Goal: Task Accomplishment & Management: Complete application form

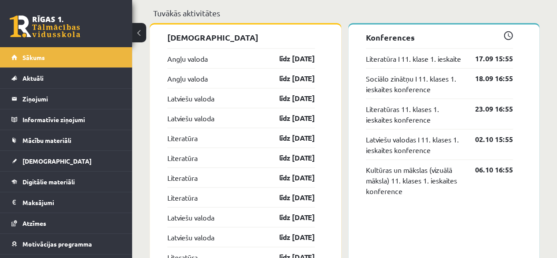
scroll to position [799, 0]
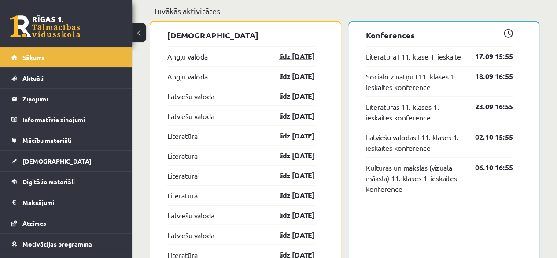
click at [278, 53] on link "līdz [DATE]" at bounding box center [289, 56] width 51 height 11
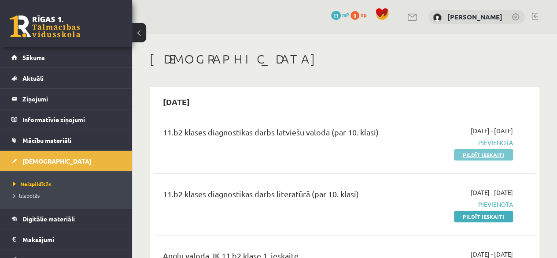
click at [474, 154] on link "Pildīt ieskaiti" at bounding box center [483, 154] width 59 height 11
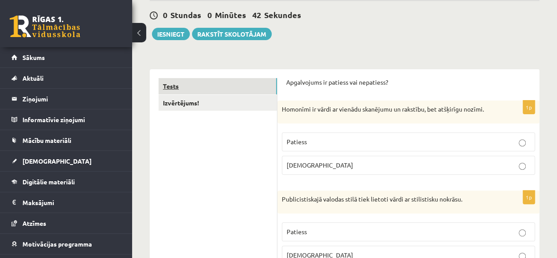
scroll to position [88, 0]
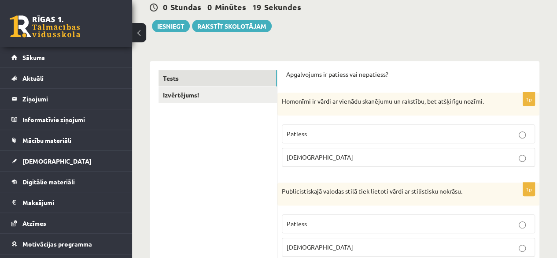
click at [351, 126] on label "Patiess" at bounding box center [408, 133] width 253 height 19
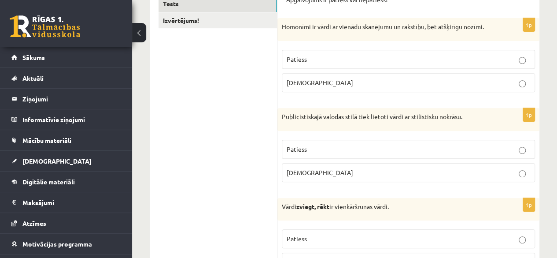
scroll to position [176, 0]
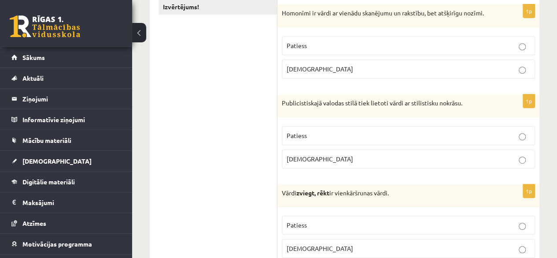
click at [510, 135] on p "Patiess" at bounding box center [409, 135] width 244 height 9
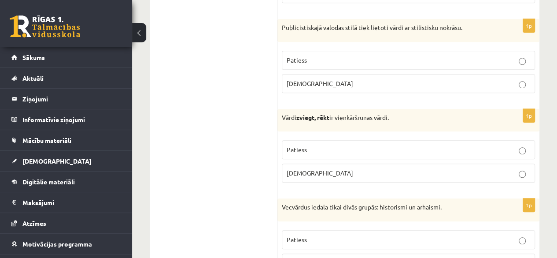
scroll to position [264, 0]
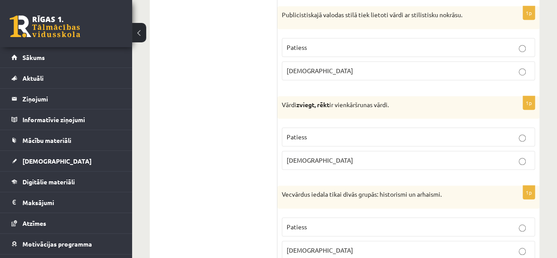
click at [408, 160] on p "Aplams" at bounding box center [409, 159] width 244 height 9
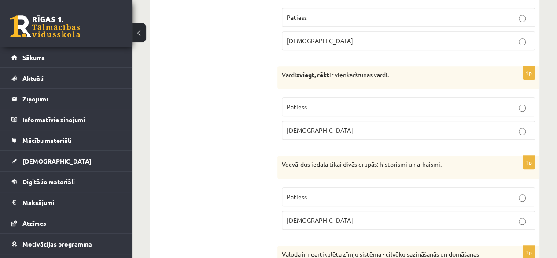
scroll to position [308, 0]
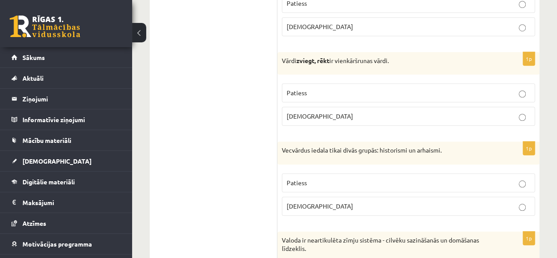
click at [428, 178] on p "Patiess" at bounding box center [409, 182] width 244 height 9
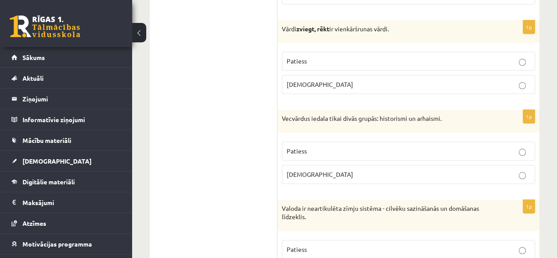
scroll to position [352, 0]
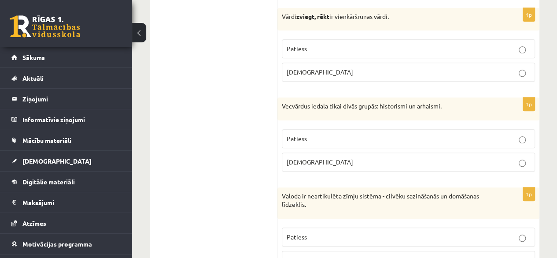
click at [403, 159] on p "Aplams" at bounding box center [409, 161] width 244 height 9
click at [411, 136] on p "Patiess" at bounding box center [409, 138] width 244 height 9
drag, startPoint x: 416, startPoint y: 161, endPoint x: 412, endPoint y: 149, distance: 12.0
click at [415, 158] on p "Aplams" at bounding box center [409, 161] width 244 height 9
click at [411, 134] on p "Patiess" at bounding box center [409, 138] width 244 height 9
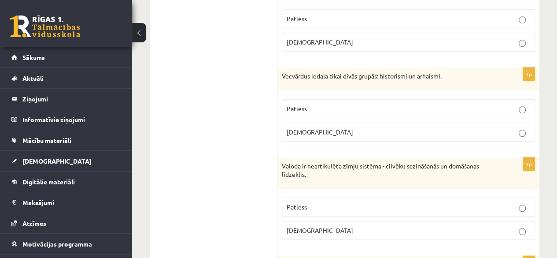
scroll to position [396, 0]
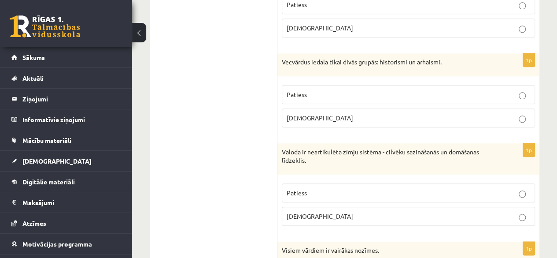
click at [397, 215] on p "Aplams" at bounding box center [409, 215] width 244 height 9
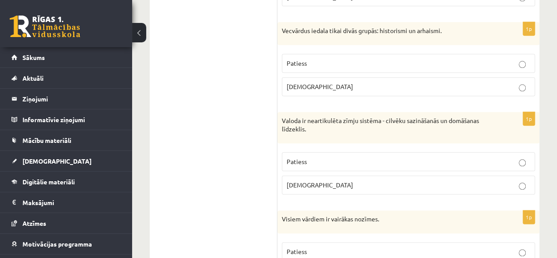
scroll to position [440, 0]
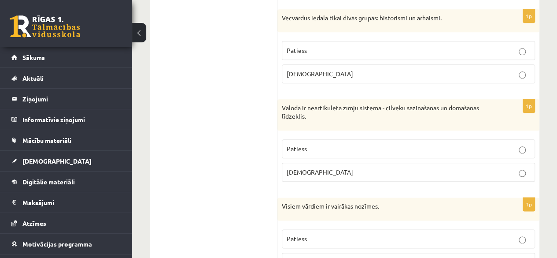
click at [374, 149] on p "Patiess" at bounding box center [409, 148] width 244 height 9
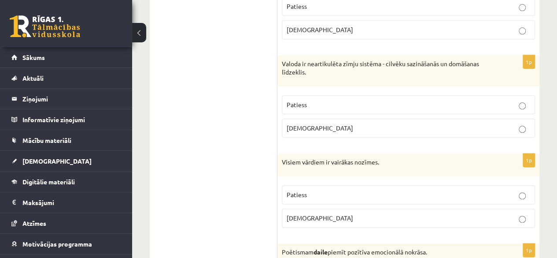
click at [366, 190] on p "Patiess" at bounding box center [409, 194] width 244 height 9
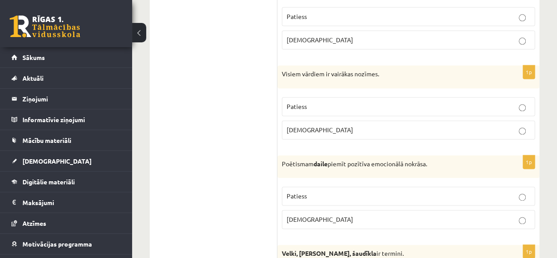
scroll to position [617, 0]
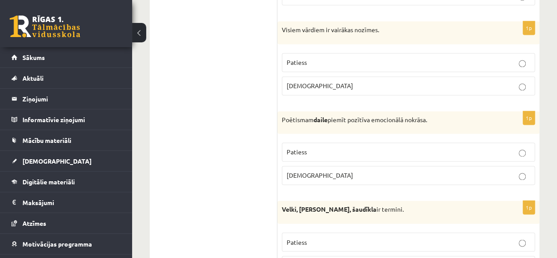
click at [427, 142] on label "Patiess" at bounding box center [408, 151] width 253 height 19
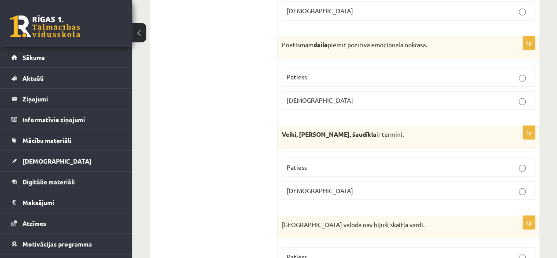
scroll to position [705, 0]
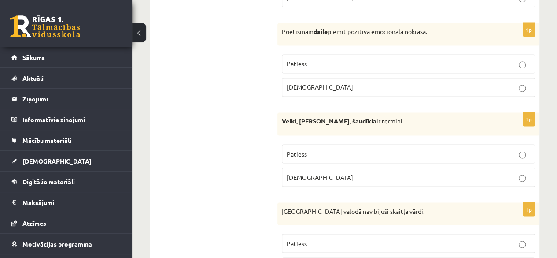
click at [385, 149] on p "Patiess" at bounding box center [409, 153] width 244 height 9
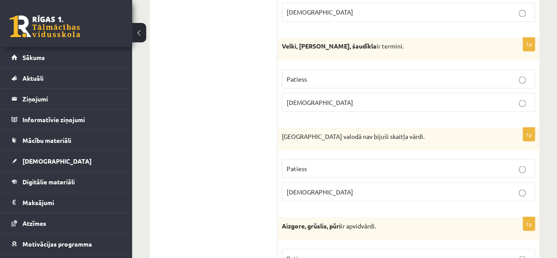
scroll to position [793, 0]
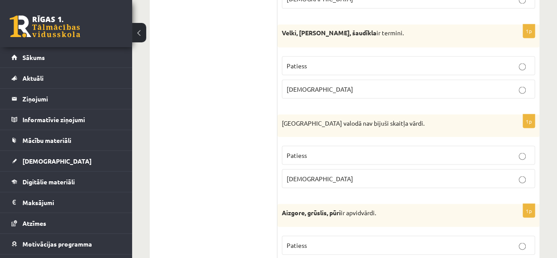
click at [344, 175] on p "Aplams" at bounding box center [409, 178] width 244 height 9
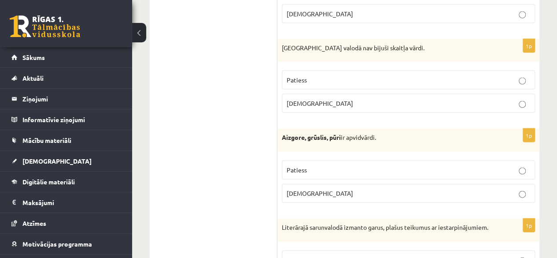
scroll to position [881, 0]
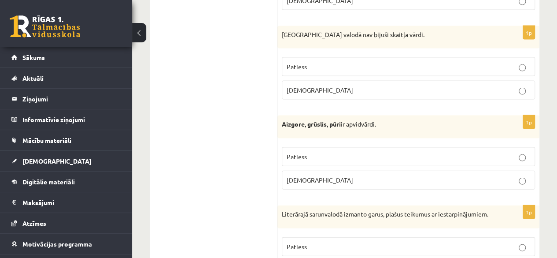
click at [354, 176] on p "Aplams" at bounding box center [409, 179] width 244 height 9
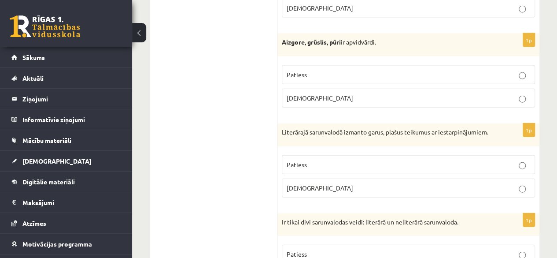
scroll to position [969, 0]
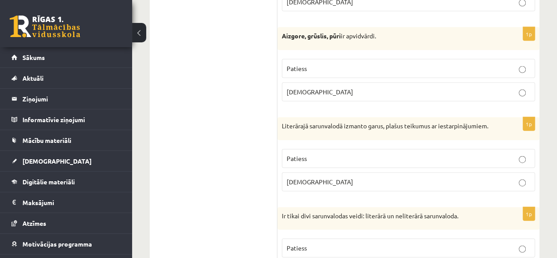
click at [361, 154] on p "Patiess" at bounding box center [409, 158] width 244 height 9
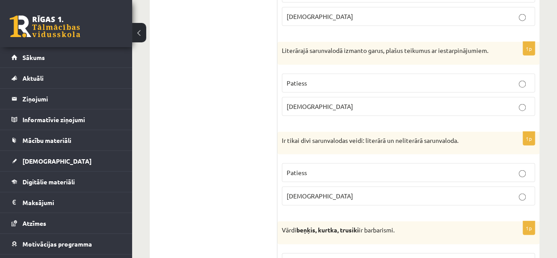
scroll to position [1057, 0]
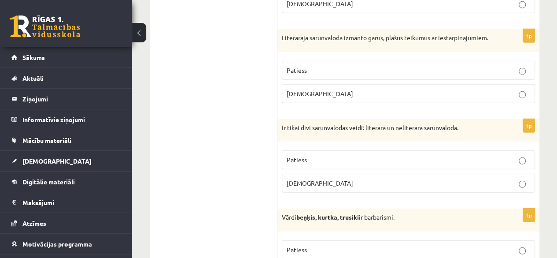
click at [362, 150] on label "Patiess" at bounding box center [408, 159] width 253 height 19
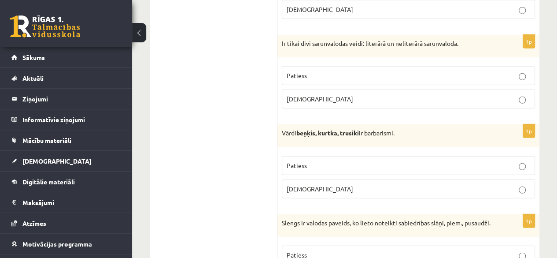
scroll to position [1145, 0]
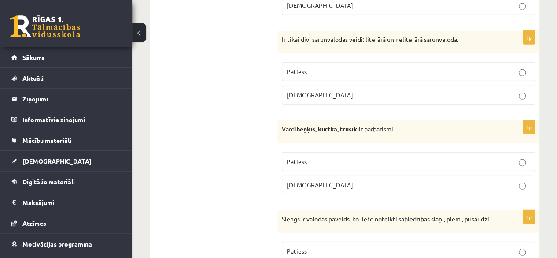
click at [360, 152] on label "Patiess" at bounding box center [408, 161] width 253 height 19
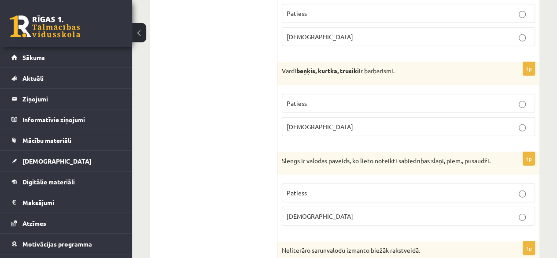
scroll to position [1233, 0]
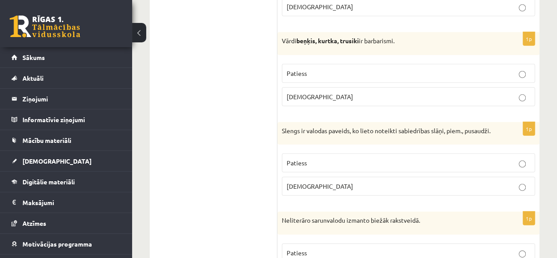
click at [373, 163] on p "Patiess" at bounding box center [409, 162] width 244 height 9
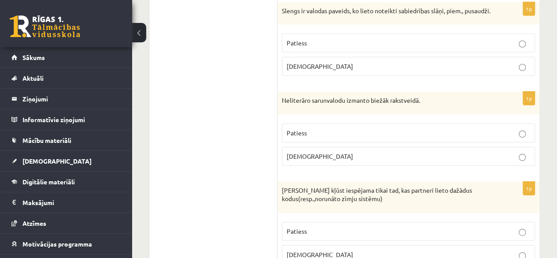
scroll to position [1365, 0]
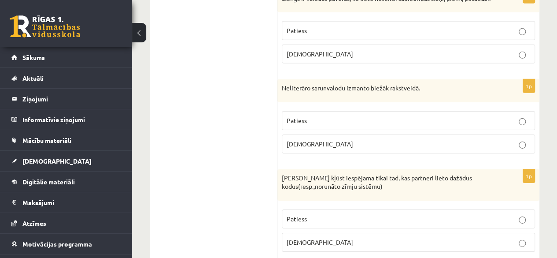
click at [357, 121] on p "Patiess" at bounding box center [409, 120] width 244 height 9
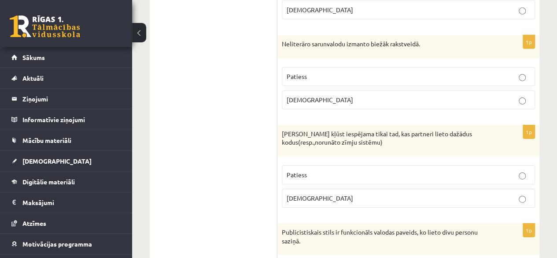
scroll to position [1454, 0]
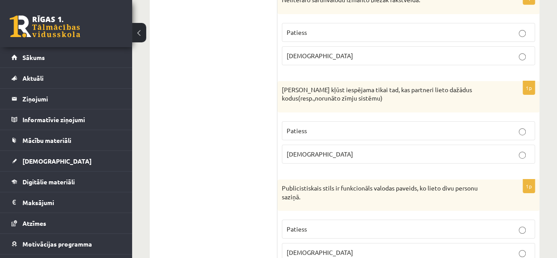
click at [333, 126] on p "Patiess" at bounding box center [409, 130] width 244 height 9
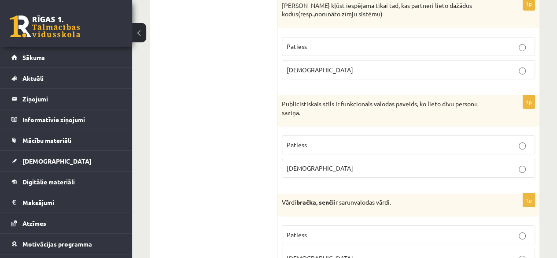
scroll to position [1542, 0]
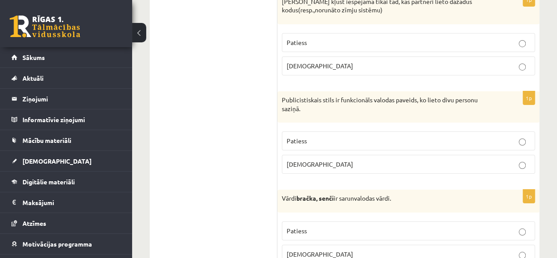
click at [368, 138] on p "Patiess" at bounding box center [409, 140] width 244 height 9
drag, startPoint x: 352, startPoint y: 157, endPoint x: 348, endPoint y: 158, distance: 4.6
click at [352, 157] on label "Aplams" at bounding box center [408, 164] width 253 height 19
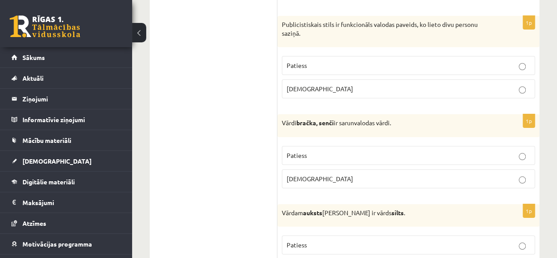
scroll to position [1630, 0]
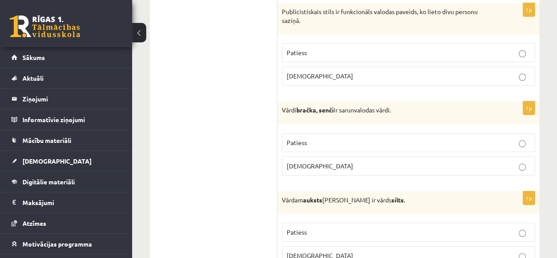
click at [344, 166] on p "Aplams" at bounding box center [409, 165] width 244 height 9
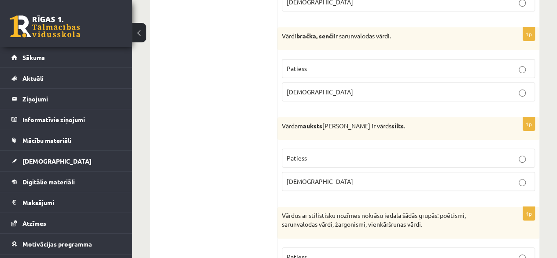
scroll to position [1718, 0]
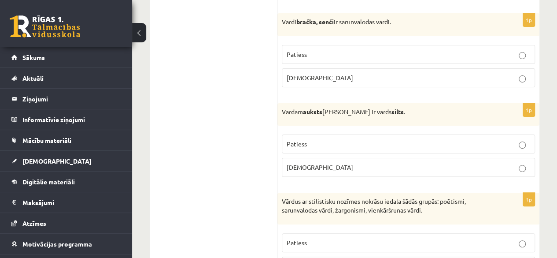
click at [361, 139] on p "Patiess" at bounding box center [409, 143] width 244 height 9
click at [370, 166] on p "Aplams" at bounding box center [409, 167] width 244 height 9
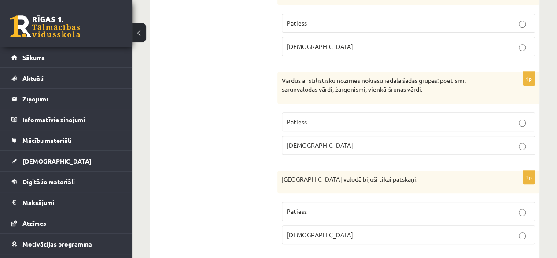
scroll to position [1850, 0]
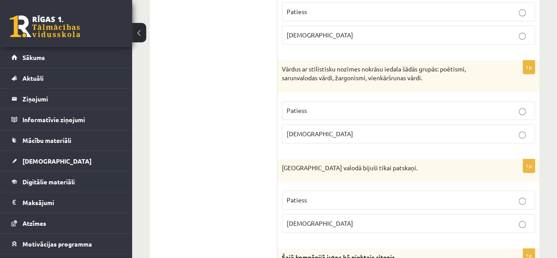
click at [366, 109] on p "Patiess" at bounding box center [409, 110] width 244 height 9
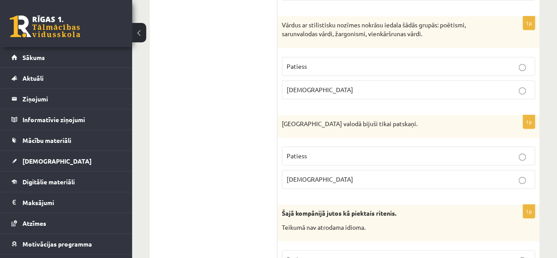
scroll to position [1938, 0]
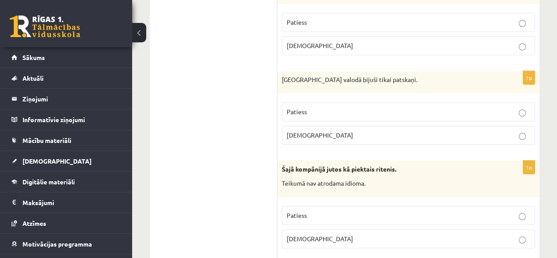
click at [332, 108] on p "Patiess" at bounding box center [409, 111] width 244 height 9
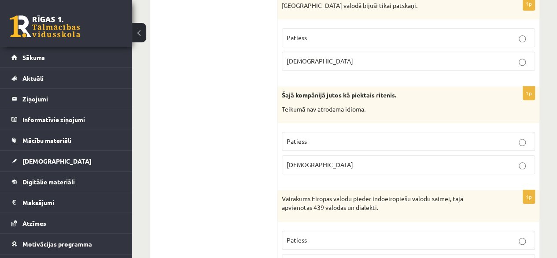
scroll to position [2026, 0]
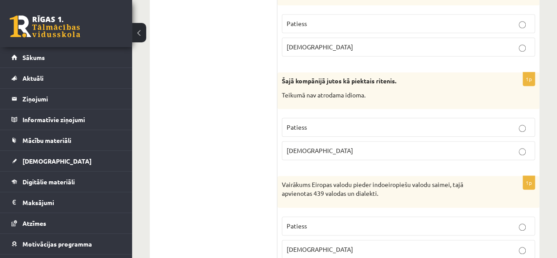
click at [338, 128] on label "Patiess" at bounding box center [408, 127] width 253 height 19
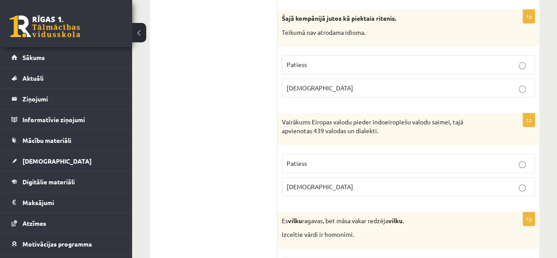
scroll to position [2114, 0]
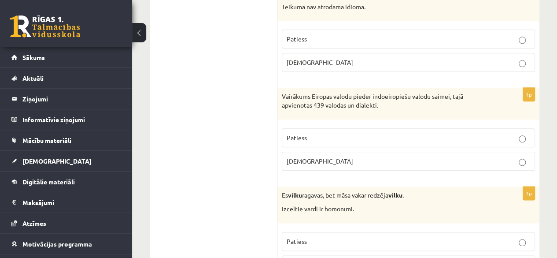
click at [337, 53] on label "Aplams" at bounding box center [408, 62] width 253 height 19
click at [351, 133] on p "Patiess" at bounding box center [409, 137] width 244 height 9
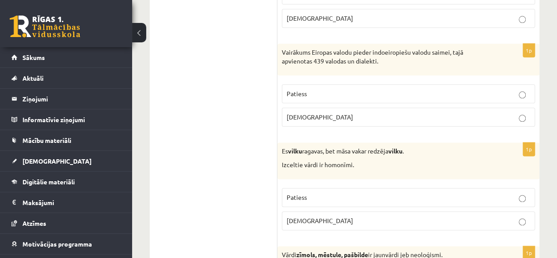
scroll to position [2202, 0]
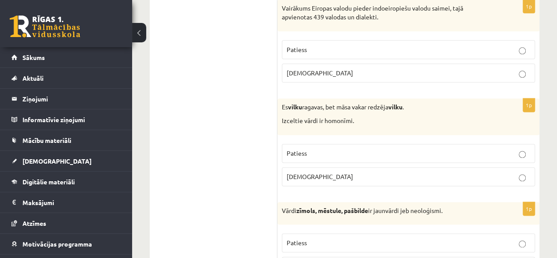
click at [336, 148] on p "Patiess" at bounding box center [409, 152] width 244 height 9
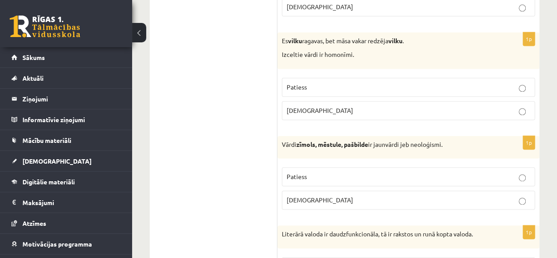
scroll to position [2290, 0]
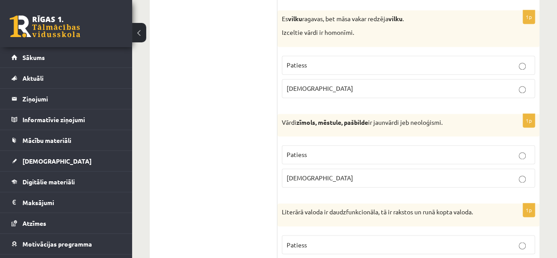
click at [345, 145] on label "Patiess" at bounding box center [408, 154] width 253 height 19
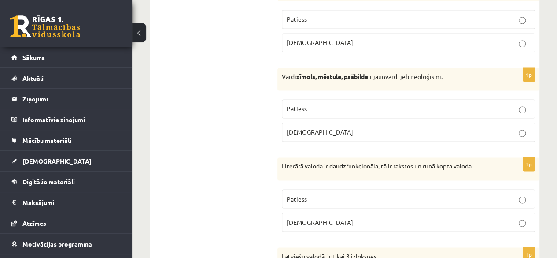
scroll to position [2379, 0]
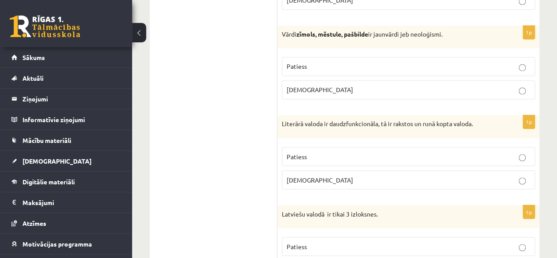
click at [383, 152] on p "Patiess" at bounding box center [409, 156] width 244 height 9
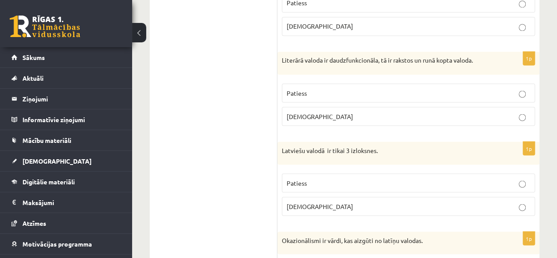
scroll to position [2467, 0]
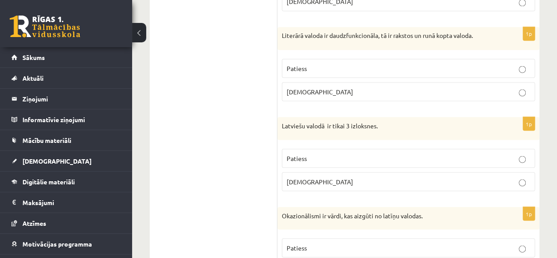
click at [344, 177] on p "Aplams" at bounding box center [409, 181] width 244 height 9
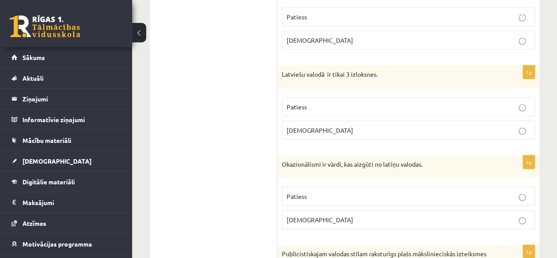
scroll to position [2555, 0]
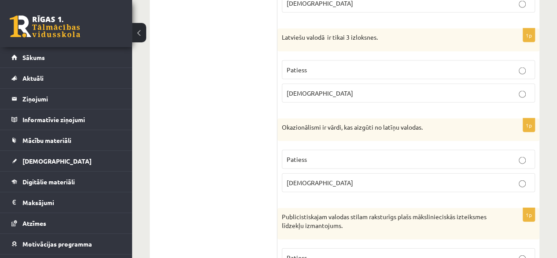
click at [331, 65] on p "Patiess" at bounding box center [409, 69] width 244 height 9
click at [350, 100] on div "1p Latviešu valodā ir tikai 3 izloksnes. Patiess Aplams" at bounding box center [408, 69] width 262 height 81
click at [351, 92] on label "Aplams" at bounding box center [408, 93] width 253 height 19
click at [366, 155] on p "Patiess" at bounding box center [409, 159] width 244 height 9
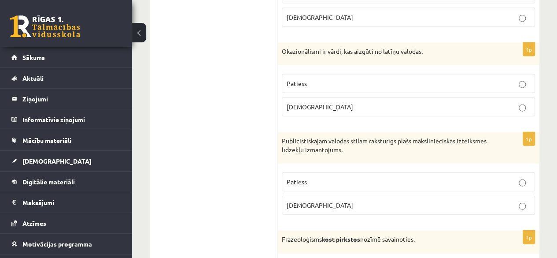
scroll to position [2643, 0]
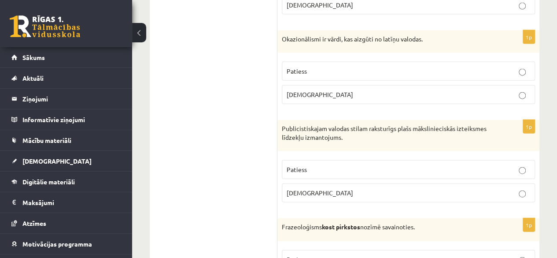
click at [338, 165] on p "Patiess" at bounding box center [409, 169] width 244 height 9
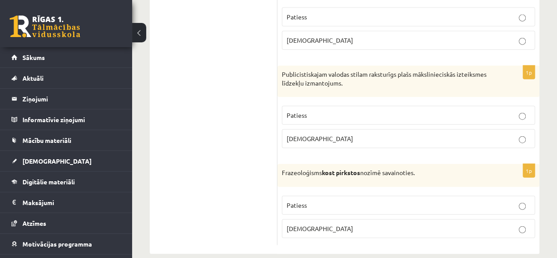
scroll to position [2701, 0]
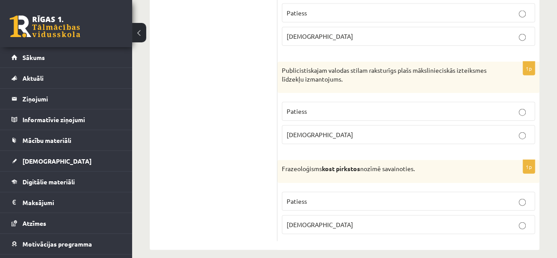
click at [347, 220] on p "Aplams" at bounding box center [409, 224] width 244 height 9
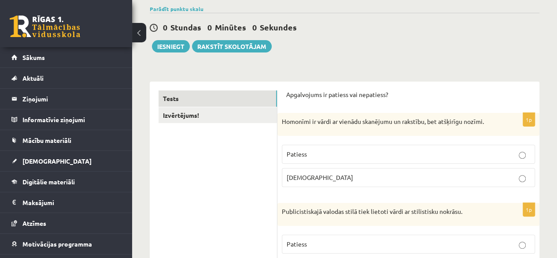
scroll to position [88, 0]
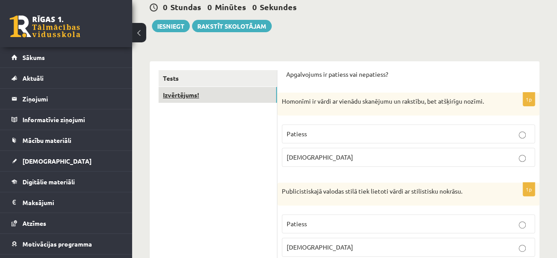
click at [223, 96] on link "Izvērtējums!" at bounding box center [218, 95] width 118 height 16
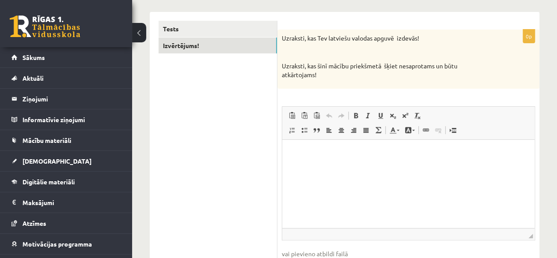
scroll to position [152, 0]
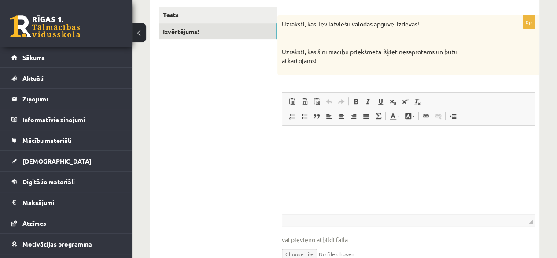
click at [317, 143] on p "Editor, wiswyg-editor-user-answer-47024890487400" at bounding box center [408, 138] width 235 height 9
click at [218, 11] on link "Tests" at bounding box center [218, 15] width 118 height 16
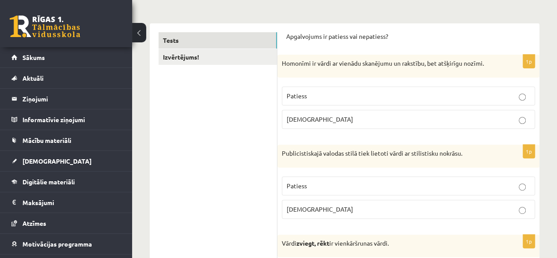
scroll to position [0, 0]
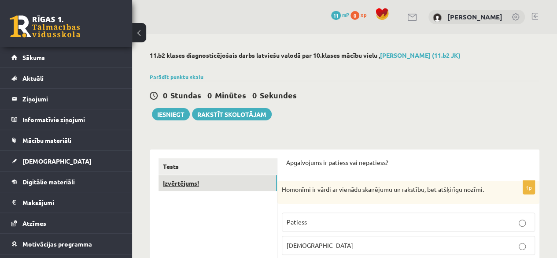
click at [230, 188] on link "Izvērtējums!" at bounding box center [218, 183] width 118 height 16
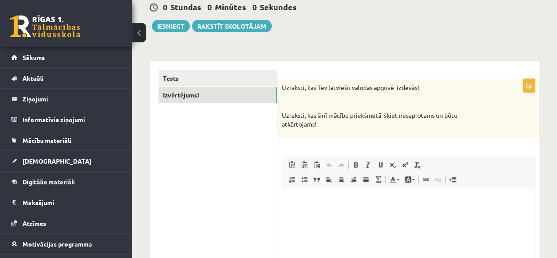
click at [311, 216] on html at bounding box center [408, 202] width 252 height 27
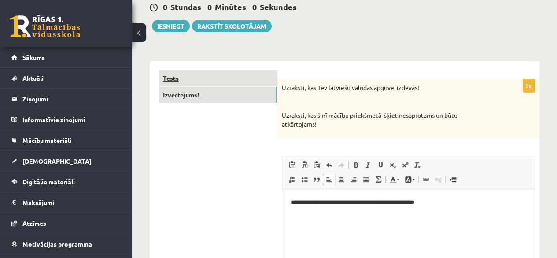
click at [196, 74] on link "Tests" at bounding box center [218, 78] width 118 height 16
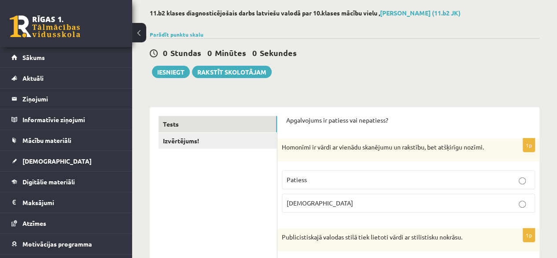
scroll to position [11, 0]
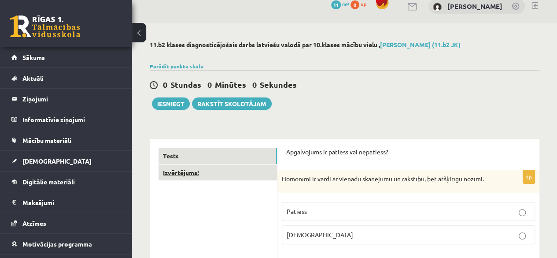
click at [192, 171] on link "Izvērtējums!" at bounding box center [218, 172] width 118 height 16
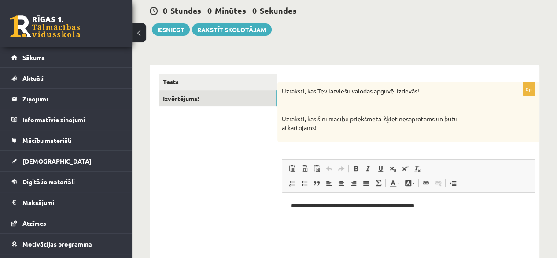
scroll to position [99, 0]
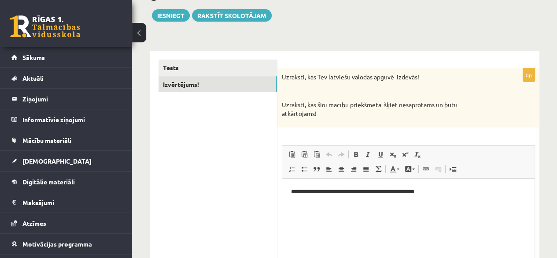
click at [444, 192] on p "**********" at bounding box center [408, 191] width 235 height 9
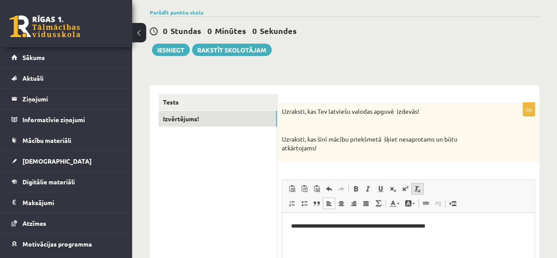
scroll to position [63, 0]
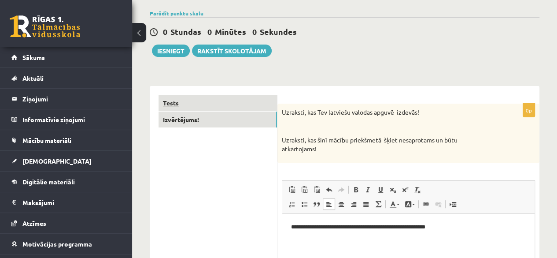
click at [190, 104] on link "Tests" at bounding box center [218, 103] width 118 height 16
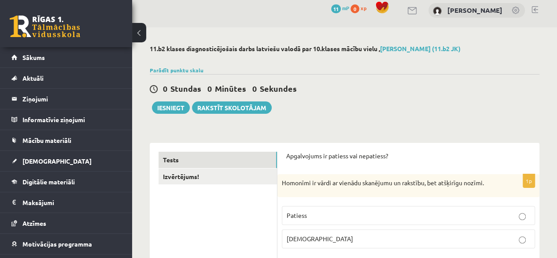
scroll to position [0, 0]
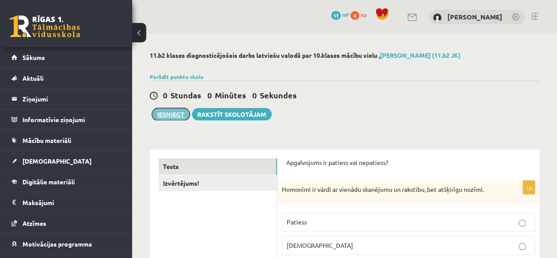
click at [166, 117] on button "Iesniegt" at bounding box center [171, 114] width 38 height 12
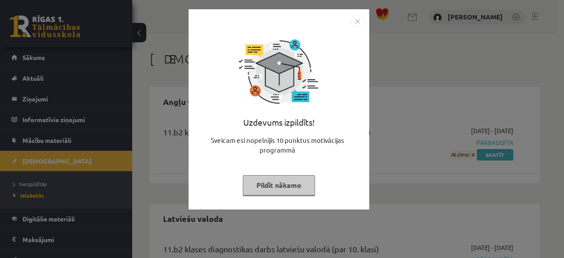
click at [293, 186] on button "Pildīt nākamo" at bounding box center [279, 185] width 72 height 20
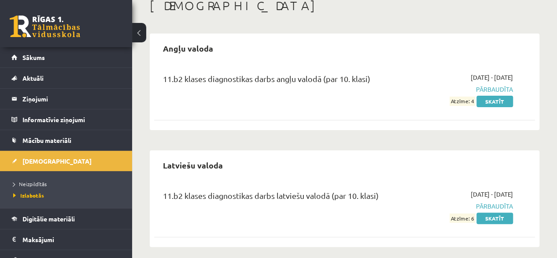
scroll to position [59, 0]
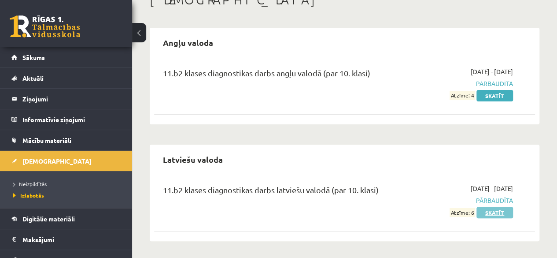
click at [490, 211] on link "Skatīt" at bounding box center [495, 212] width 37 height 11
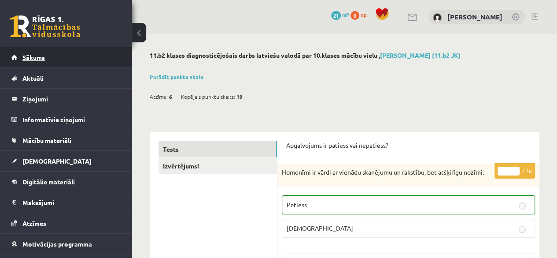
click at [29, 58] on span "Sākums" at bounding box center [33, 57] width 22 height 8
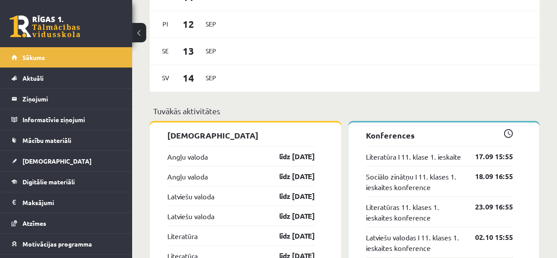
scroll to position [749, 0]
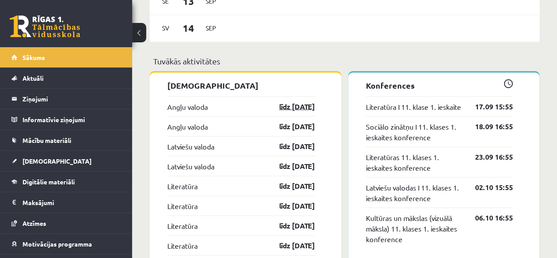
click at [290, 104] on link "līdz [DATE]" at bounding box center [289, 106] width 51 height 11
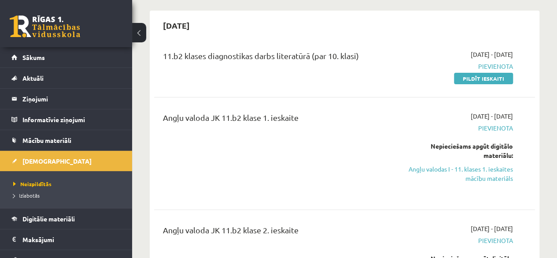
scroll to position [88, 0]
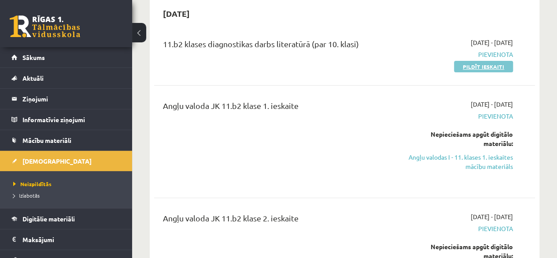
click at [495, 67] on link "Pildīt ieskaiti" at bounding box center [483, 66] width 59 height 11
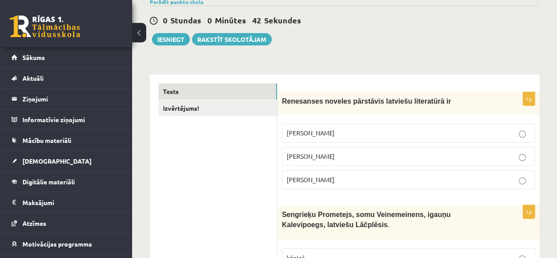
scroll to position [88, 0]
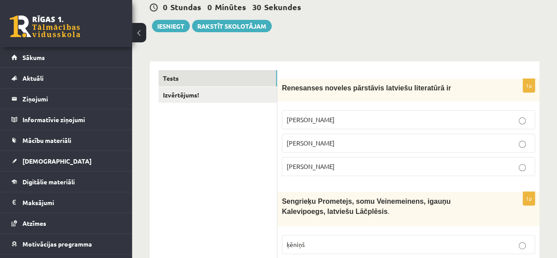
click at [374, 142] on p "Kārlis Skalbe" at bounding box center [409, 142] width 244 height 9
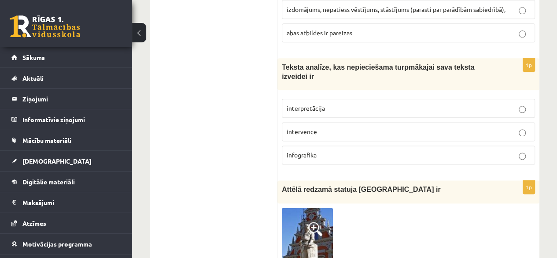
scroll to position [2237, 0]
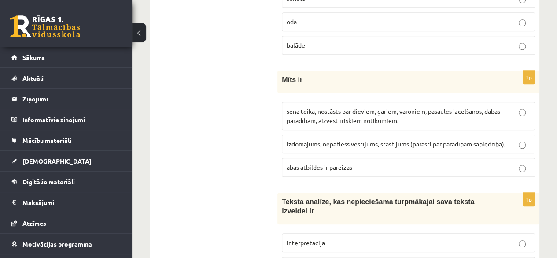
scroll to position [2071, 0]
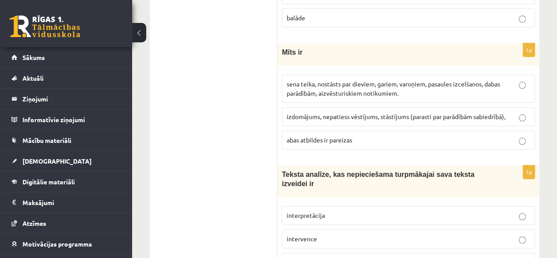
click at [332, 211] on p "interpretācija" at bounding box center [409, 215] width 244 height 9
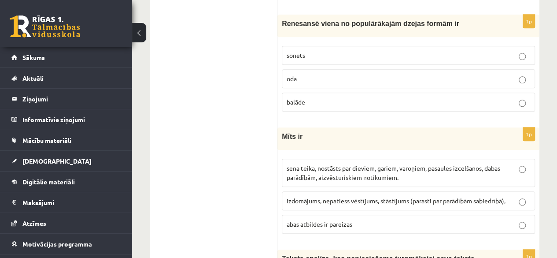
scroll to position [1964, 0]
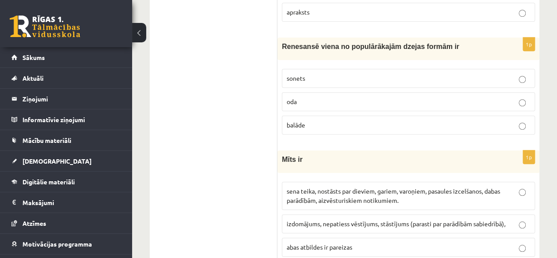
click at [468, 186] on p "sena teika, nostāsts par dieviem, gariem, varoņiem, pasaules izcelšanos, dabas …" at bounding box center [409, 195] width 244 height 18
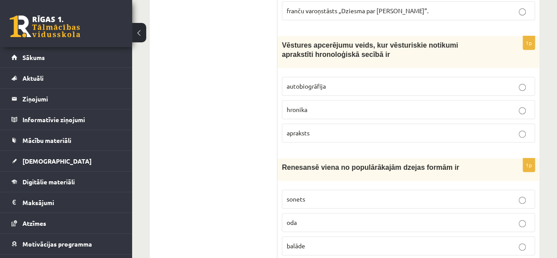
scroll to position [1875, 0]
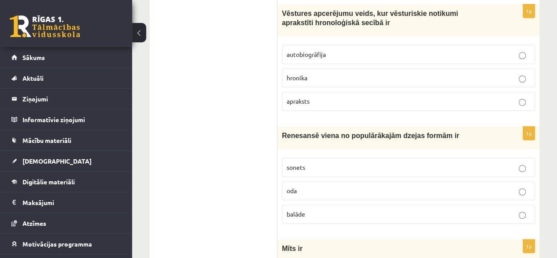
click at [347, 163] on p "sonets" at bounding box center [409, 167] width 244 height 9
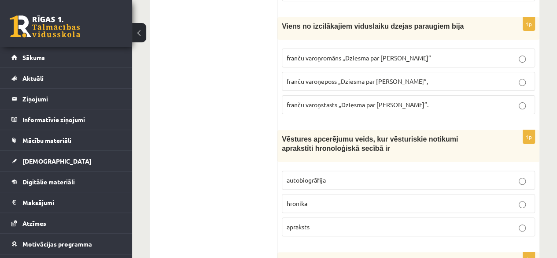
scroll to position [1735, 0]
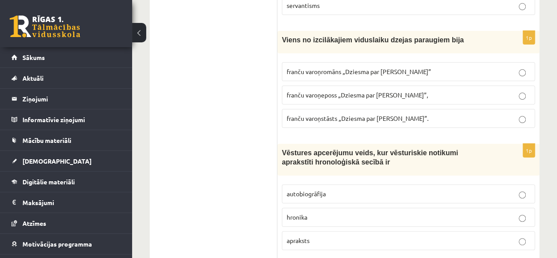
click at [367, 212] on p "hronika" at bounding box center [409, 216] width 244 height 9
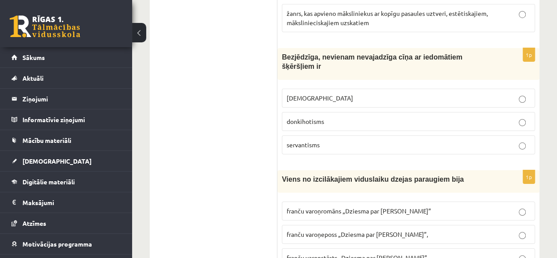
scroll to position [1601, 0]
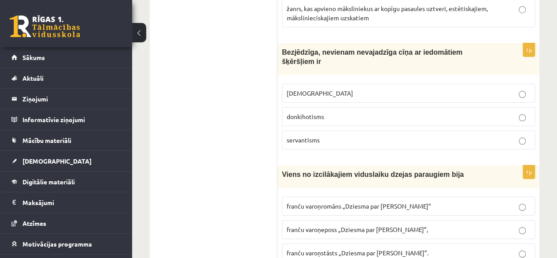
click at [321, 220] on label "franču varoņeposs „Dziesma par Rolandu”," at bounding box center [408, 229] width 253 height 19
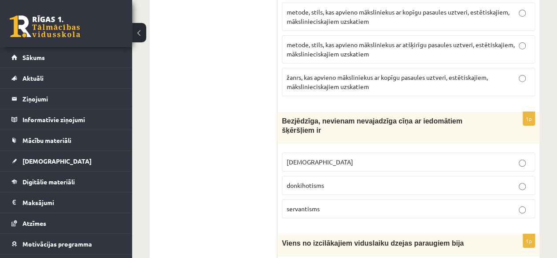
scroll to position [1513, 0]
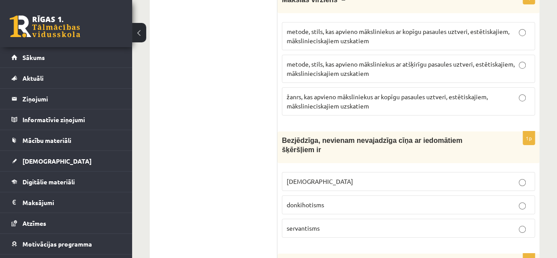
click at [349, 177] on p "minhauzenisms" at bounding box center [409, 181] width 244 height 9
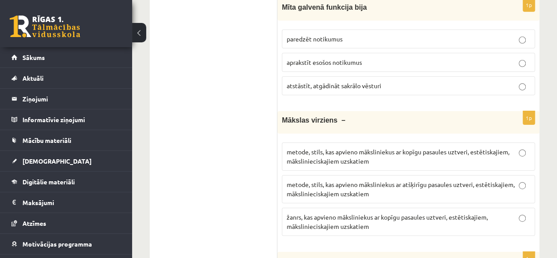
scroll to position [1381, 0]
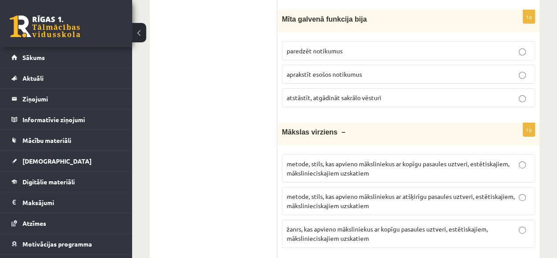
click at [425, 192] on p "metode, stils, kas apvieno māksliniekus ar atšķirīgu pasaules uztveri, estētisk…" at bounding box center [409, 201] width 244 height 18
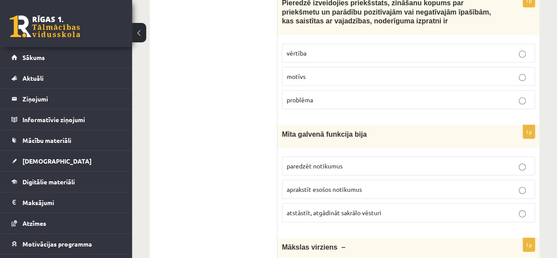
scroll to position [1249, 0]
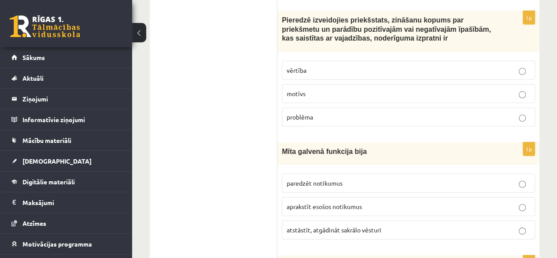
click at [348, 202] on p "aprakstīt esošos notikumus" at bounding box center [409, 206] width 244 height 9
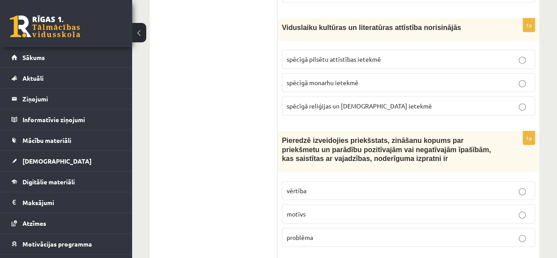
scroll to position [1117, 0]
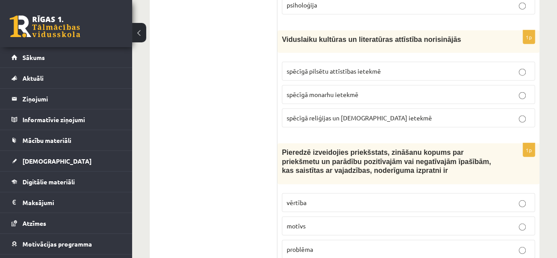
click at [348, 221] on p "motīvs" at bounding box center [409, 225] width 244 height 9
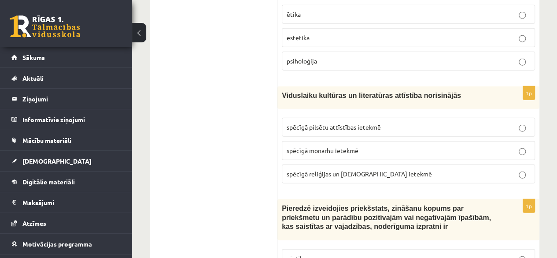
scroll to position [1073, 0]
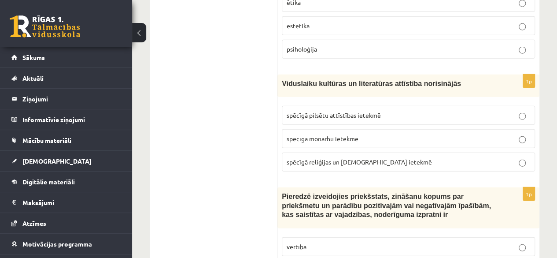
click at [518, 237] on label "vērtība" at bounding box center [408, 246] width 253 height 19
drag, startPoint x: 485, startPoint y: 222, endPoint x: 482, endPoint y: 215, distance: 8.5
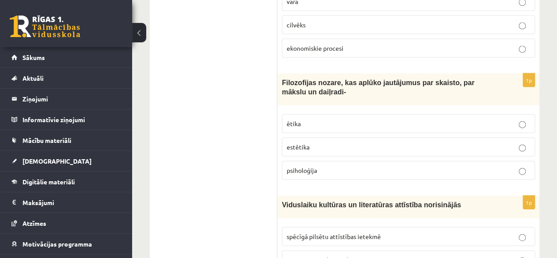
scroll to position [940, 0]
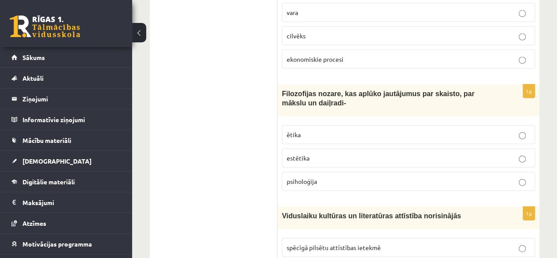
click at [318, 130] on p "ētika" at bounding box center [409, 134] width 244 height 9
click at [319, 153] on p "estētika" at bounding box center [409, 157] width 244 height 9
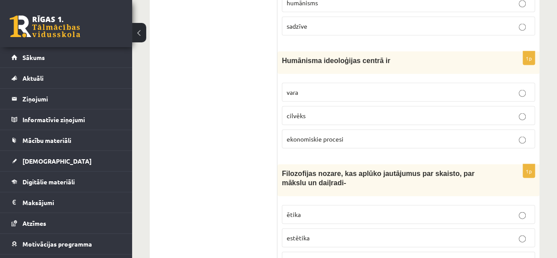
scroll to position [808, 0]
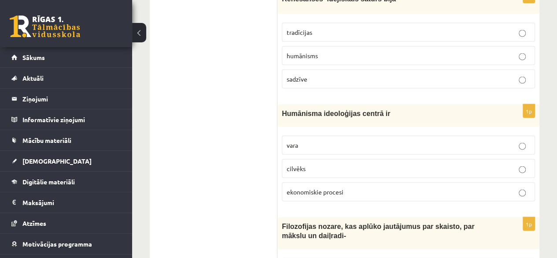
click at [316, 140] on p "vara" at bounding box center [409, 144] width 244 height 9
click at [336, 187] on span "ekonomiskie procesi" at bounding box center [315, 191] width 57 height 8
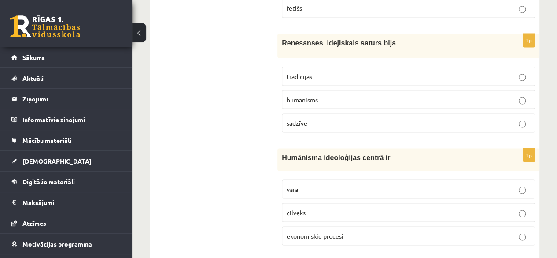
click at [337, 184] on p "vara" at bounding box center [409, 188] width 244 height 9
click at [344, 207] on p "cilvēks" at bounding box center [409, 211] width 244 height 9
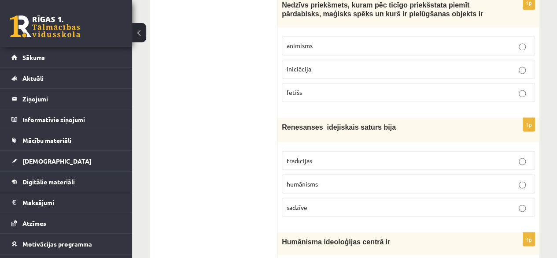
scroll to position [676, 0]
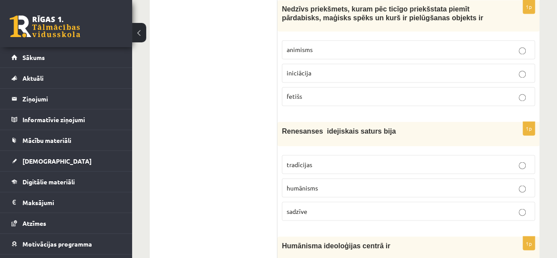
click at [337, 183] on p "humānisms" at bounding box center [409, 187] width 244 height 9
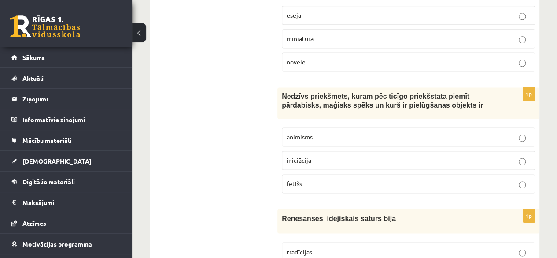
scroll to position [588, 0]
click at [329, 180] on p "fetišs" at bounding box center [409, 184] width 244 height 9
click at [328, 156] on p "iniciācija" at bounding box center [409, 160] width 244 height 9
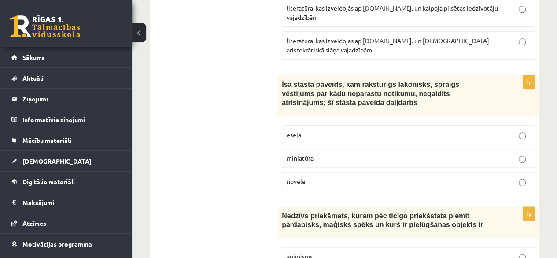
scroll to position [456, 0]
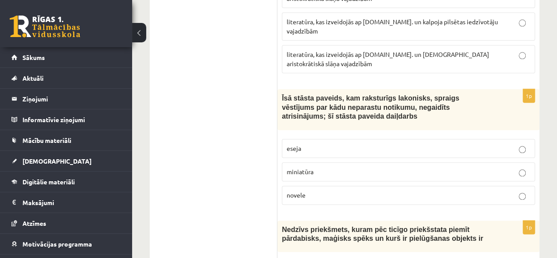
click at [334, 167] on p "miniatūra" at bounding box center [409, 171] width 244 height 9
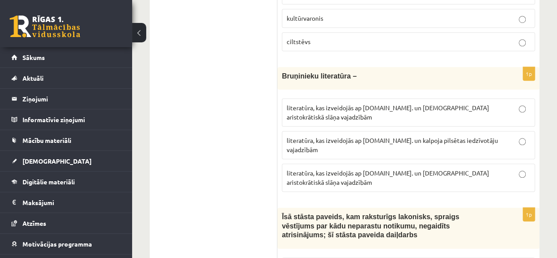
scroll to position [324, 0]
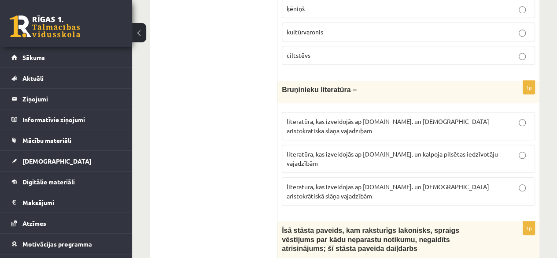
click at [405, 182] on span "literatūra, kas izveidojās ap 12.gs. un kalpoja aristokrātiskā slāņa vajadzībām" at bounding box center [388, 190] width 203 height 17
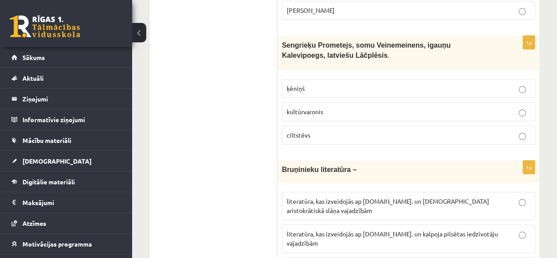
scroll to position [236, 0]
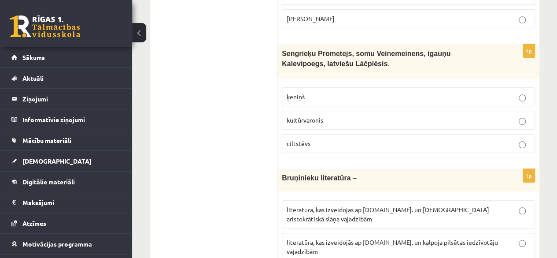
click at [328, 92] on p "ķēniņš" at bounding box center [409, 96] width 244 height 9
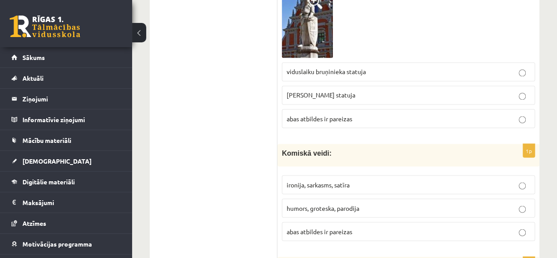
scroll to position [2418, 0]
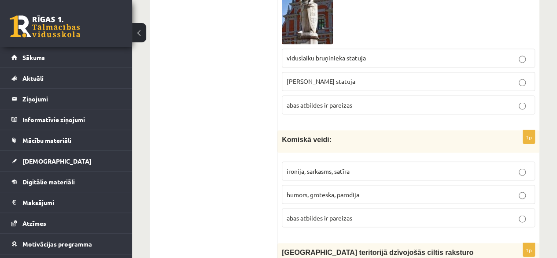
click at [351, 213] on span "abas atbildes ir pareizas" at bounding box center [320, 217] width 66 height 8
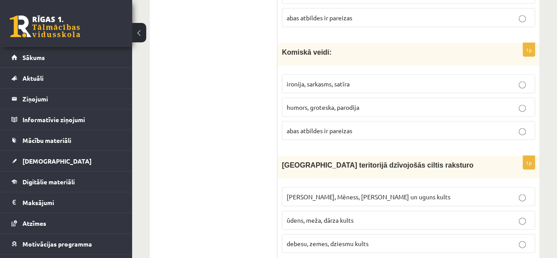
scroll to position [2506, 0]
click at [367, 214] on p "ūdens, meža, dārza kults" at bounding box center [409, 218] width 244 height 9
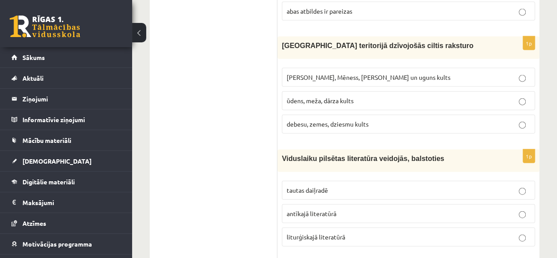
scroll to position [2638, 0]
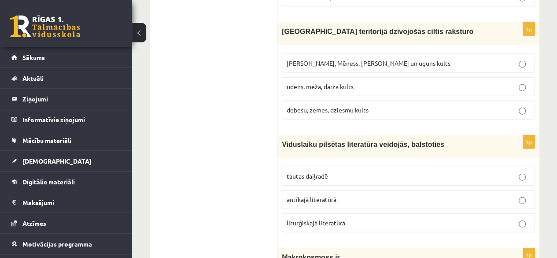
click at [333, 171] on p "tautas daiļradē" at bounding box center [409, 175] width 244 height 9
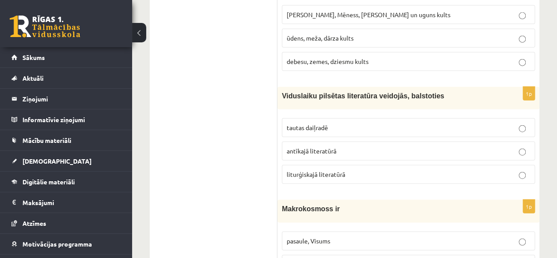
scroll to position [2726, 0]
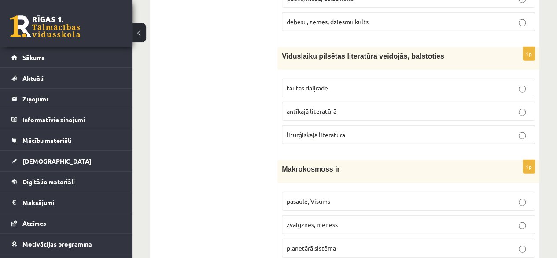
click at [322, 220] on p "zvaigznes, mēness" at bounding box center [409, 224] width 244 height 9
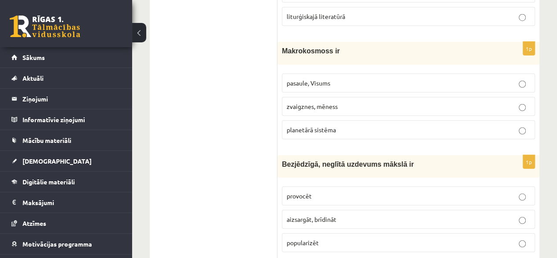
scroll to position [2859, 0]
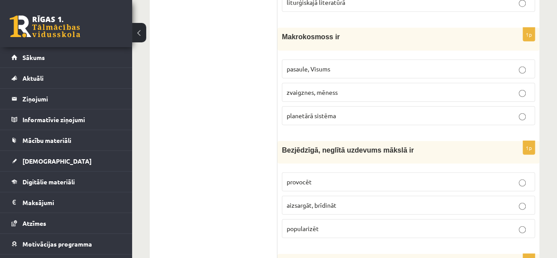
click at [344, 200] on p "aizsargāt, brīdināt" at bounding box center [409, 204] width 244 height 9
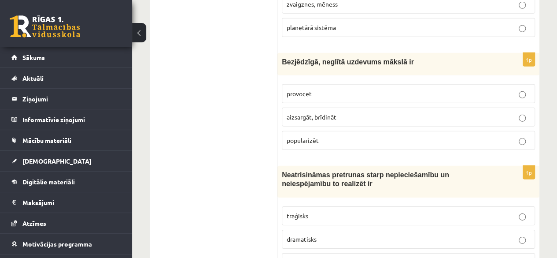
scroll to position [2991, 0]
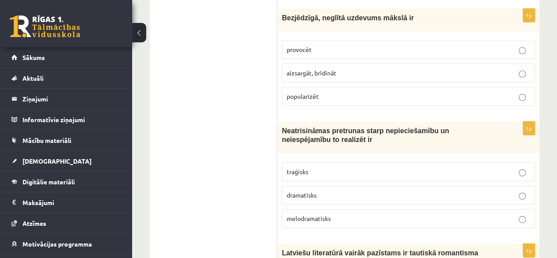
click at [342, 190] on p "dramatisks" at bounding box center [409, 194] width 244 height 9
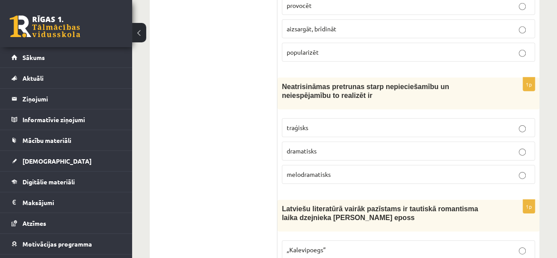
scroll to position [3079, 0]
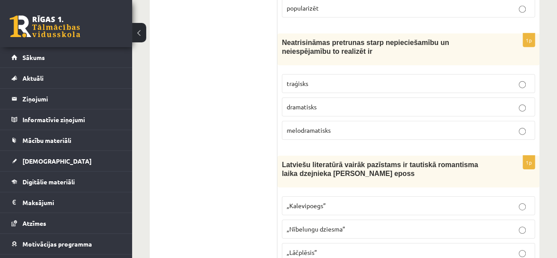
click at [334, 248] on p "„Lāčplēsis”" at bounding box center [409, 252] width 244 height 9
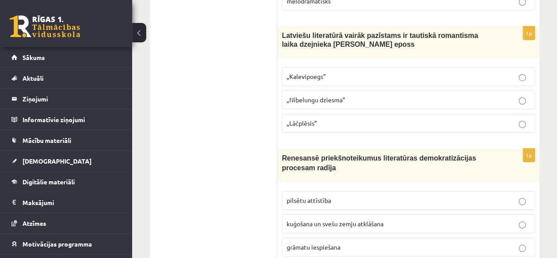
scroll to position [3211, 0]
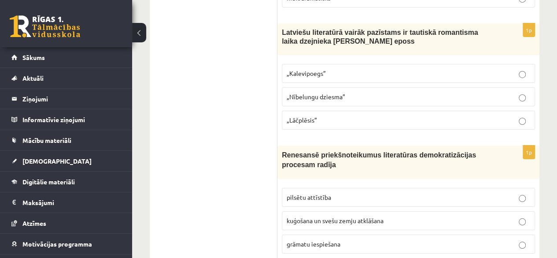
click at [322, 216] on span "kuģošana un svešu zemju atklāšana" at bounding box center [335, 220] width 97 height 8
click at [328, 193] on span "pilsētu attīstība" at bounding box center [309, 197] width 44 height 8
click at [340, 239] on p "grāmatu iespiešana" at bounding box center [409, 243] width 244 height 9
click at [309, 193] on span "pilsētu attīstība" at bounding box center [309, 197] width 44 height 8
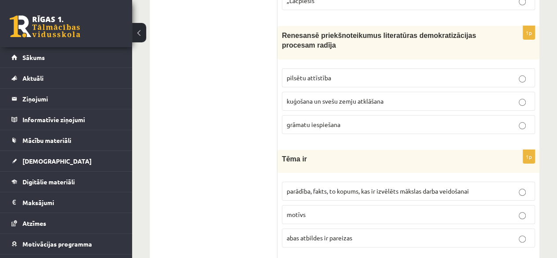
scroll to position [3343, 0]
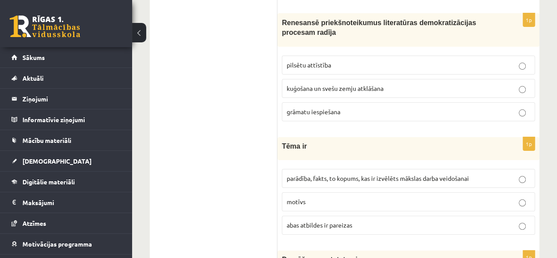
click at [324, 102] on label "grāmatu iespiešana" at bounding box center [408, 111] width 253 height 19
click at [336, 221] on span "abas atbildes ir pareizas" at bounding box center [320, 225] width 66 height 8
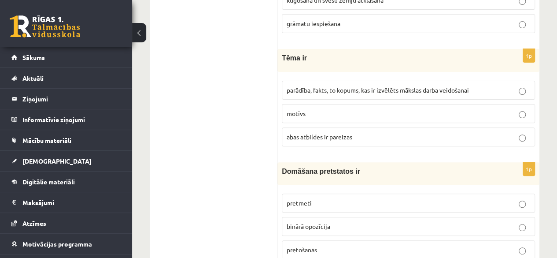
scroll to position [3475, 0]
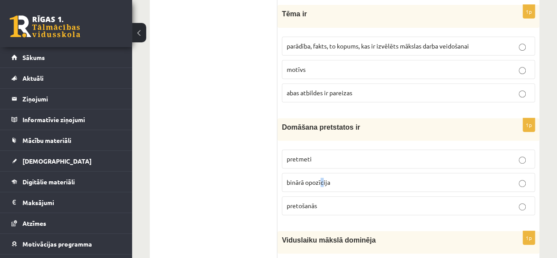
click at [322, 178] on span "binārā opozīcija" at bounding box center [309, 182] width 44 height 8
click at [346, 178] on p "binārā opozīcija" at bounding box center [409, 182] width 244 height 9
click at [348, 201] on p "pretošanās" at bounding box center [409, 205] width 244 height 9
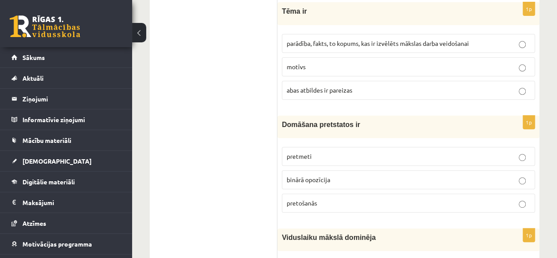
scroll to position [3496, 0]
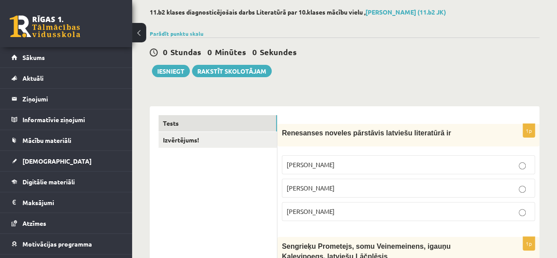
scroll to position [0, 0]
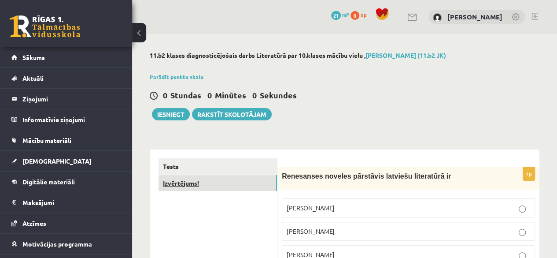
click at [192, 181] on link "Izvērtējums!" at bounding box center [218, 183] width 118 height 16
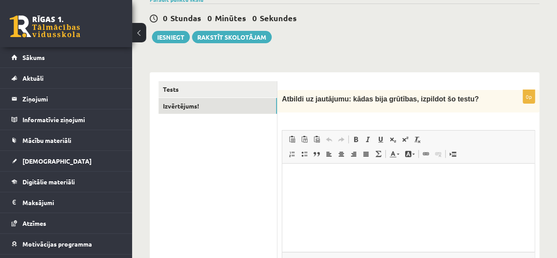
scroll to position [115, 0]
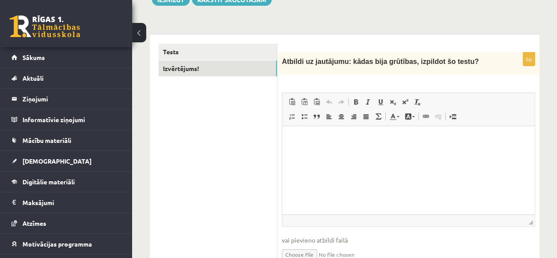
click at [344, 140] on p "Editor, wiswyg-editor-user-answer-47024880140020" at bounding box center [408, 139] width 235 height 9
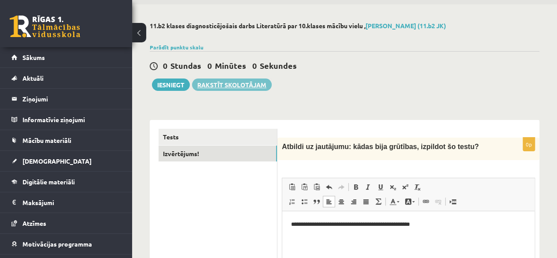
scroll to position [26, 0]
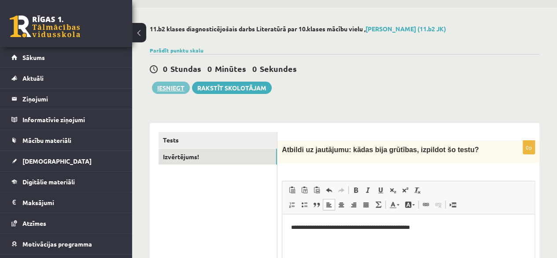
click at [161, 86] on button "Iesniegt" at bounding box center [171, 87] width 38 height 12
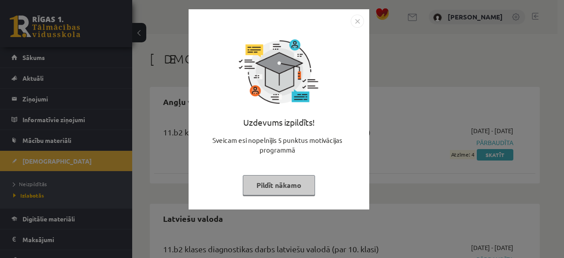
click at [291, 182] on button "Pildīt nākamo" at bounding box center [279, 185] width 72 height 20
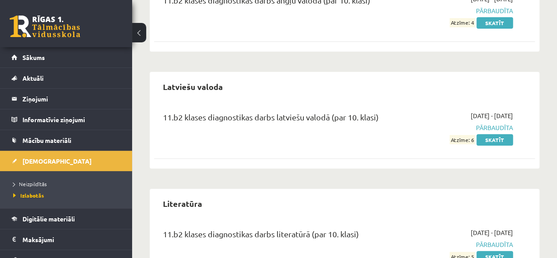
scroll to position [176, 0]
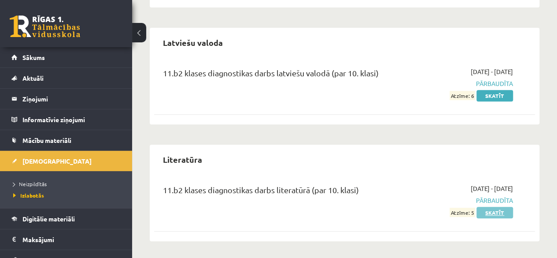
click at [482, 211] on link "Skatīt" at bounding box center [495, 212] width 37 height 11
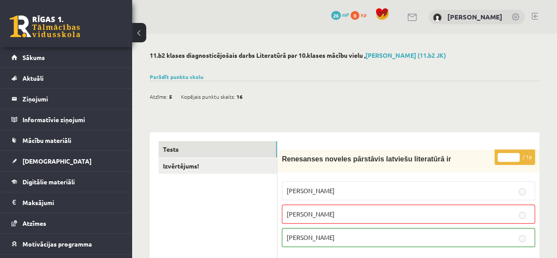
click at [136, 31] on button at bounding box center [139, 32] width 14 height 19
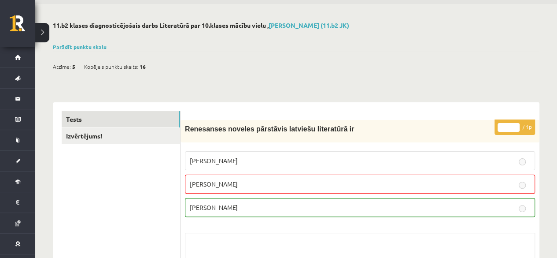
scroll to position [44, 0]
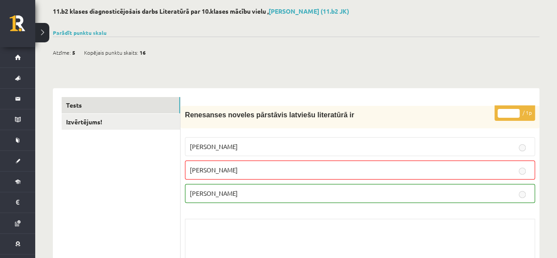
click at [43, 28] on button at bounding box center [42, 32] width 14 height 19
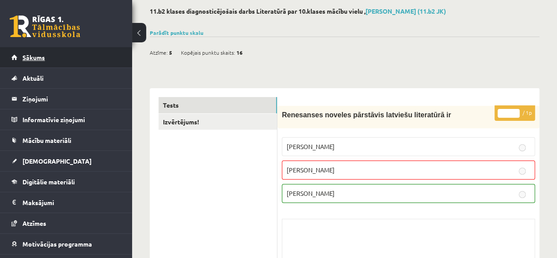
click at [43, 54] on span "Sākums" at bounding box center [33, 57] width 22 height 8
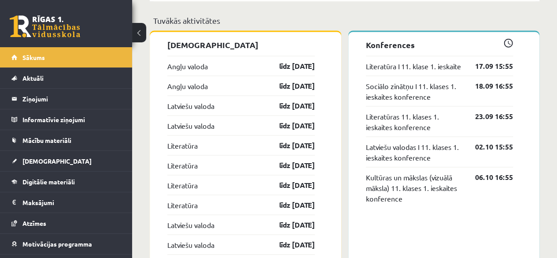
scroll to position [795, 0]
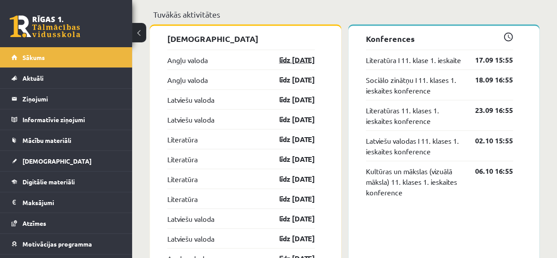
click at [285, 58] on link "līdz 30.09.25" at bounding box center [289, 59] width 51 height 11
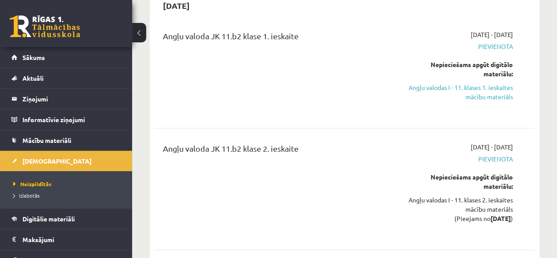
scroll to position [103, 0]
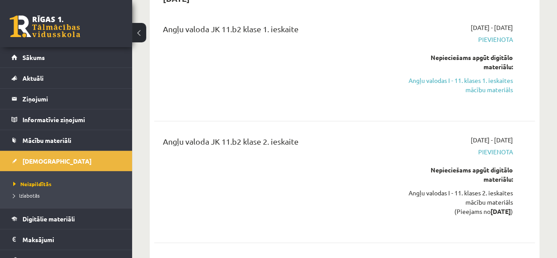
drag, startPoint x: 492, startPoint y: 80, endPoint x: 322, endPoint y: 46, distance: 173.4
click at [492, 80] on link "Angļu valodas I - 11. klases 1. ieskaites mācību materiāls" at bounding box center [459, 85] width 108 height 18
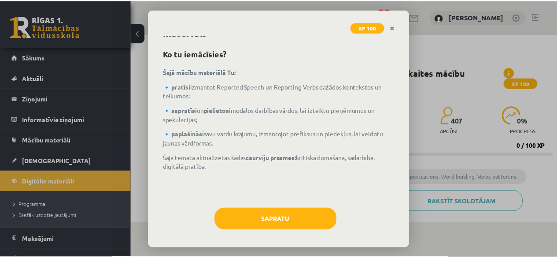
scroll to position [27, 0]
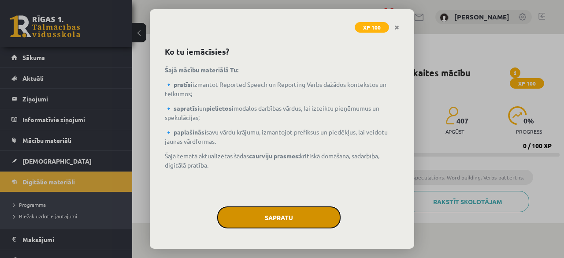
click at [248, 210] on button "Sapratu" at bounding box center [278, 217] width 123 height 22
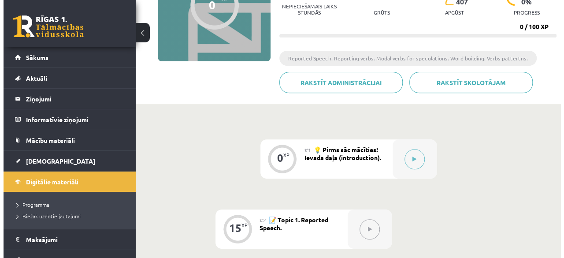
scroll to position [132, 0]
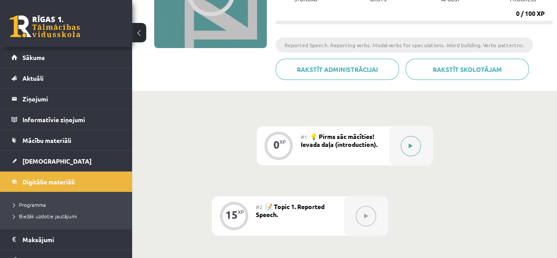
click at [412, 144] on icon at bounding box center [411, 145] width 4 height 5
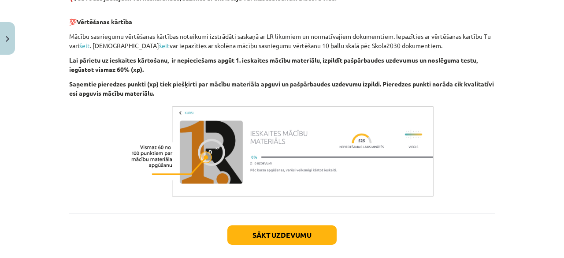
scroll to position [668, 0]
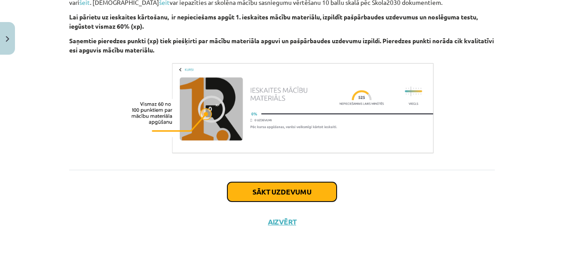
click at [289, 191] on button "Sākt uzdevumu" at bounding box center [281, 191] width 109 height 19
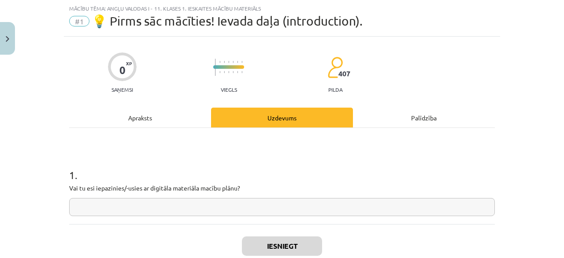
scroll to position [66, 0]
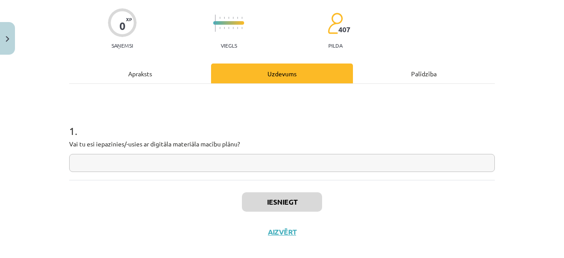
click at [144, 161] on input "text" at bounding box center [281, 163] width 425 height 18
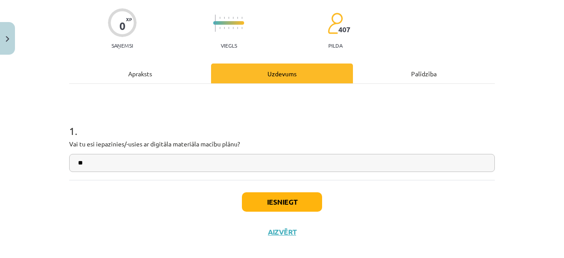
type input "**"
click at [289, 205] on button "Iesniegt" at bounding box center [282, 201] width 80 height 19
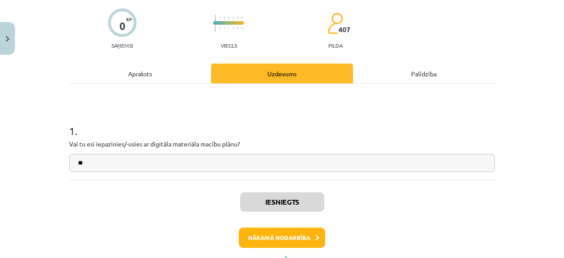
scroll to position [104, 0]
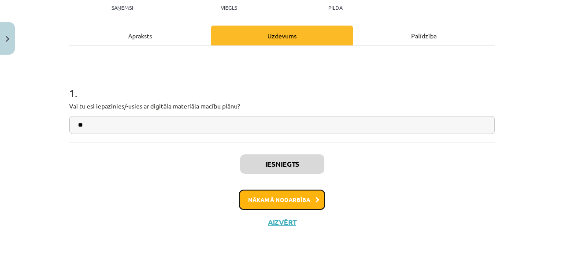
click at [289, 198] on button "Nākamā nodarbība" at bounding box center [282, 199] width 86 height 20
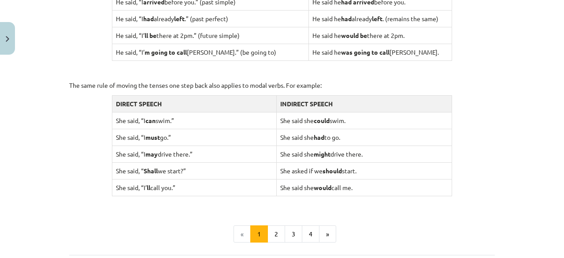
scroll to position [841, 0]
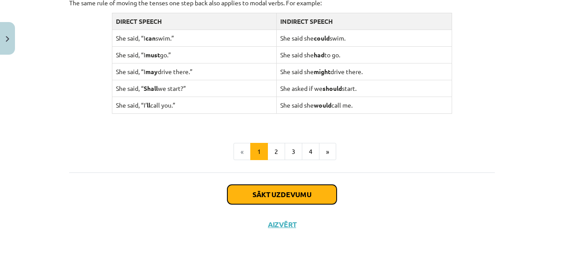
click at [307, 188] on button "Sākt uzdevumu" at bounding box center [281, 194] width 109 height 19
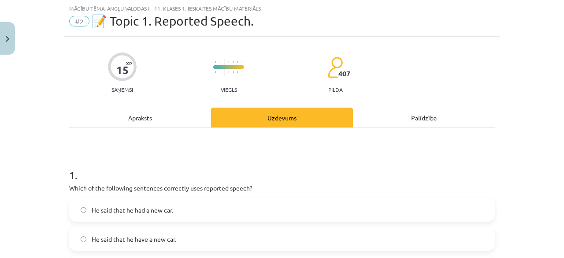
scroll to position [66, 0]
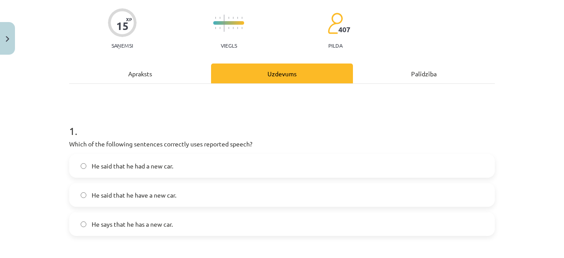
click at [123, 225] on span "He says that he has a new car." at bounding box center [132, 223] width 81 height 9
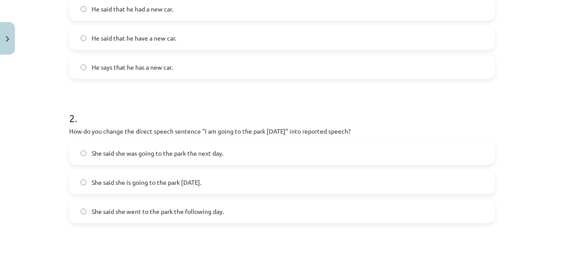
scroll to position [242, 0]
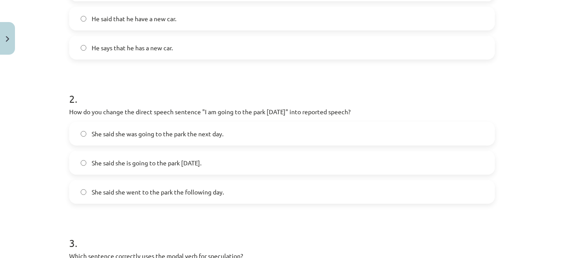
click at [199, 193] on span "She said she went to the park the following day." at bounding box center [158, 191] width 132 height 9
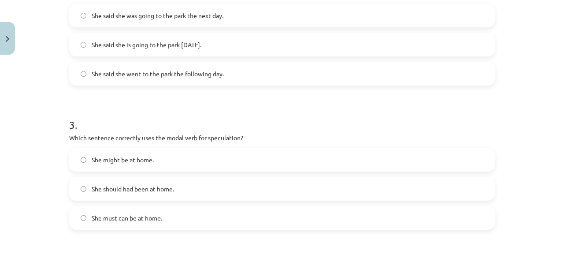
scroll to position [374, 0]
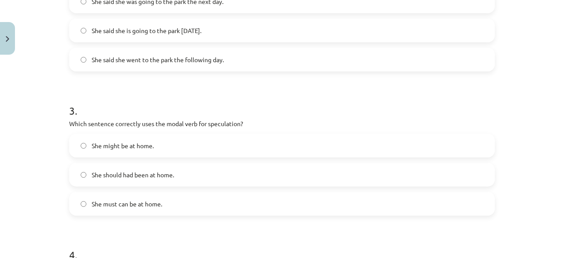
click at [136, 142] on span "She might be at home." at bounding box center [123, 145] width 62 height 9
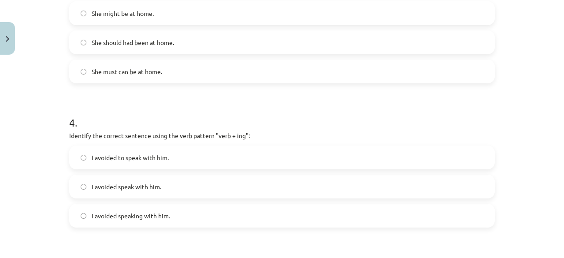
scroll to position [551, 0]
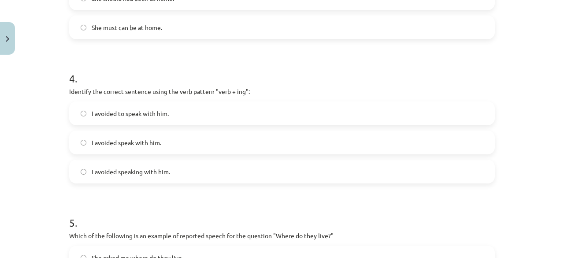
click at [145, 170] on span "I avoided speaking with him." at bounding box center [131, 171] width 78 height 9
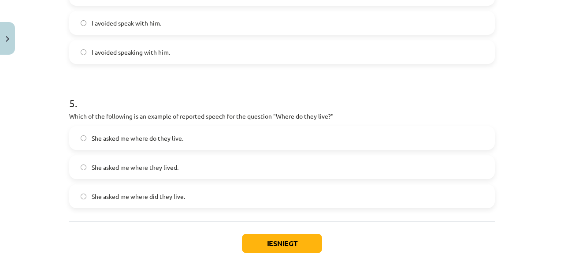
scroll to position [683, 0]
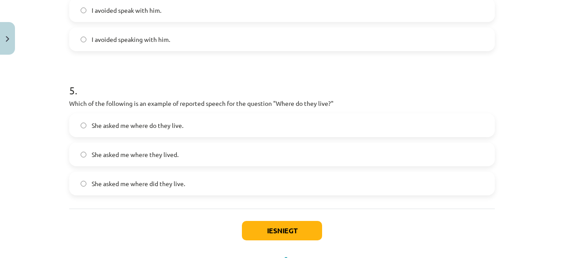
click at [139, 122] on span "She asked me where do they live." at bounding box center [138, 125] width 92 height 9
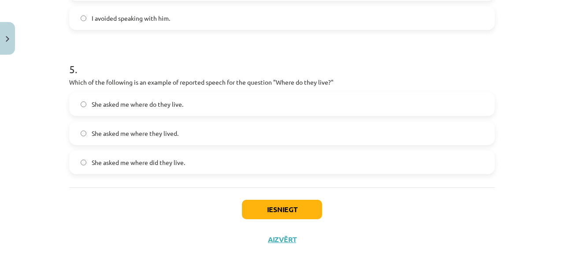
scroll to position [721, 0]
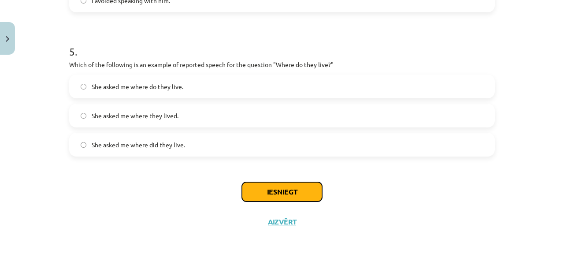
click at [288, 193] on button "Iesniegt" at bounding box center [282, 191] width 80 height 19
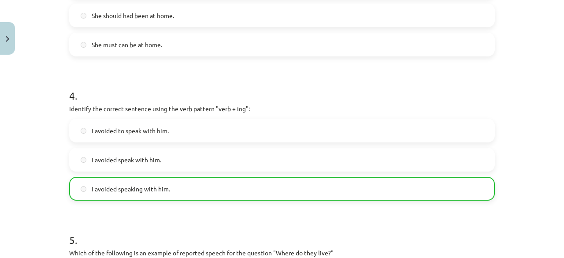
scroll to position [749, 0]
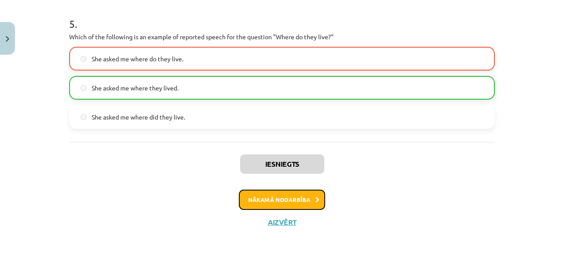
click at [284, 199] on button "Nākamā nodarbība" at bounding box center [282, 199] width 86 height 20
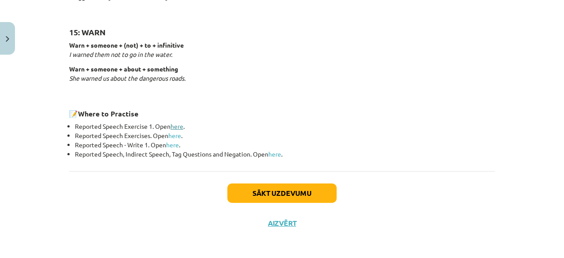
scroll to position [1442, 0]
click at [261, 187] on button "Sākt uzdevumu" at bounding box center [281, 192] width 109 height 19
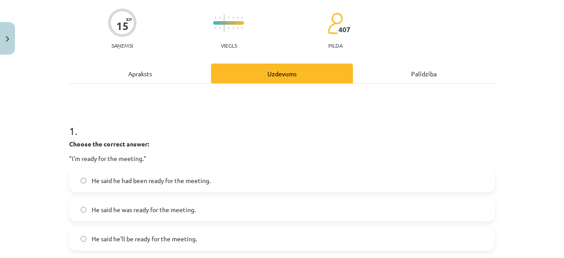
scroll to position [110, 0]
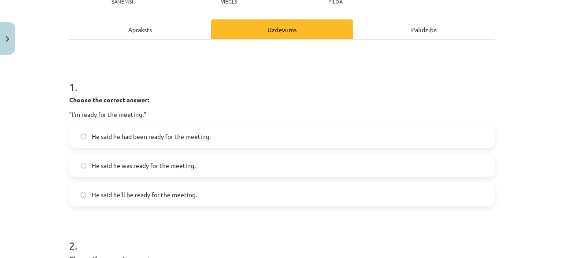
drag, startPoint x: 185, startPoint y: 209, endPoint x: 154, endPoint y: 226, distance: 34.7
click at [157, 226] on h1 "2 ." at bounding box center [281, 237] width 425 height 27
click at [154, 163] on span "He said he was ready for the meeting." at bounding box center [144, 165] width 104 height 9
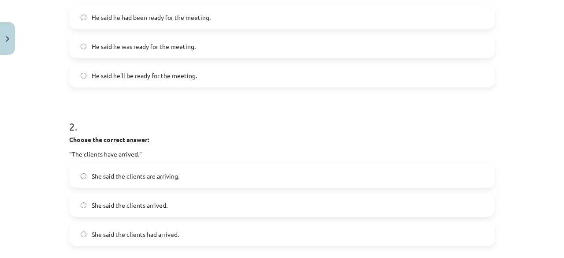
scroll to position [242, 0]
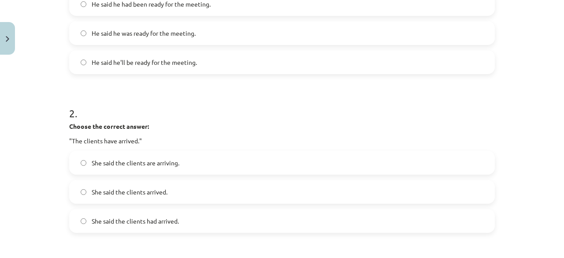
click at [103, 221] on span "She said the clients had arrived." at bounding box center [135, 220] width 87 height 9
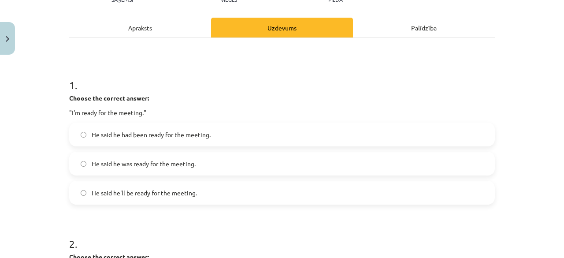
scroll to position [110, 0]
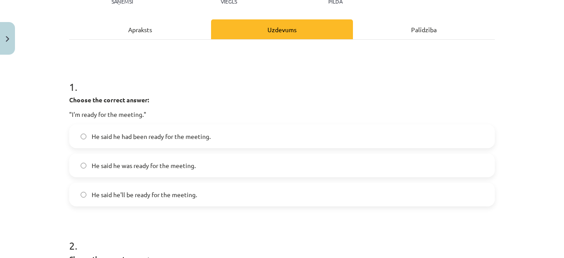
click at [153, 137] on span "He said he had been ready for the meeting." at bounding box center [151, 136] width 119 height 9
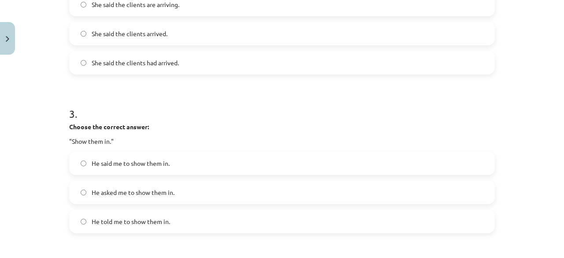
scroll to position [418, 0]
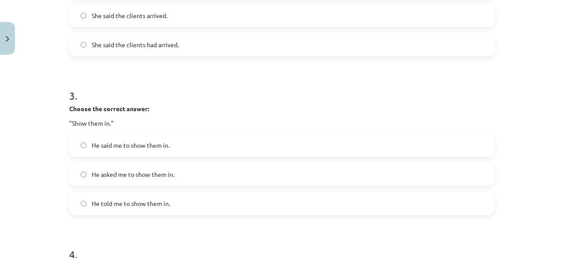
click at [150, 178] on span "He asked me to show them in." at bounding box center [133, 174] width 83 height 9
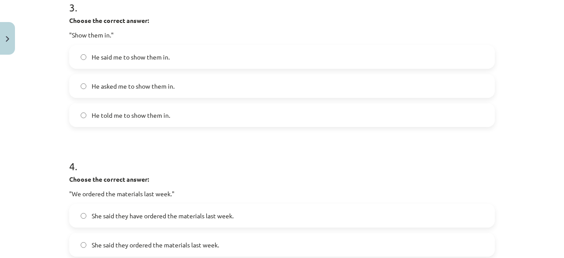
scroll to position [551, 0]
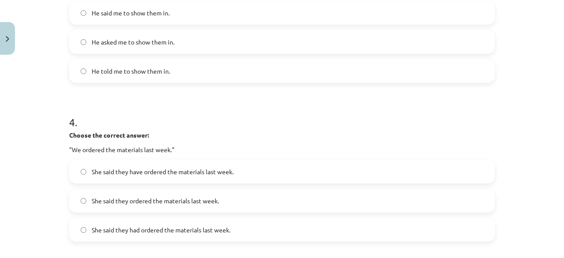
click at [77, 229] on label "She said they had ordered the materials last week." at bounding box center [282, 229] width 424 height 22
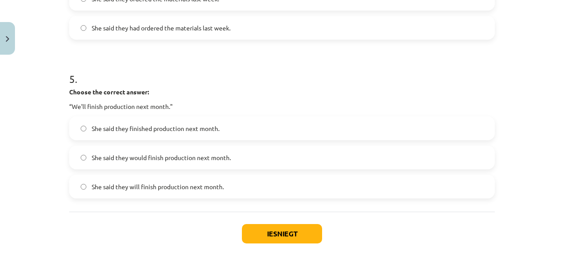
scroll to position [771, 0]
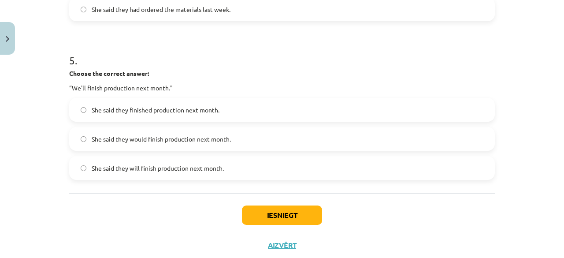
click at [162, 137] on span "She said they would finish production next month." at bounding box center [161, 138] width 139 height 9
click at [259, 217] on button "Iesniegt" at bounding box center [282, 214] width 80 height 19
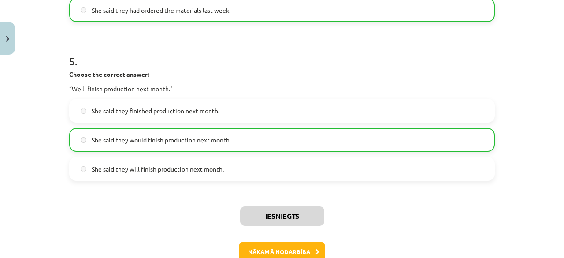
scroll to position [822, 0]
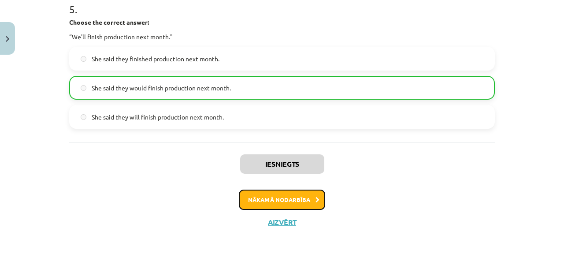
click at [289, 201] on button "Nākamā nodarbība" at bounding box center [282, 199] width 86 height 20
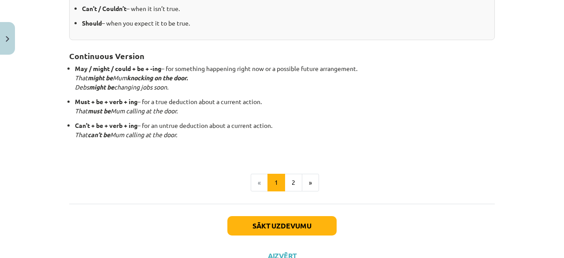
scroll to position [293, 0]
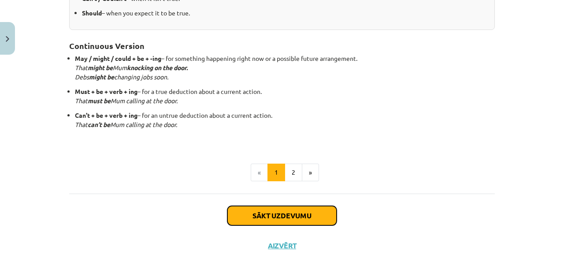
click at [306, 215] on button "Sākt uzdevumu" at bounding box center [281, 215] width 109 height 19
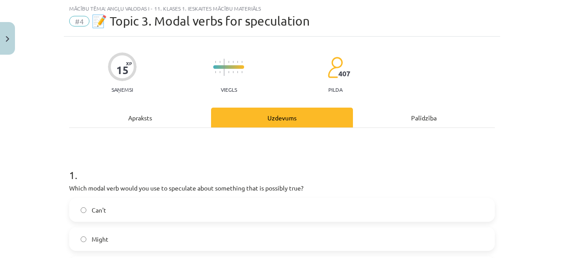
scroll to position [66, 0]
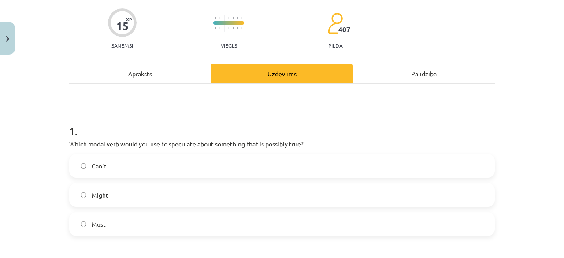
click at [153, 194] on label "Might" at bounding box center [282, 195] width 424 height 22
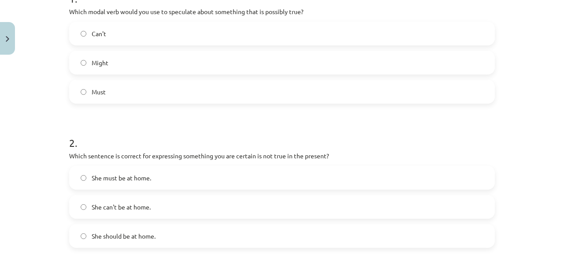
scroll to position [242, 0]
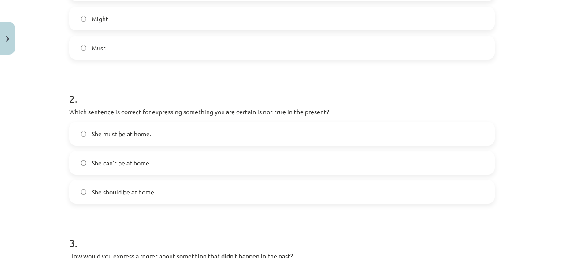
click at [153, 131] on label "She must be at home." at bounding box center [282, 133] width 424 height 22
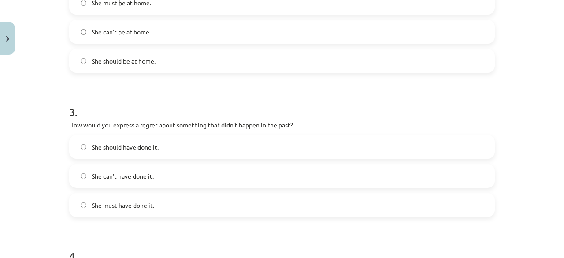
scroll to position [374, 0]
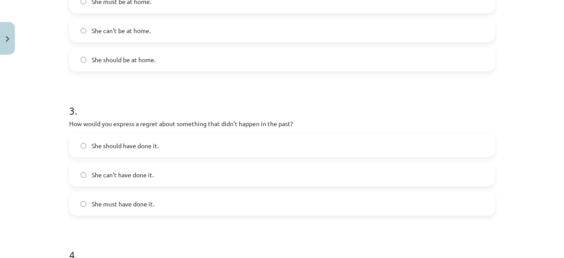
click at [169, 148] on label "She should have done it." at bounding box center [282, 145] width 424 height 22
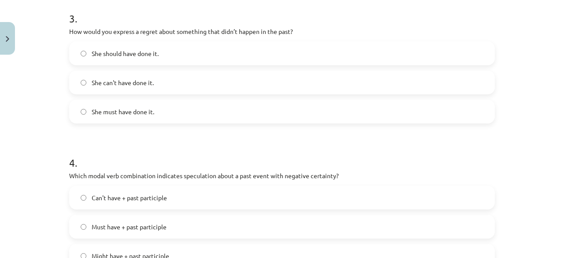
scroll to position [507, 0]
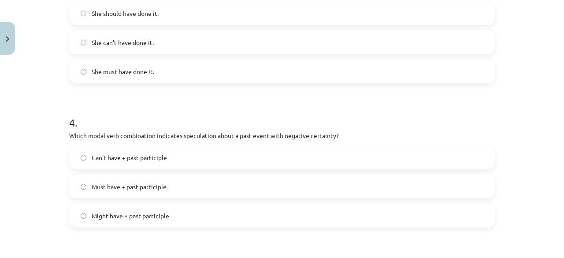
click at [105, 155] on span "Can't have + past participle" at bounding box center [129, 157] width 75 height 9
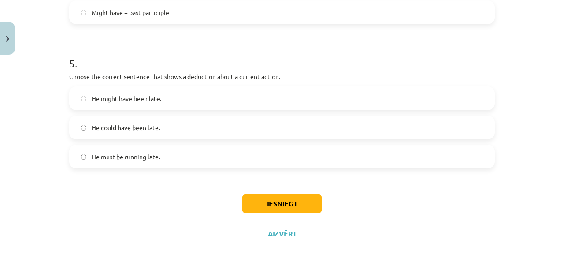
scroll to position [721, 0]
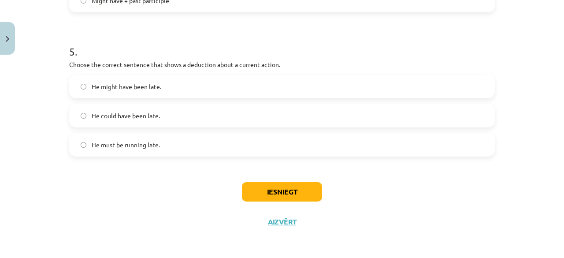
click at [122, 145] on span "He must be running late." at bounding box center [126, 144] width 68 height 9
click at [276, 188] on button "Iesniegt" at bounding box center [282, 191] width 80 height 19
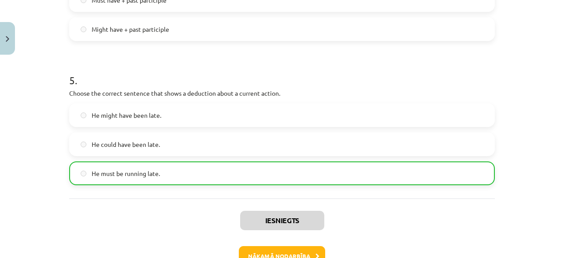
scroll to position [713, 0]
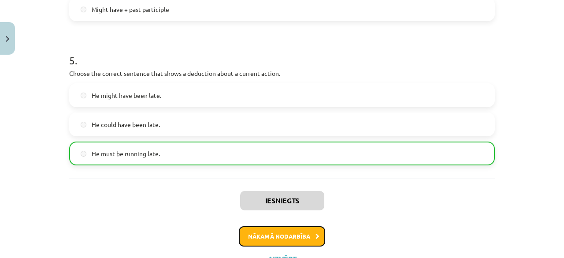
click at [303, 233] on button "Nākamā nodarbība" at bounding box center [282, 236] width 86 height 20
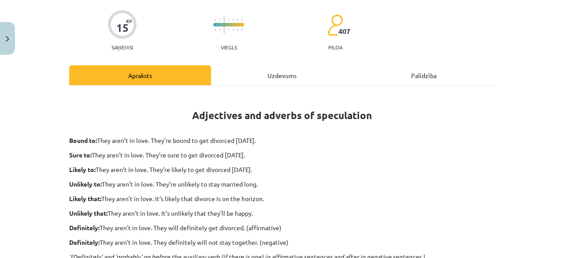
scroll to position [22, 0]
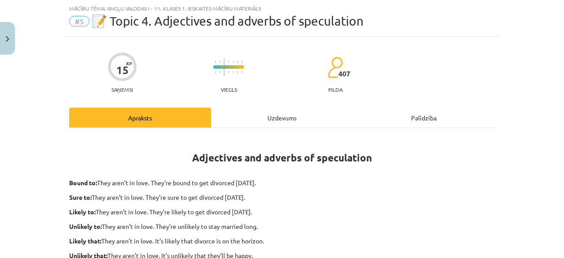
click at [282, 116] on div "Uzdevums" at bounding box center [282, 117] width 142 height 20
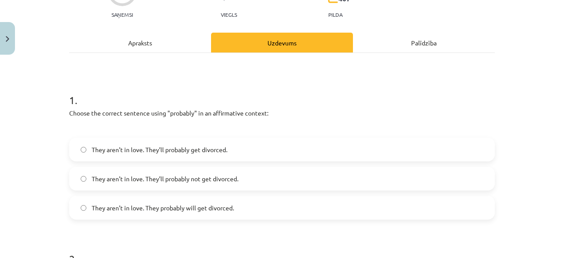
scroll to position [111, 0]
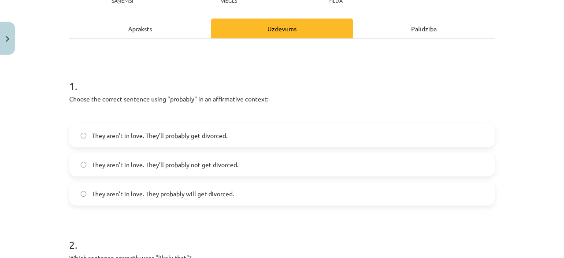
click at [171, 132] on span "They aren’t in love. They’ll probably get divorced." at bounding box center [160, 135] width 136 height 9
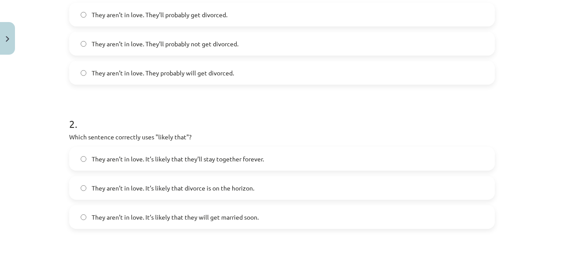
scroll to position [243, 0]
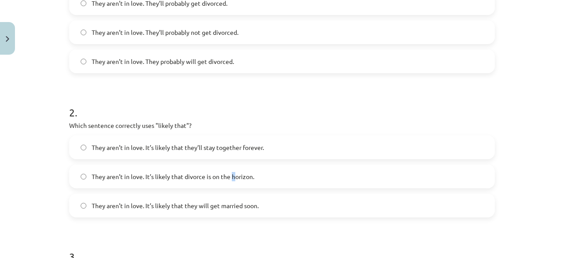
click at [230, 176] on span "They aren’t in love. It’s likely that divorce is on the horizon." at bounding box center [173, 176] width 163 height 9
click at [268, 174] on label "They aren’t in love. It’s likely that divorce is on the horizon." at bounding box center [282, 176] width 424 height 22
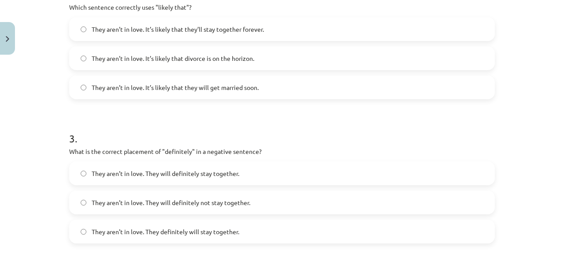
scroll to position [375, 0]
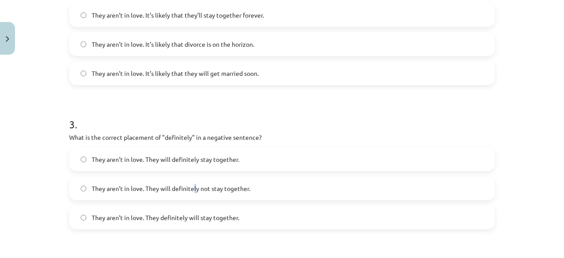
drag, startPoint x: 193, startPoint y: 198, endPoint x: 189, endPoint y: 194, distance: 5.3
click at [190, 197] on label "They aren’t in love. They will definitely not stay together." at bounding box center [282, 188] width 424 height 22
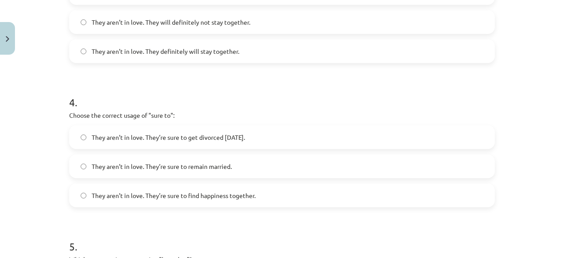
scroll to position [551, 0]
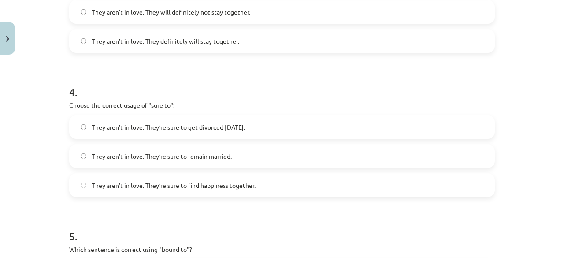
click at [190, 150] on label "They aren’t in love. They’re sure to remain married." at bounding box center [282, 156] width 424 height 22
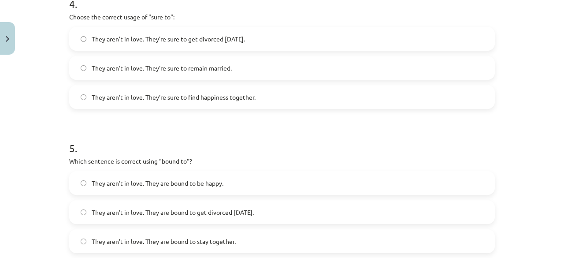
scroll to position [684, 0]
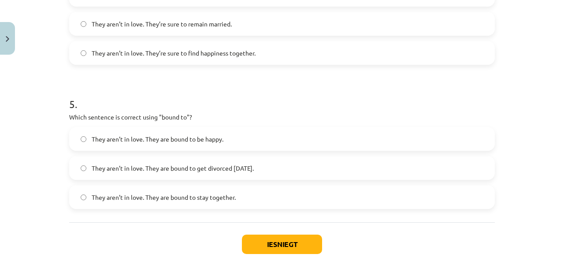
click at [209, 141] on span "They aren’t in love. They are bound to be happy." at bounding box center [158, 138] width 132 height 9
click at [295, 239] on button "Iesniegt" at bounding box center [282, 243] width 80 height 19
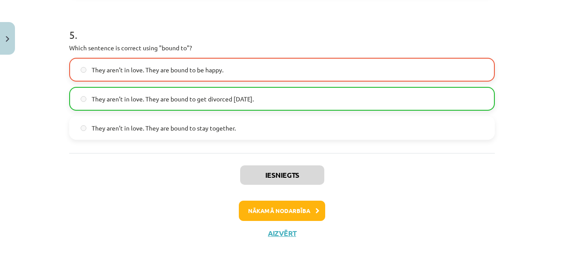
scroll to position [764, 0]
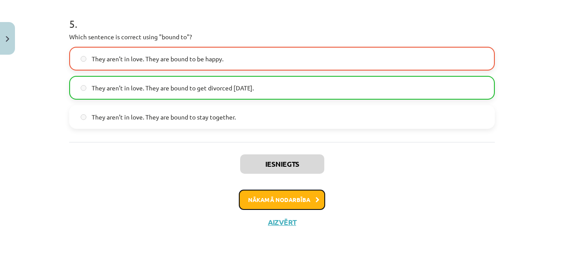
click at [293, 199] on button "Nākamā nodarbība" at bounding box center [282, 199] width 86 height 20
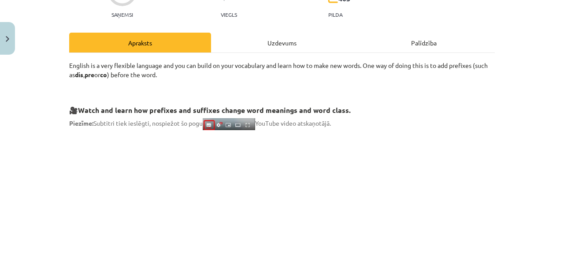
scroll to position [110, 0]
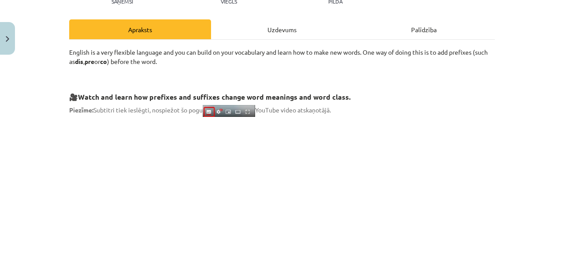
click at [288, 24] on div "Uzdevums" at bounding box center [282, 29] width 142 height 20
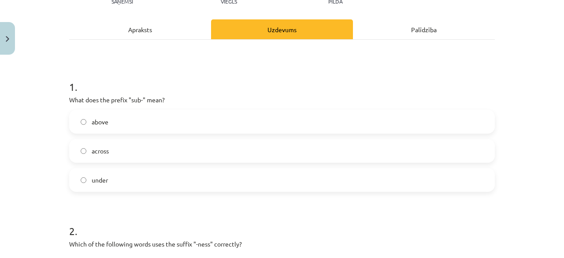
click at [112, 118] on label "above" at bounding box center [282, 122] width 424 height 22
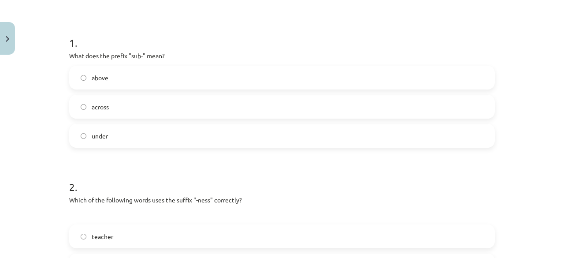
scroll to position [198, 0]
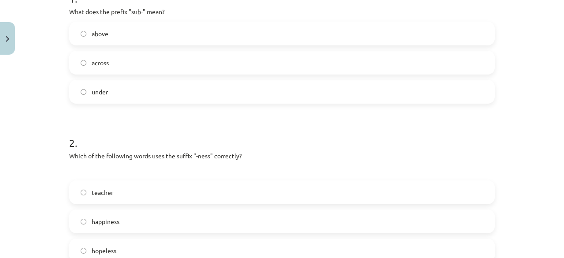
click at [152, 63] on label "across" at bounding box center [282, 63] width 424 height 22
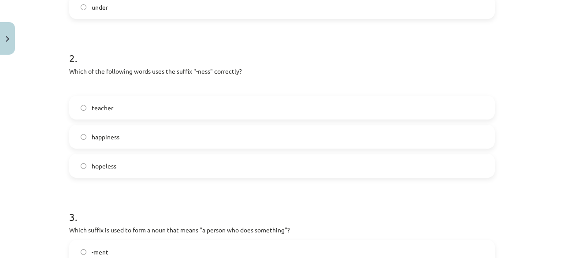
scroll to position [286, 0]
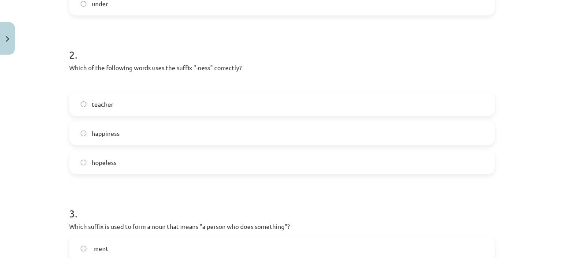
click at [147, 137] on label "happiness" at bounding box center [282, 133] width 424 height 22
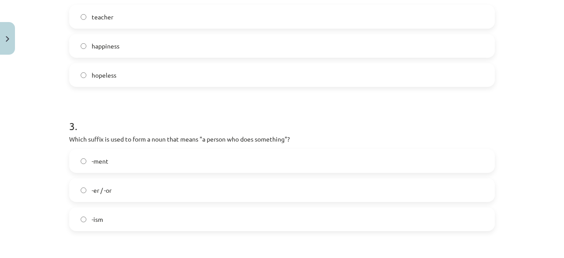
scroll to position [374, 0]
click at [149, 182] on label "-er / -or" at bounding box center [282, 189] width 424 height 22
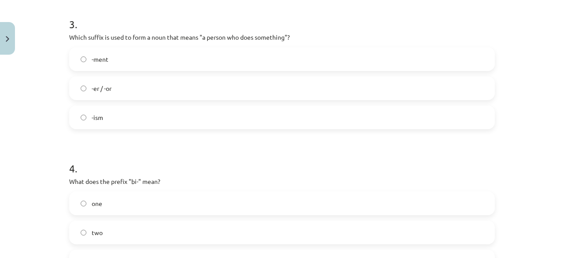
scroll to position [507, 0]
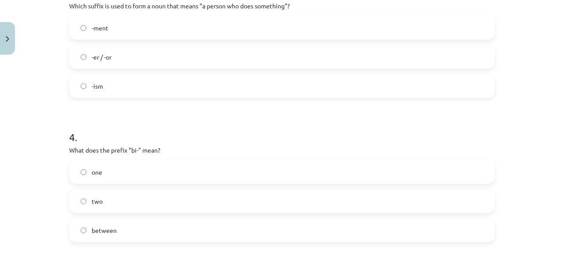
click at [153, 230] on label "between" at bounding box center [282, 230] width 424 height 22
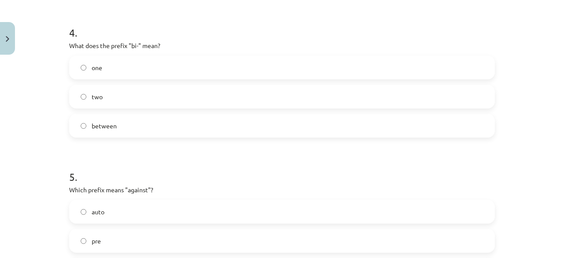
scroll to position [639, 0]
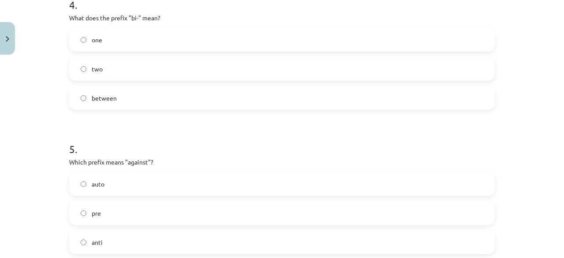
drag, startPoint x: 149, startPoint y: 68, endPoint x: 149, endPoint y: 73, distance: 4.8
click at [149, 70] on label "two" at bounding box center [282, 69] width 424 height 22
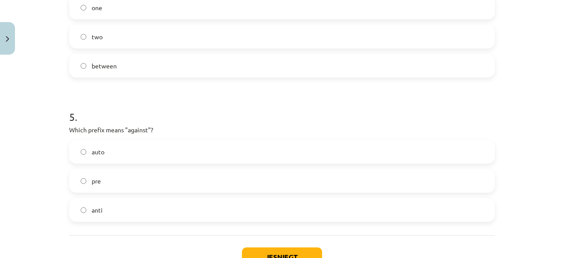
scroll to position [683, 0]
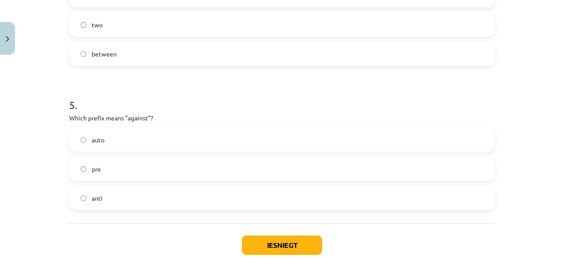
click at [152, 201] on label "anti" at bounding box center [282, 198] width 424 height 22
click at [274, 246] on button "Iesniegt" at bounding box center [282, 244] width 80 height 19
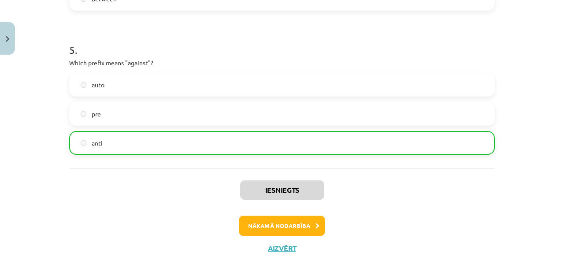
scroll to position [739, 0]
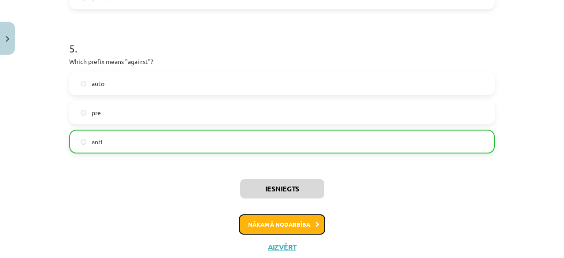
click at [295, 221] on button "Nākamā nodarbība" at bounding box center [282, 224] width 86 height 20
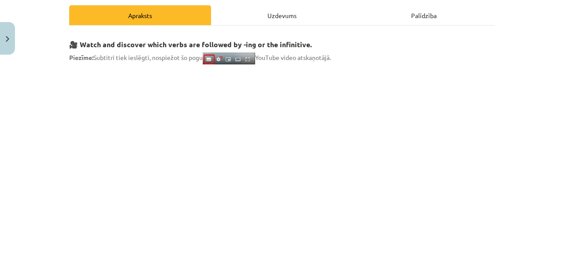
scroll to position [22, 0]
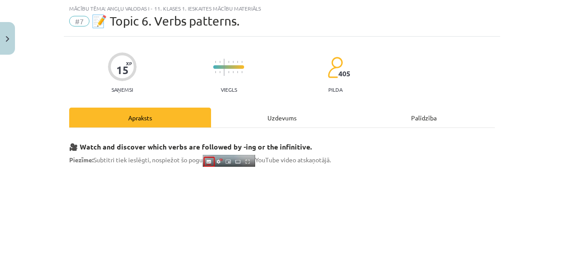
click at [263, 111] on div "Uzdevums" at bounding box center [282, 117] width 142 height 20
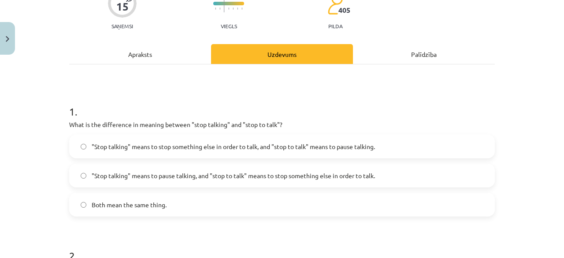
scroll to position [110, 0]
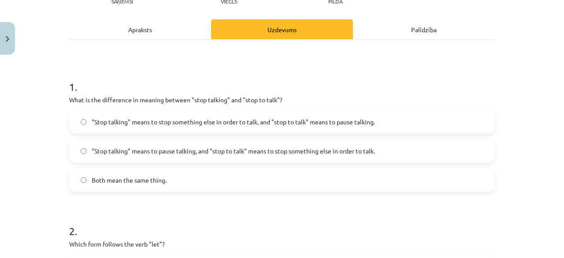
click at [176, 118] on span ""Stop talking" means to stop something else in order to talk, and "stop to talk…" at bounding box center [233, 121] width 283 height 9
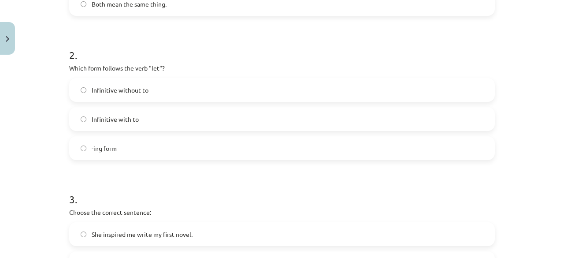
scroll to position [286, 0]
click at [126, 152] on label "-ing form" at bounding box center [282, 148] width 424 height 22
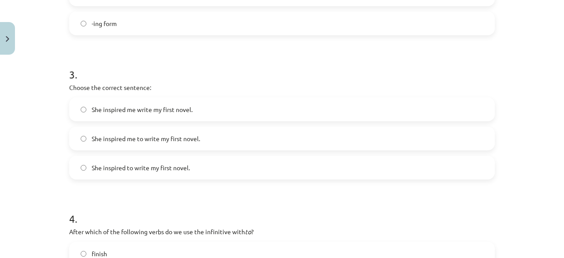
scroll to position [418, 0]
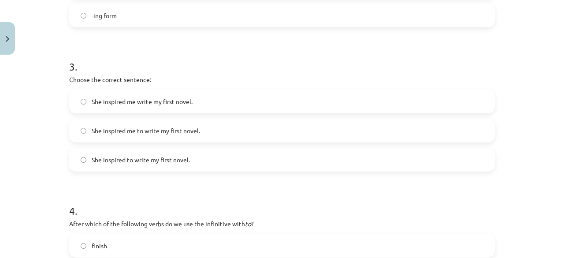
click at [153, 163] on span "She inspired to write my first novel." at bounding box center [141, 159] width 98 height 9
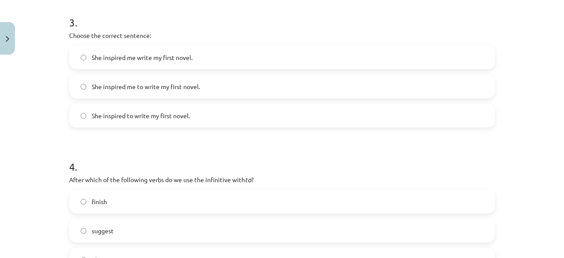
click at [149, 92] on label "She inspired me to write my first novel." at bounding box center [282, 86] width 424 height 22
click at [153, 119] on span "She inspired to write my first novel." at bounding box center [141, 115] width 98 height 9
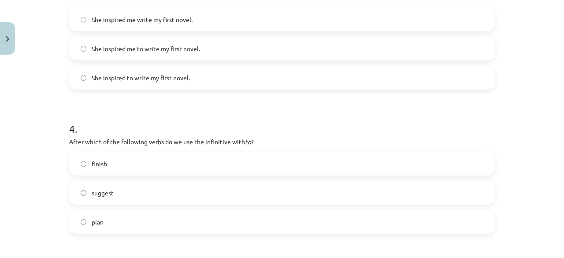
scroll to position [551, 0]
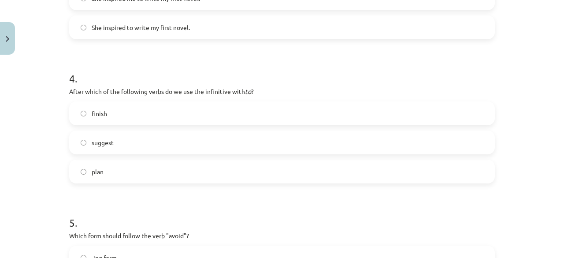
click at [121, 170] on label "plan" at bounding box center [282, 171] width 424 height 22
click at [152, 144] on label "suggest" at bounding box center [282, 142] width 424 height 22
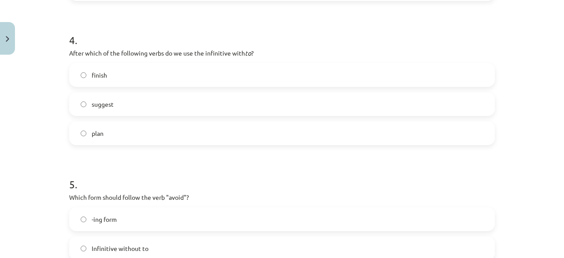
scroll to position [683, 0]
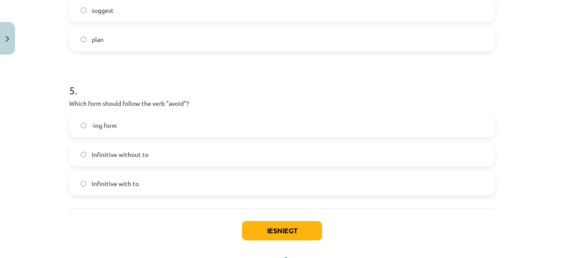
click at [148, 186] on label "Infinitive with to" at bounding box center [282, 183] width 424 height 22
click at [277, 228] on button "Iesniegt" at bounding box center [282, 230] width 80 height 19
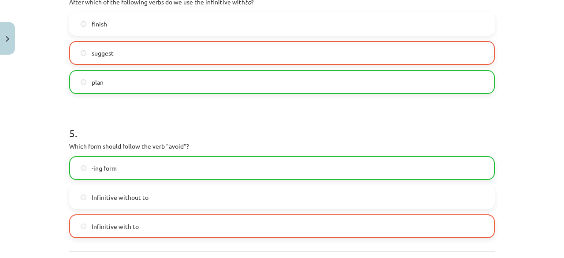
scroll to position [749, 0]
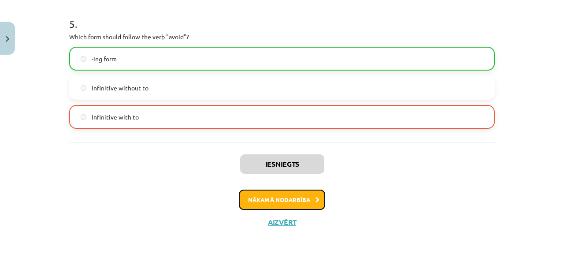
click at [285, 195] on button "Nākamā nodarbība" at bounding box center [282, 199] width 86 height 20
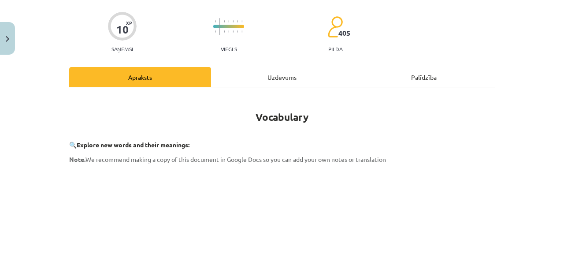
scroll to position [22, 0]
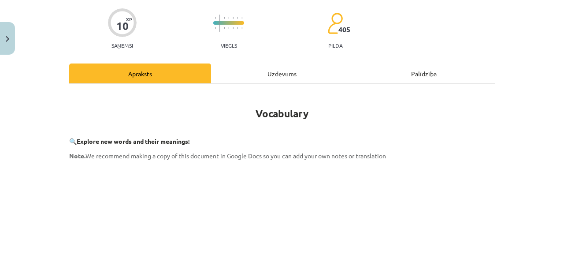
click at [269, 67] on div "Uzdevums" at bounding box center [282, 73] width 142 height 20
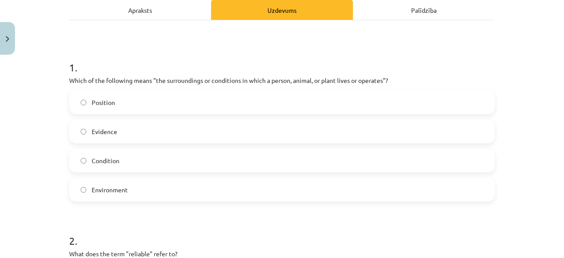
scroll to position [154, 0]
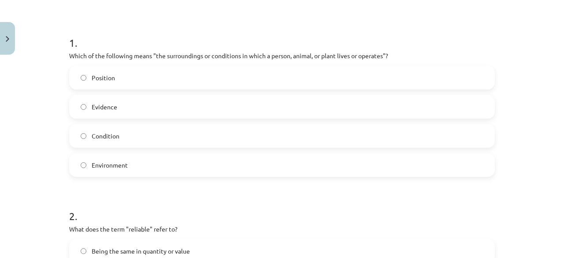
click at [122, 162] on span "Environment" at bounding box center [110, 164] width 36 height 9
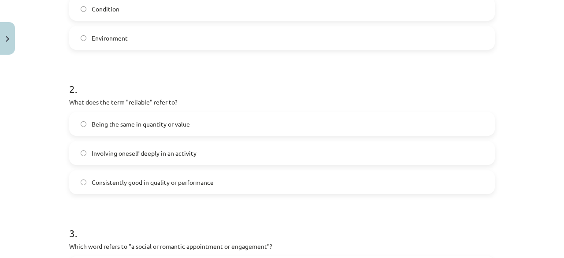
scroll to position [286, 0]
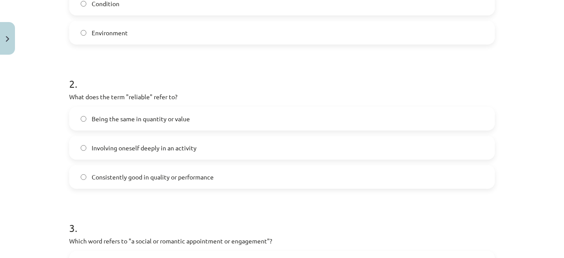
click at [137, 175] on span "Consistently good in quality or performance" at bounding box center [153, 176] width 122 height 9
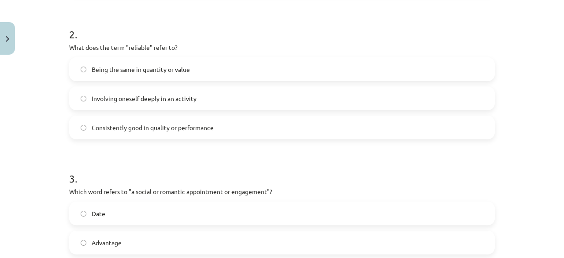
scroll to position [374, 0]
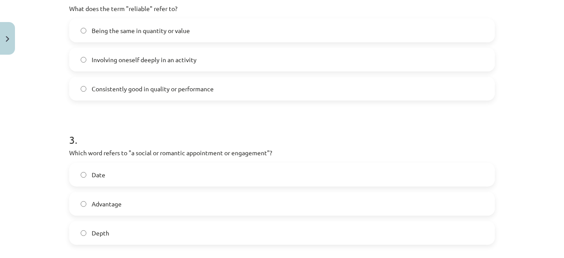
click at [144, 35] on label "Being the same in quantity or value" at bounding box center [282, 30] width 424 height 22
click at [166, 81] on label "Consistently good in quality or performance" at bounding box center [282, 89] width 424 height 22
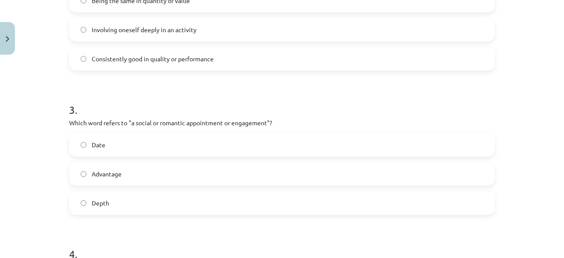
scroll to position [418, 0]
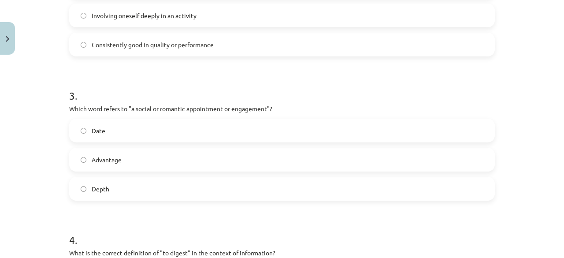
click at [154, 127] on label "Date" at bounding box center [282, 130] width 424 height 22
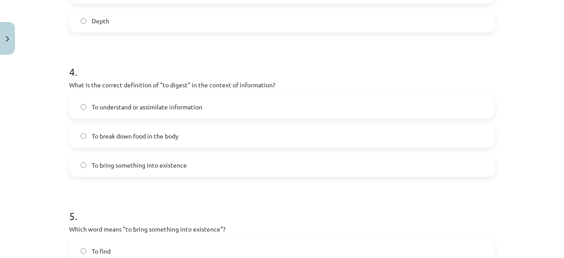
scroll to position [595, 0]
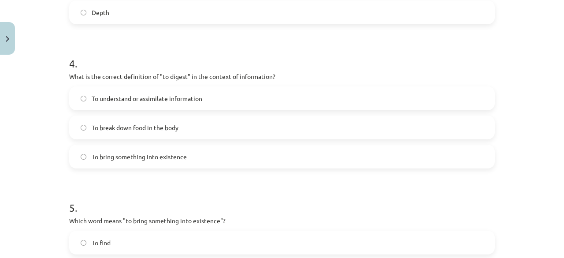
drag, startPoint x: 115, startPoint y: 109, endPoint x: 55, endPoint y: 118, distance: 61.4
click at [55, 118] on div "Mācību tēma: Angļu valodas i - 11. klases 1. ieskaites mācību materiāls #8 🔤 To…" at bounding box center [282, 129] width 564 height 258
click at [131, 139] on div "To break down food in the body" at bounding box center [281, 127] width 425 height 24
click at [125, 126] on span "To break down food in the body" at bounding box center [135, 127] width 87 height 9
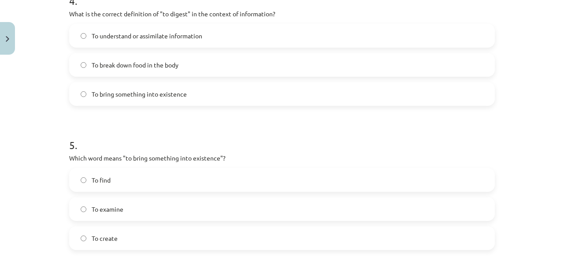
scroll to position [683, 0]
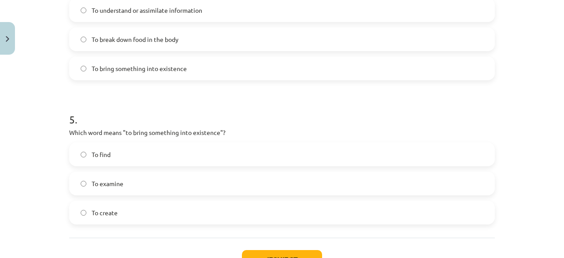
click at [141, 214] on label "To create" at bounding box center [282, 212] width 424 height 22
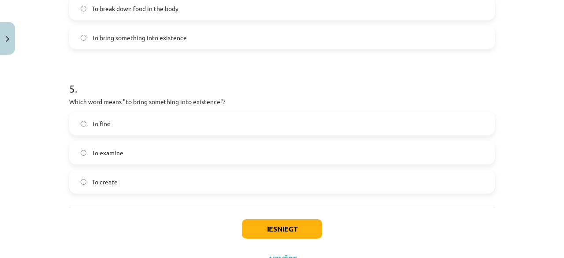
scroll to position [727, 0]
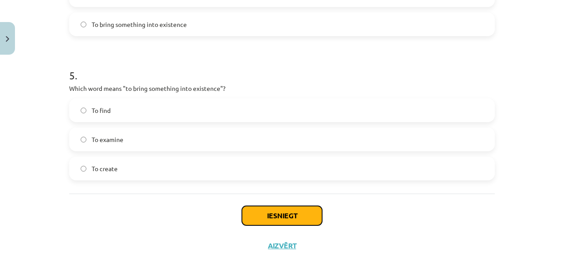
click at [282, 212] on button "Iesniegt" at bounding box center [282, 215] width 80 height 19
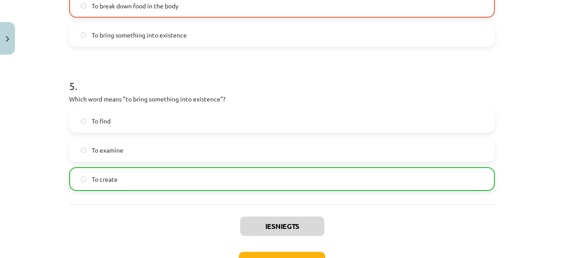
scroll to position [778, 0]
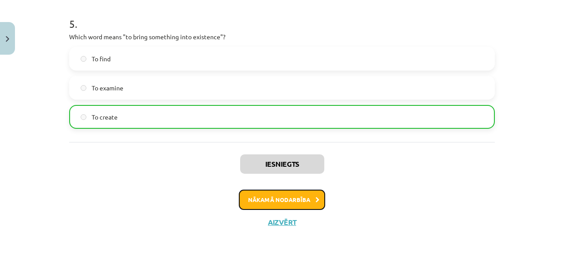
click at [273, 197] on button "Nākamā nodarbība" at bounding box center [282, 199] width 86 height 20
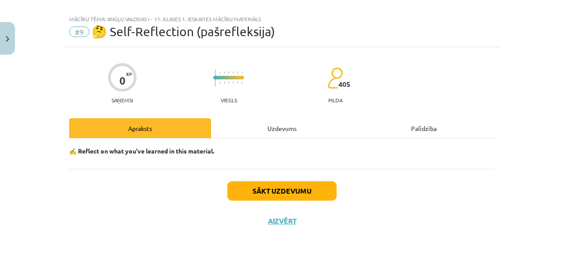
scroll to position [11, 0]
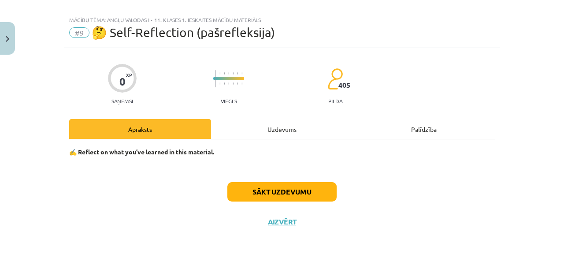
click at [268, 125] on div "Uzdevums" at bounding box center [282, 129] width 142 height 20
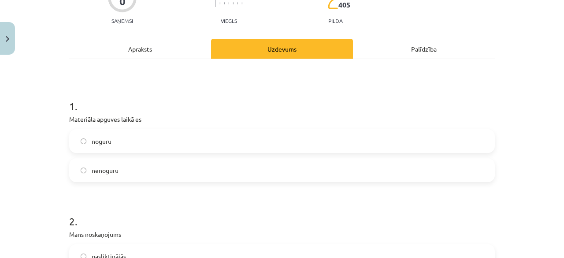
scroll to position [77, 0]
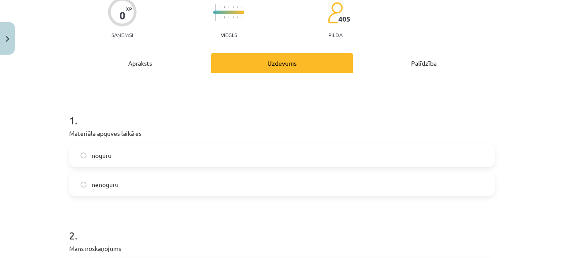
click at [144, 187] on label "nenoguru" at bounding box center [282, 184] width 424 height 22
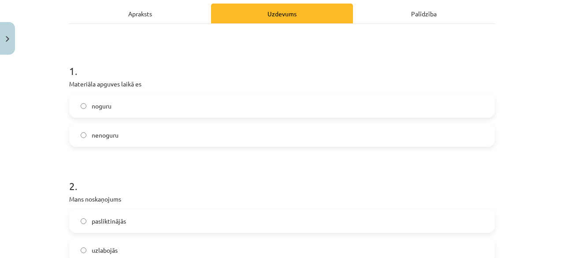
scroll to position [165, 0]
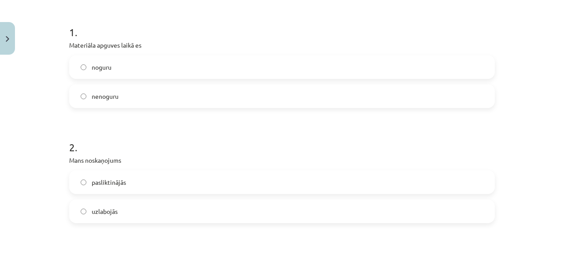
click at [136, 214] on label "uzlabojās" at bounding box center [282, 211] width 424 height 22
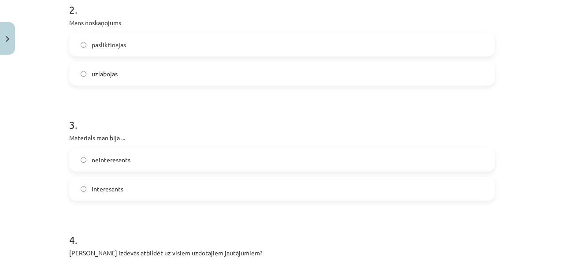
scroll to position [341, 0]
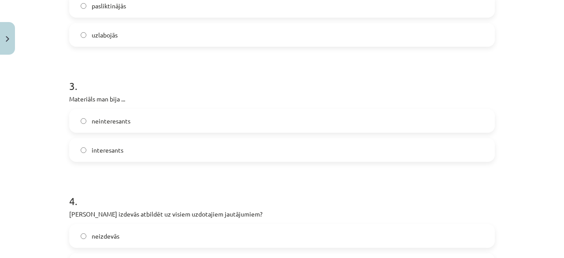
click at [141, 153] on label "interesants" at bounding box center [282, 150] width 424 height 22
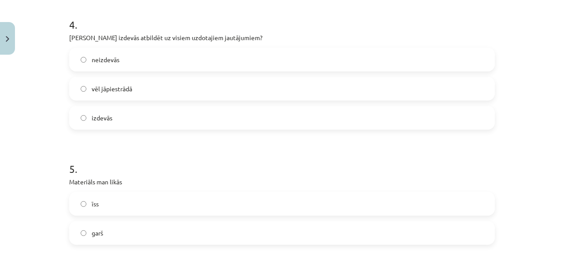
scroll to position [517, 0]
click at [115, 88] on span "vēl jāpiestrādā" at bounding box center [112, 88] width 41 height 9
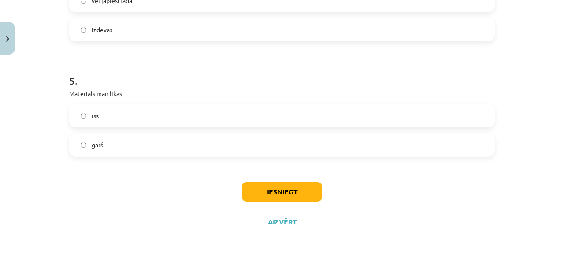
scroll to position [605, 0]
click at [129, 111] on label "īss" at bounding box center [282, 115] width 424 height 22
click at [179, 146] on label "garš" at bounding box center [282, 144] width 424 height 22
click at [276, 194] on button "Iesniegt" at bounding box center [282, 191] width 80 height 19
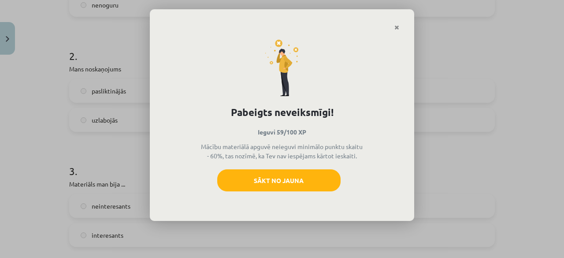
scroll to position [351, 0]
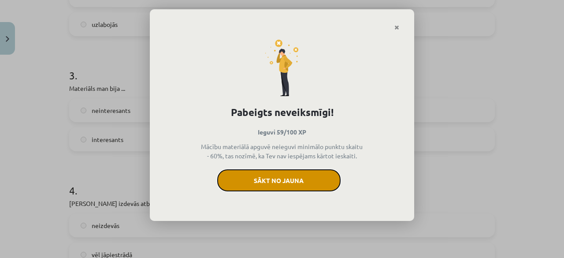
click at [294, 183] on button "Sākt no jauna" at bounding box center [278, 180] width 123 height 22
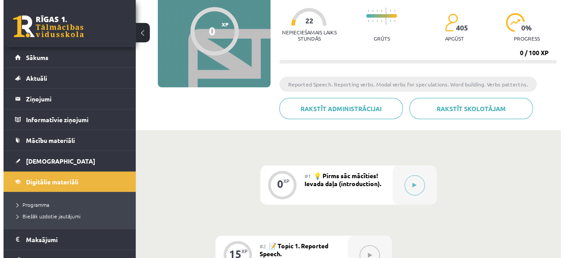
scroll to position [93, 0]
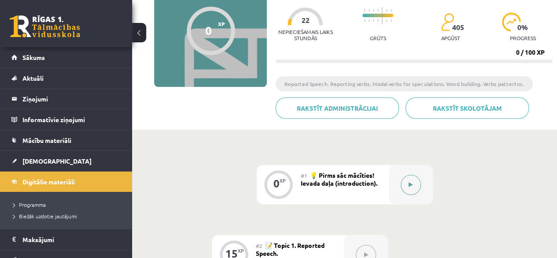
click at [409, 185] on icon at bounding box center [411, 184] width 4 height 5
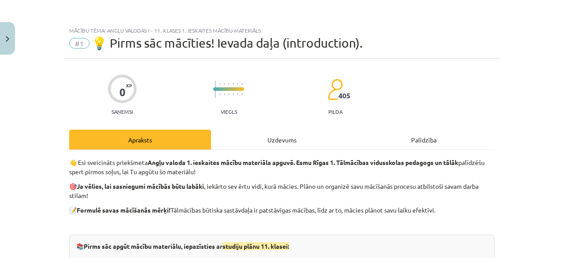
click at [284, 136] on div "Uzdevums" at bounding box center [282, 139] width 142 height 20
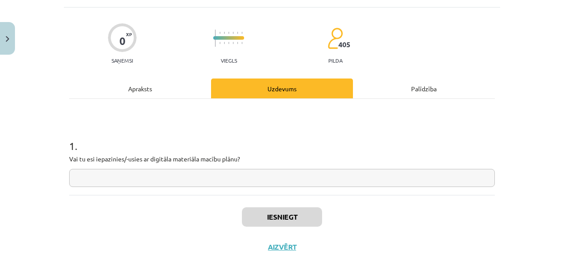
scroll to position [77, 0]
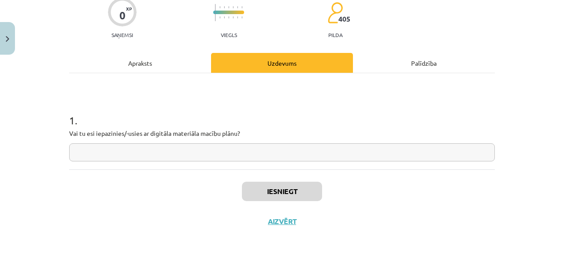
drag, startPoint x: 211, startPoint y: 161, endPoint x: 211, endPoint y: 154, distance: 6.6
click at [211, 160] on div "1 . Vai tu esi iepazinies/-usies ar digitāla materiāla macību plānu?" at bounding box center [281, 121] width 425 height 96
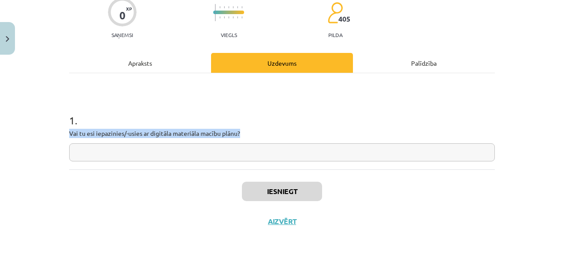
click at [211, 149] on input "text" at bounding box center [281, 152] width 425 height 18
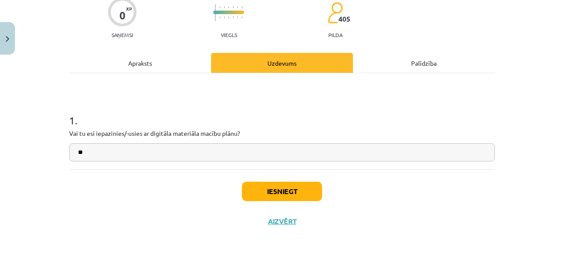
type input "**"
click at [295, 190] on button "Iesniegt" at bounding box center [282, 190] width 80 height 19
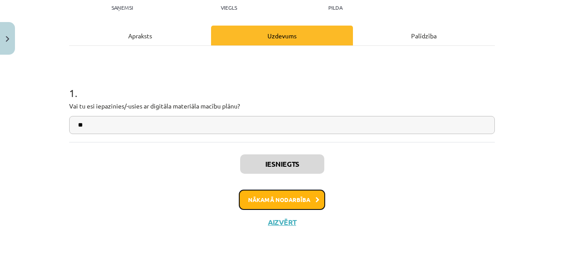
click at [287, 192] on button "Nākamā nodarbība" at bounding box center [282, 199] width 86 height 20
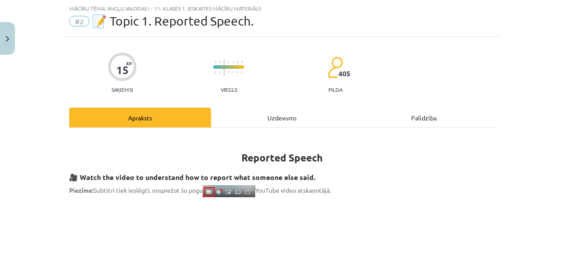
click at [287, 121] on div "Uzdevums" at bounding box center [282, 117] width 142 height 20
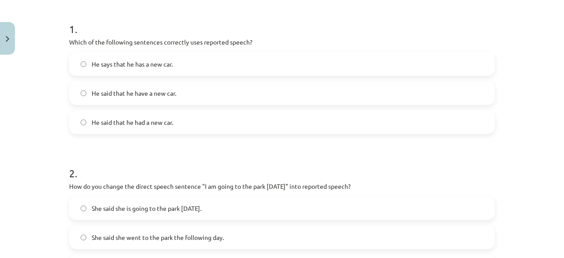
scroll to position [154, 0]
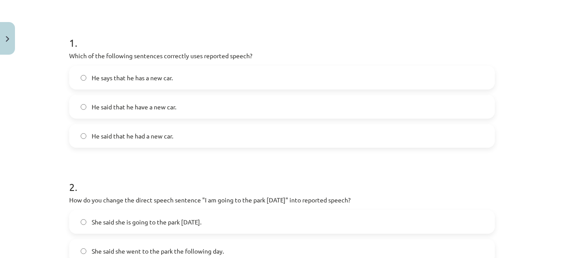
click at [149, 142] on label "He said that he had a new car." at bounding box center [282, 136] width 424 height 22
click at [132, 78] on span "He says that he has a new car." at bounding box center [132, 77] width 81 height 9
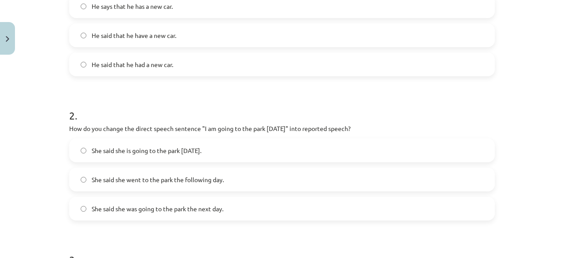
scroll to position [242, 0]
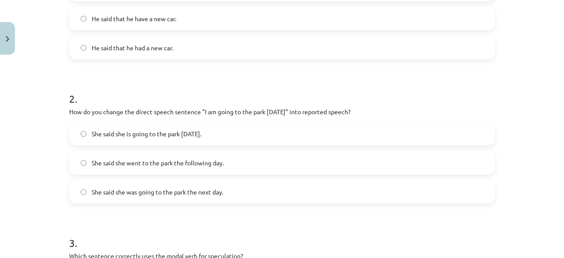
click at [179, 165] on span "She said she went to the park the following day." at bounding box center [158, 162] width 132 height 9
click at [179, 196] on label "She said she was going to the park the next day." at bounding box center [282, 192] width 424 height 22
click at [167, 164] on span "She said she went to the park the following day." at bounding box center [158, 162] width 132 height 9
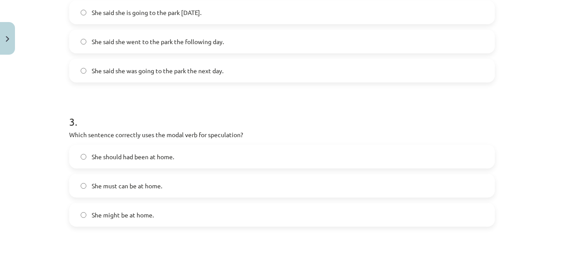
scroll to position [418, 0]
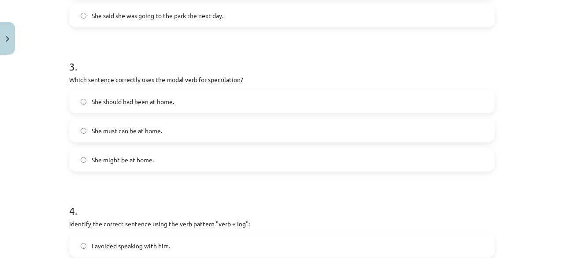
click at [129, 102] on span "She should had been at home." at bounding box center [133, 101] width 82 height 9
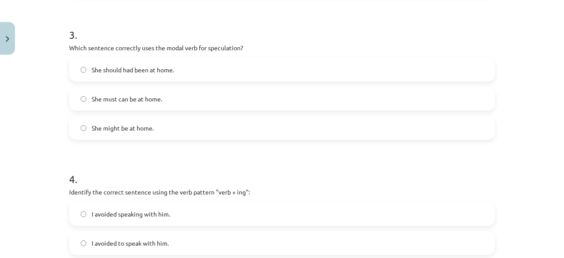
scroll to position [551, 0]
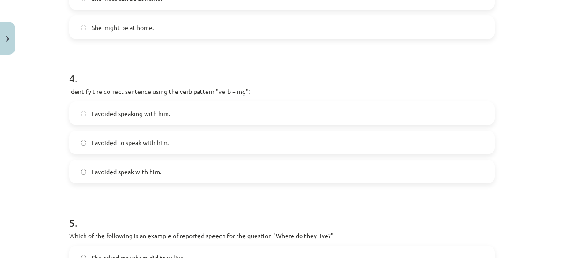
click at [144, 114] on span "I avoided speaking with him." at bounding box center [131, 113] width 78 height 9
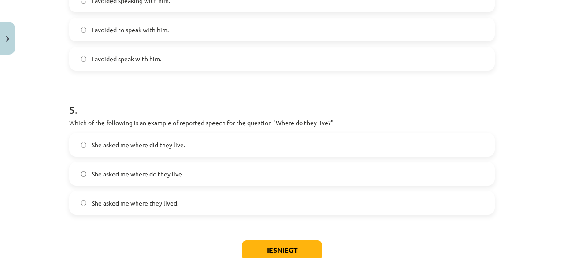
scroll to position [683, 0]
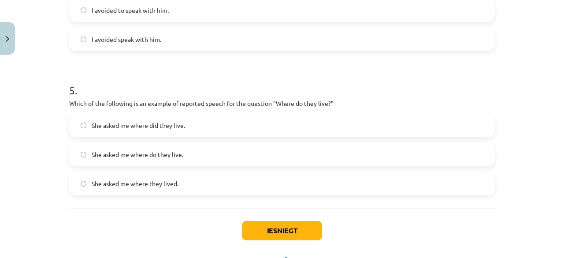
click at [161, 147] on label "She asked me where do they live." at bounding box center [282, 154] width 424 height 22
click at [159, 188] on label "She asked me where they lived." at bounding box center [282, 183] width 424 height 22
click at [265, 232] on button "Iesniegt" at bounding box center [282, 230] width 80 height 19
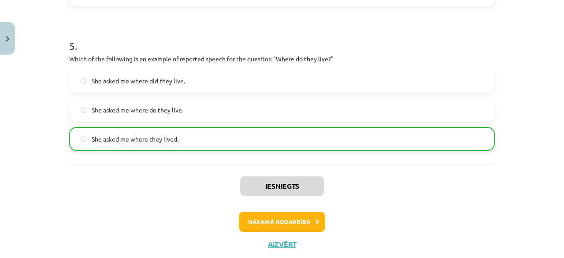
scroll to position [749, 0]
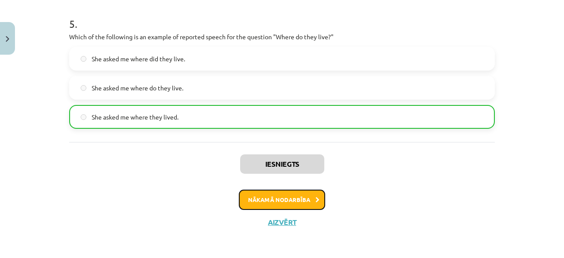
click at [292, 197] on button "Nākamā nodarbība" at bounding box center [282, 199] width 86 height 20
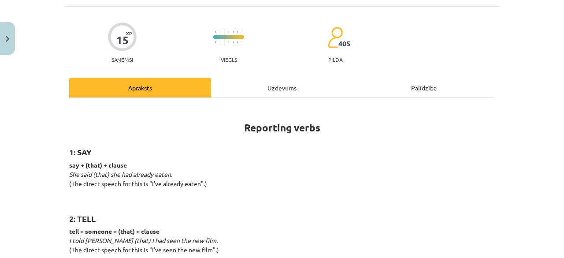
scroll to position [22, 0]
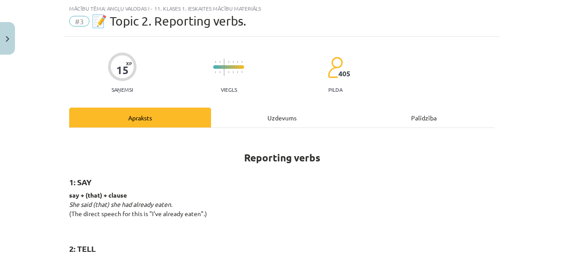
click at [264, 120] on div "Uzdevums" at bounding box center [282, 117] width 142 height 20
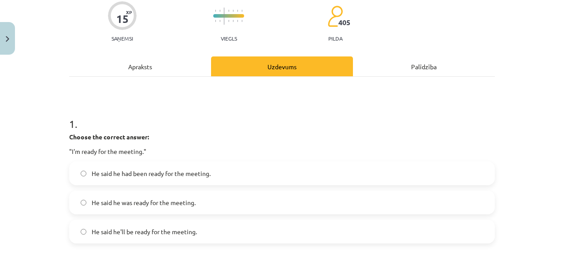
scroll to position [154, 0]
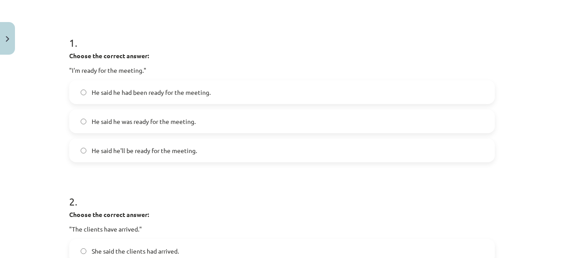
click at [74, 89] on label "He said he had been ready for the meeting." at bounding box center [282, 92] width 424 height 22
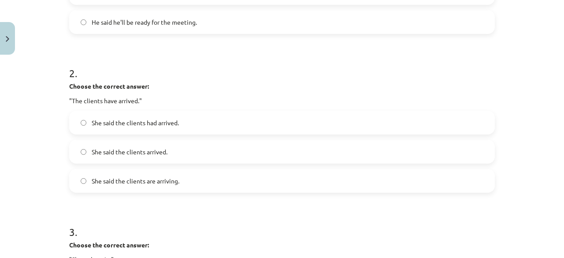
scroll to position [286, 0]
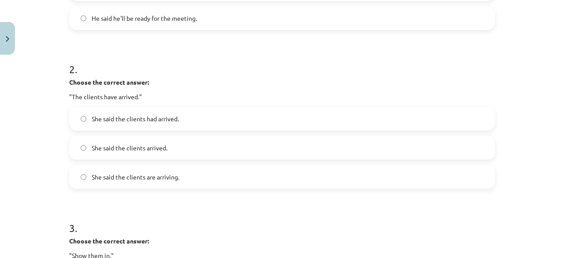
click at [86, 122] on label "She said the clients had arrived." at bounding box center [282, 118] width 424 height 22
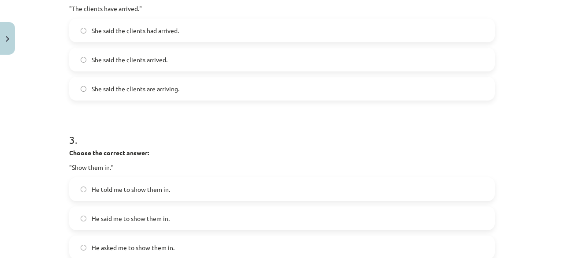
scroll to position [418, 0]
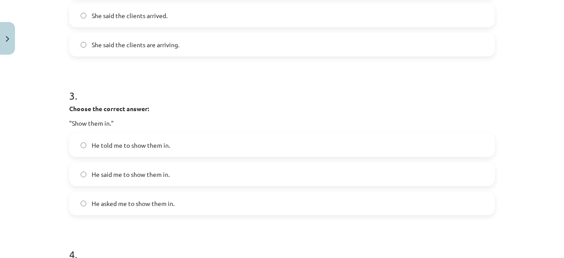
click at [97, 146] on span "He told me to show them in." at bounding box center [131, 145] width 78 height 9
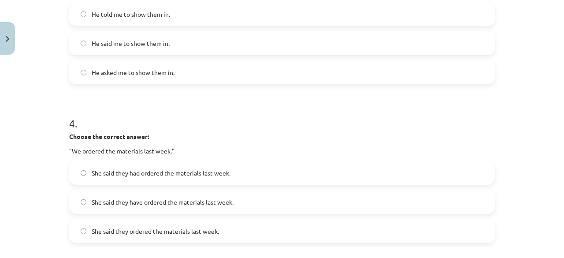
scroll to position [551, 0]
click at [159, 175] on span "She said they had ordered the materials last week." at bounding box center [161, 171] width 139 height 9
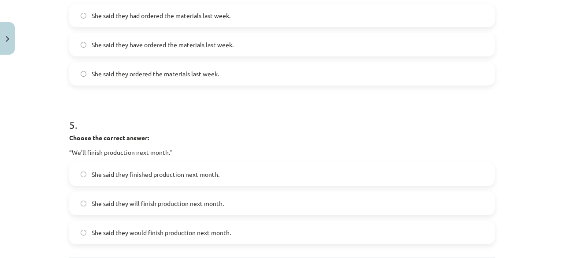
scroll to position [727, 0]
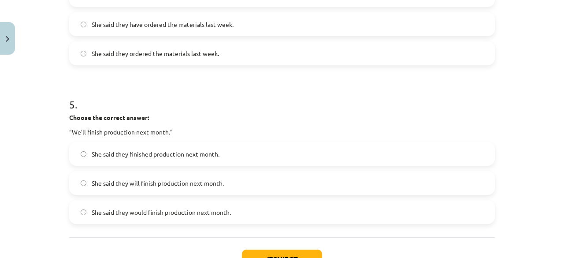
click at [136, 185] on span "She said they will finish production next month." at bounding box center [158, 182] width 132 height 9
click at [287, 252] on button "Iesniegt" at bounding box center [282, 258] width 80 height 19
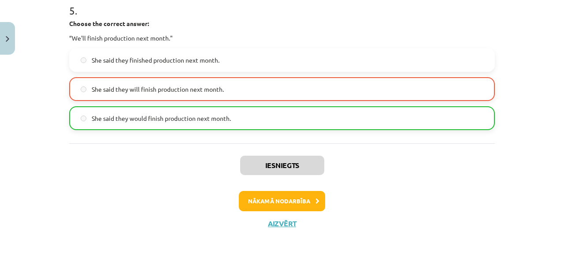
scroll to position [822, 0]
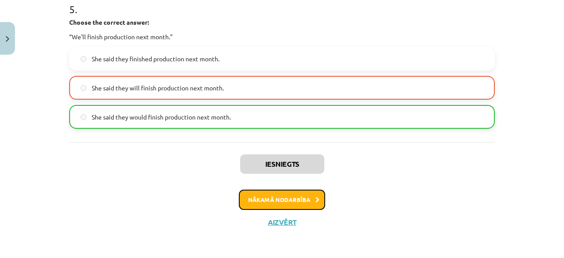
click at [297, 199] on button "Nākamā nodarbība" at bounding box center [282, 199] width 86 height 20
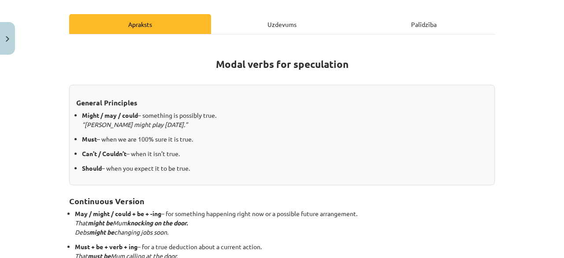
scroll to position [22, 0]
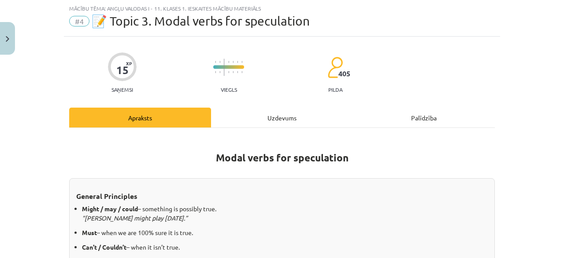
click at [279, 118] on div "Uzdevums" at bounding box center [282, 117] width 142 height 20
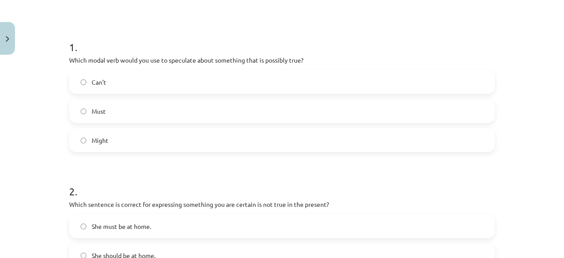
scroll to position [149, 0]
click at [131, 142] on label "Might" at bounding box center [282, 141] width 424 height 22
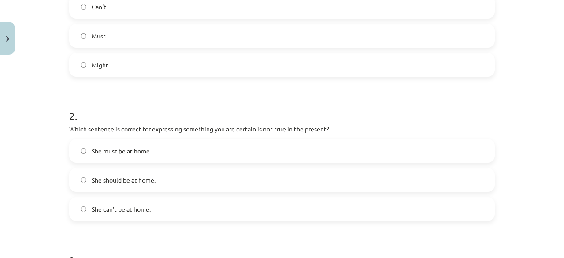
scroll to position [237, 0]
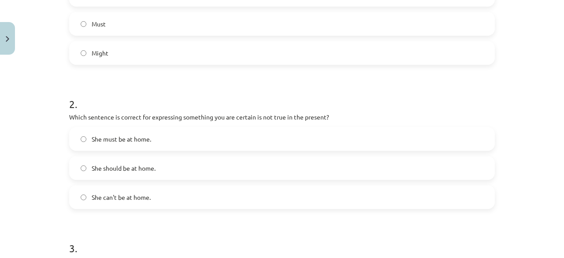
click at [150, 199] on label "She can't be at home." at bounding box center [282, 197] width 424 height 22
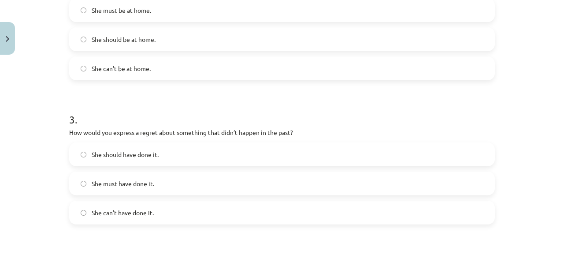
scroll to position [413, 0]
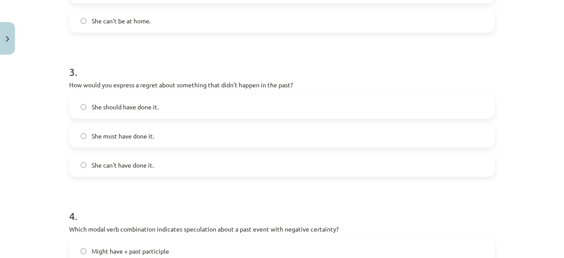
click at [155, 105] on span "She should have done it." at bounding box center [125, 106] width 67 height 9
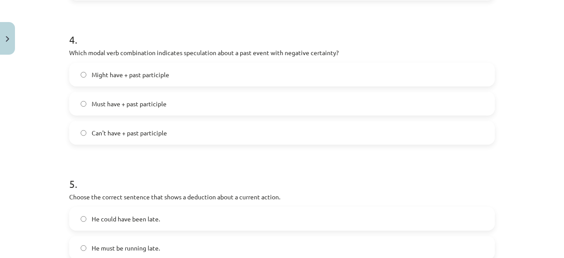
scroll to position [589, 0]
click at [145, 133] on span "Can't have + past participle" at bounding box center [129, 132] width 75 height 9
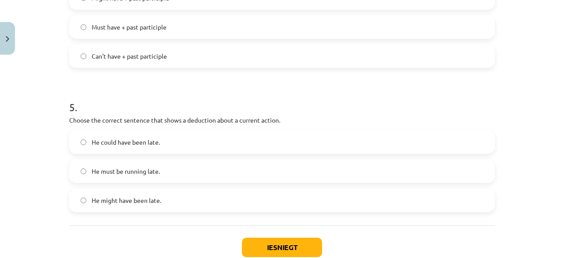
scroll to position [677, 0]
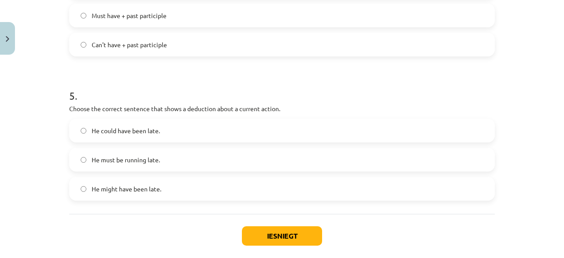
click at [171, 158] on label "He must be running late." at bounding box center [282, 159] width 424 height 22
click at [272, 230] on button "Iesniegt" at bounding box center [282, 235] width 80 height 19
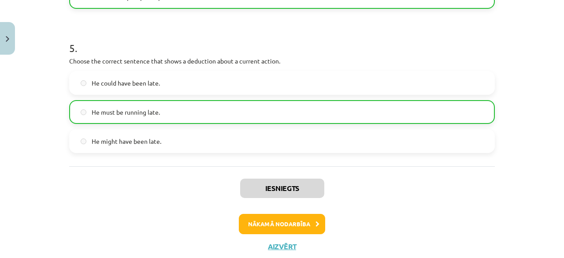
scroll to position [749, 0]
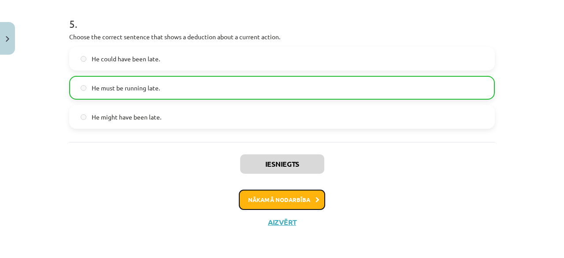
click at [297, 193] on button "Nākamā nodarbība" at bounding box center [282, 199] width 86 height 20
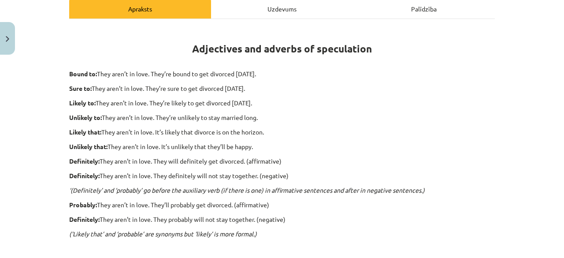
scroll to position [22, 0]
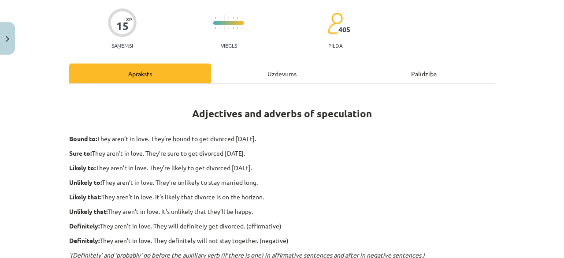
click at [272, 80] on div "Uzdevums" at bounding box center [282, 73] width 142 height 20
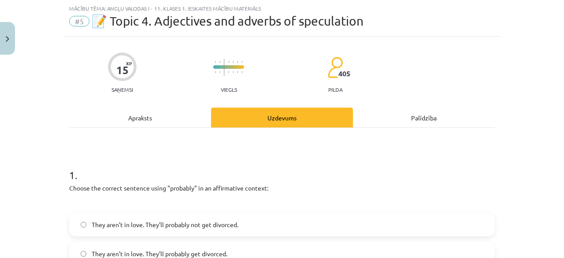
scroll to position [110, 0]
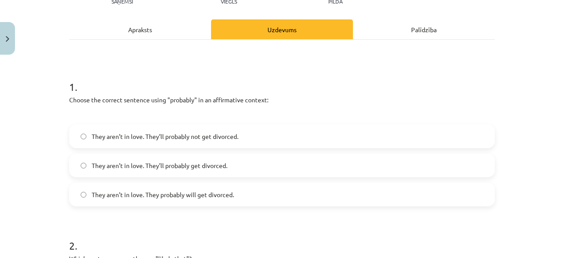
click at [206, 190] on span "They aren’t in love. They probably will get divorced." at bounding box center [163, 194] width 142 height 9
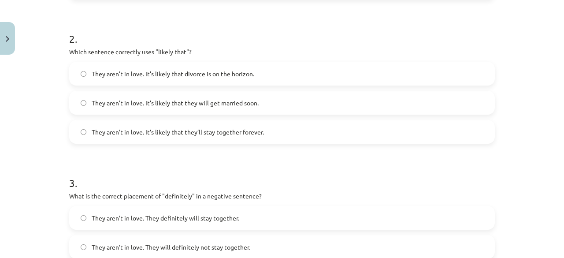
scroll to position [330, 0]
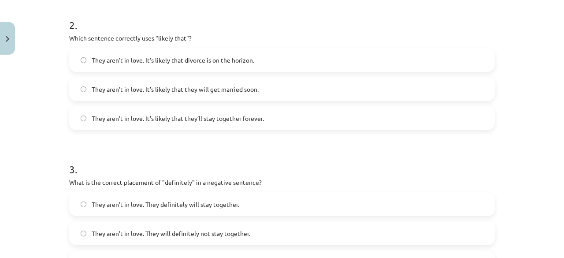
click at [204, 55] on span "They aren’t in love. It’s likely that divorce is on the horizon." at bounding box center [173, 59] width 163 height 9
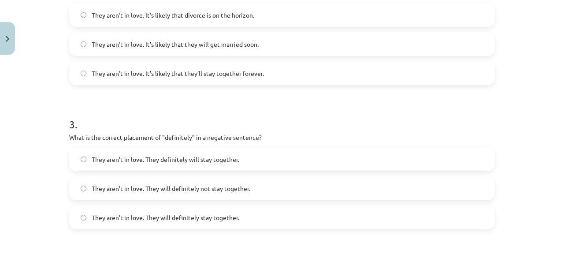
scroll to position [418, 0]
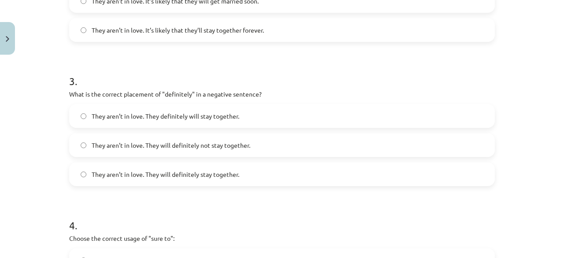
drag, startPoint x: 220, startPoint y: 141, endPoint x: 218, endPoint y: 147, distance: 6.5
click at [220, 141] on span "They aren’t in love. They will definitely not stay together." at bounding box center [171, 145] width 159 height 9
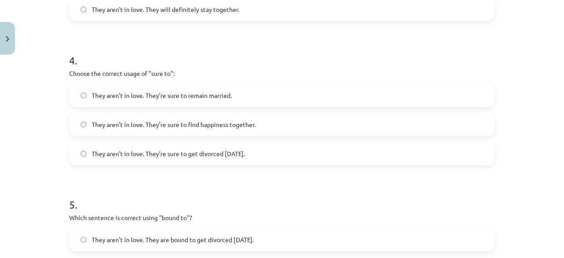
scroll to position [595, 0]
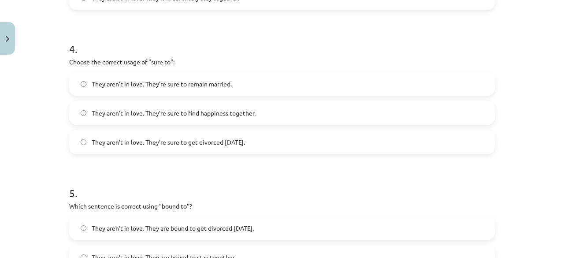
click at [224, 142] on span "They aren’t in love. They’re sure to get divorced [DATE]." at bounding box center [168, 141] width 153 height 9
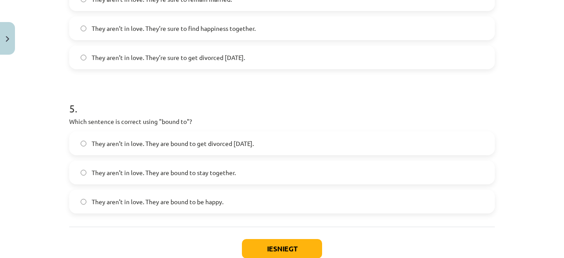
scroll to position [683, 0]
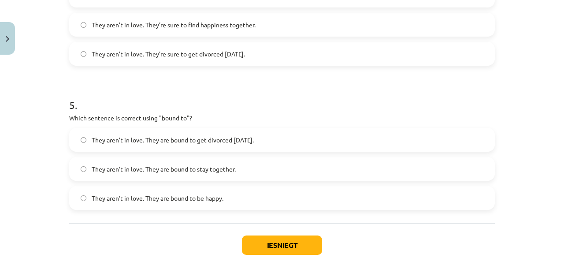
click at [224, 137] on span "They aren’t in love. They are bound to get divorced [DATE]." at bounding box center [173, 139] width 162 height 9
click at [293, 241] on button "Iesniegt" at bounding box center [282, 244] width 80 height 19
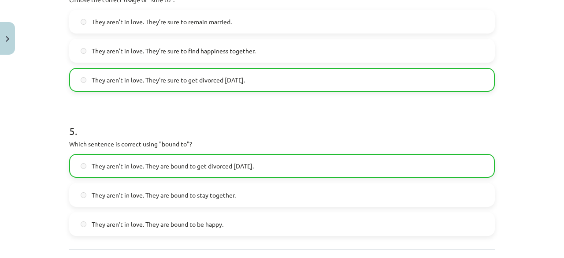
scroll to position [764, 0]
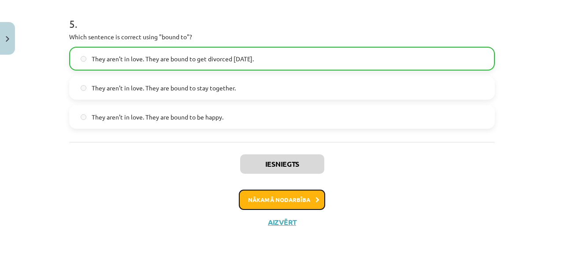
click at [291, 201] on button "Nākamā nodarbība" at bounding box center [282, 199] width 86 height 20
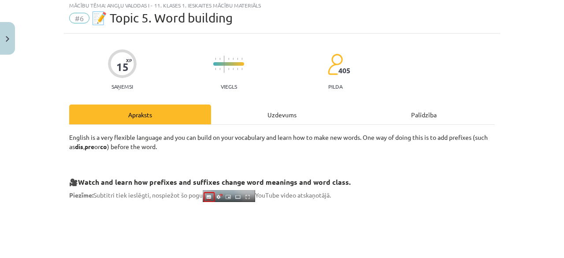
scroll to position [22, 0]
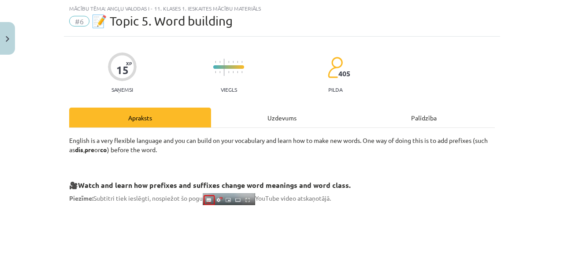
click at [271, 118] on div "Uzdevums" at bounding box center [282, 117] width 142 height 20
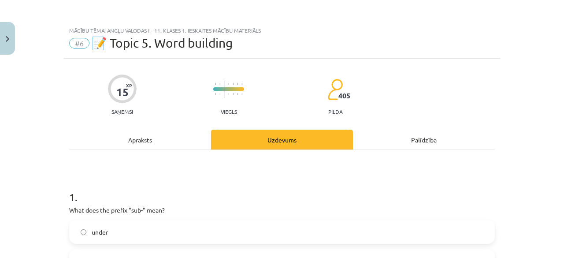
scroll to position [88, 0]
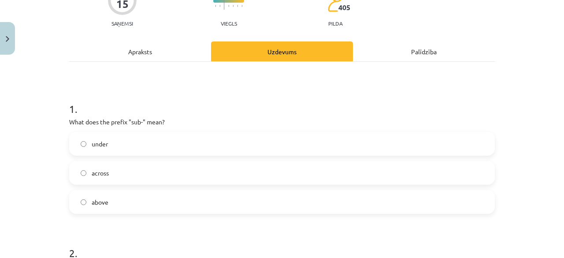
click at [145, 141] on label "under" at bounding box center [282, 144] width 424 height 22
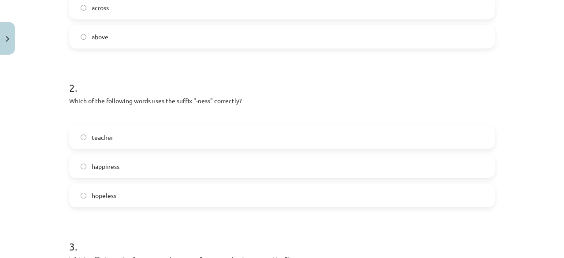
scroll to position [264, 0]
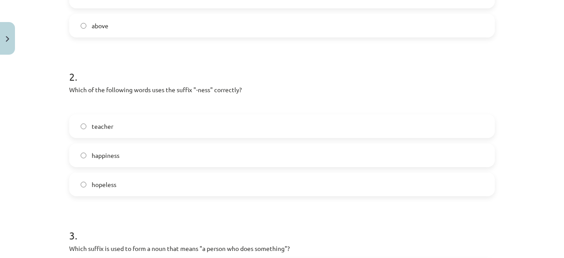
click at [155, 142] on div "teacher happiness hopeless" at bounding box center [281, 155] width 425 height 82
click at [160, 152] on label "happiness" at bounding box center [282, 155] width 424 height 22
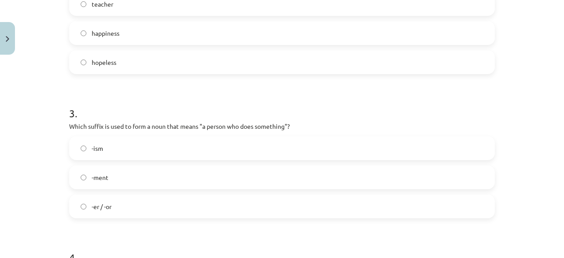
scroll to position [396, 0]
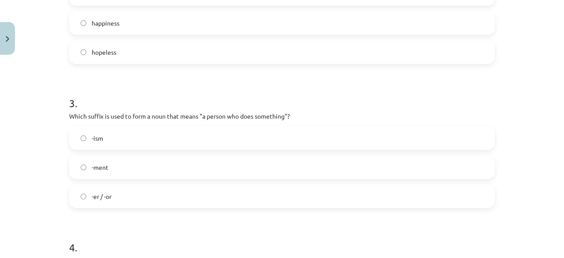
click at [144, 199] on label "-er / -or" at bounding box center [282, 196] width 424 height 22
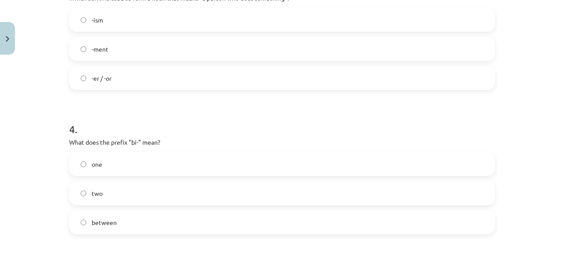
scroll to position [529, 0]
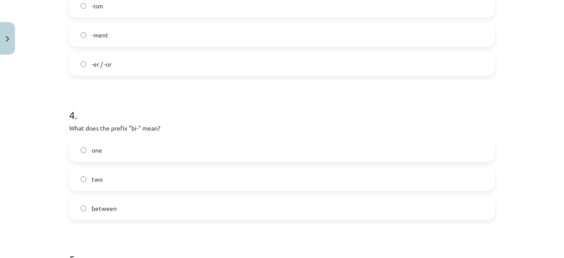
click at [149, 170] on label "two" at bounding box center [282, 179] width 424 height 22
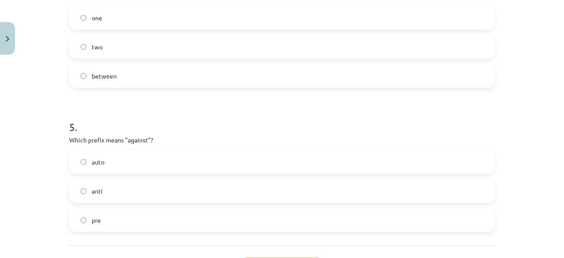
scroll to position [705, 0]
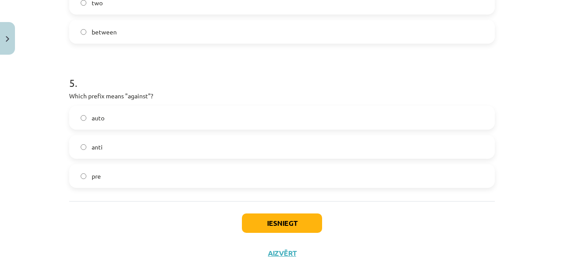
click at [126, 148] on label "anti" at bounding box center [282, 147] width 424 height 22
click at [287, 216] on button "Iesniegt" at bounding box center [282, 222] width 80 height 19
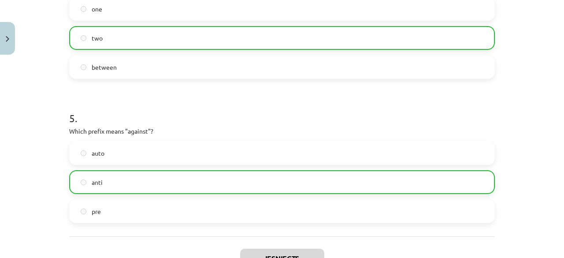
scroll to position [764, 0]
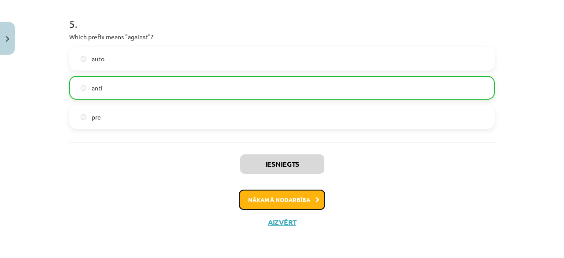
click at [294, 196] on button "Nākamā nodarbība" at bounding box center [282, 199] width 86 height 20
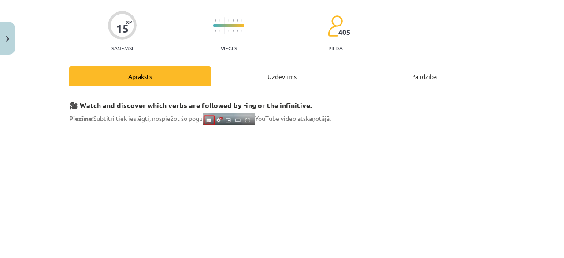
scroll to position [22, 0]
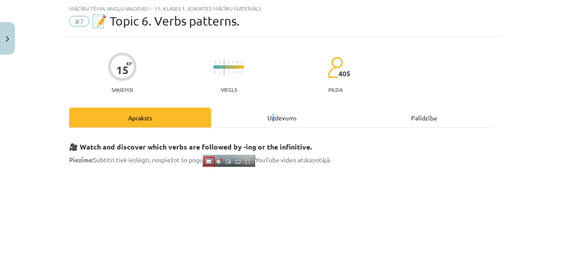
click at [270, 121] on div "Uzdevums" at bounding box center [282, 117] width 142 height 20
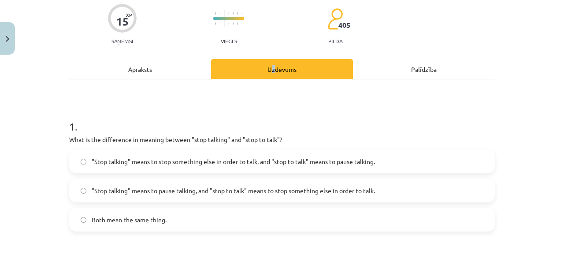
scroll to position [154, 0]
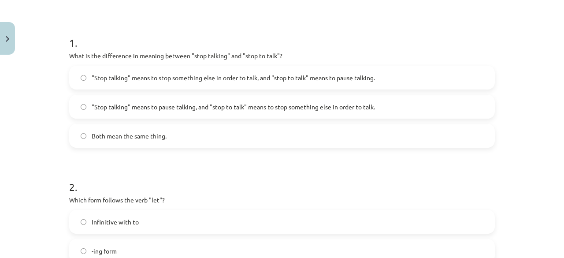
click at [236, 83] on label ""Stop talking" means to stop something else in order to talk, and "stop to talk…" at bounding box center [282, 78] width 424 height 22
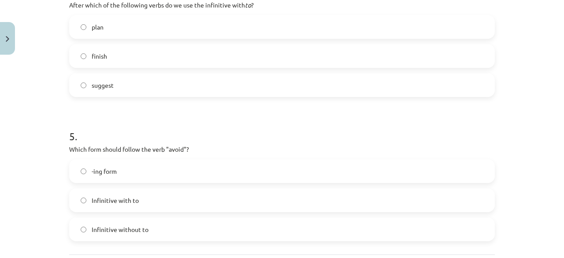
scroll to position [721, 0]
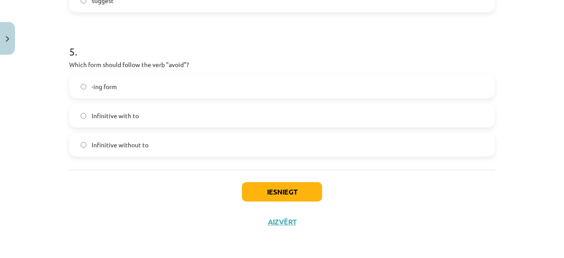
click at [143, 81] on label "-ing form" at bounding box center [282, 86] width 424 height 22
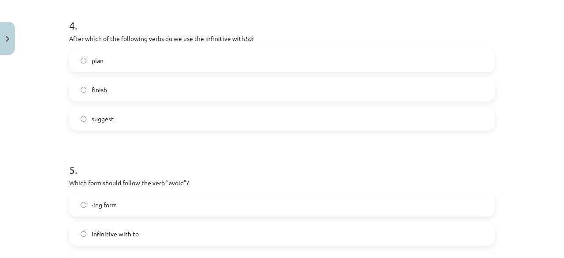
scroll to position [589, 0]
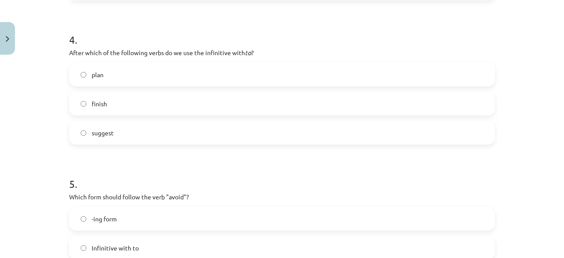
click at [127, 137] on label "suggest" at bounding box center [282, 133] width 424 height 22
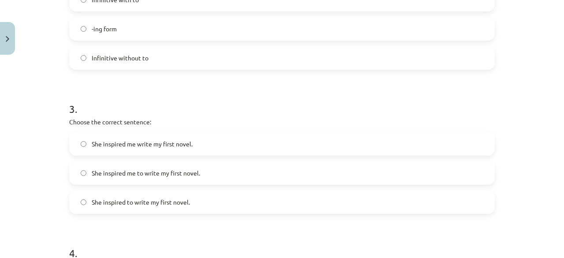
scroll to position [369, 0]
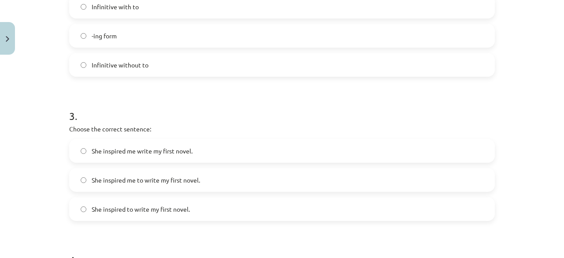
click at [131, 215] on label "She inspired to write my first novel." at bounding box center [282, 209] width 424 height 22
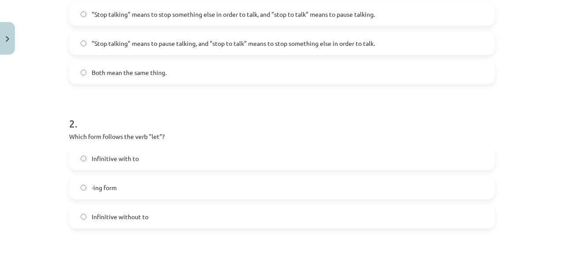
scroll to position [237, 0]
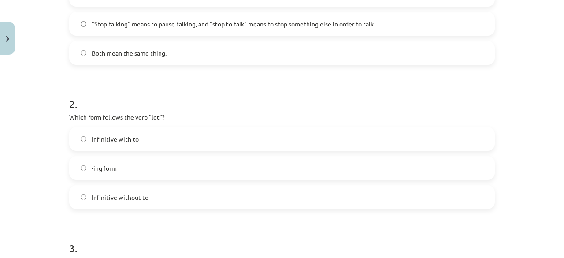
click at [133, 140] on span "Infinitive with to" at bounding box center [115, 138] width 47 height 9
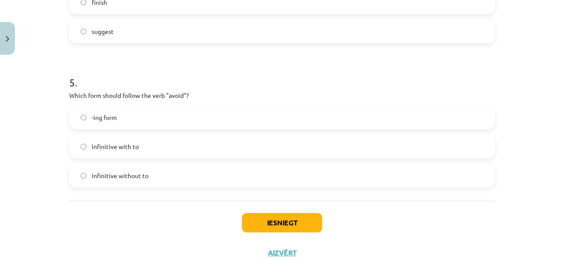
scroll to position [721, 0]
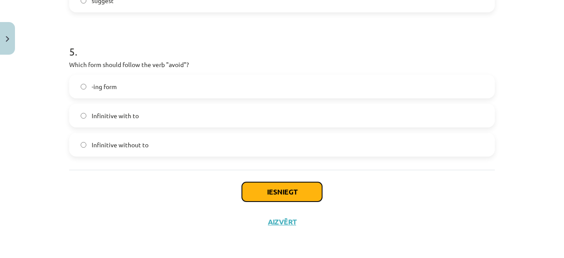
click at [309, 191] on button "Iesniegt" at bounding box center [282, 191] width 80 height 19
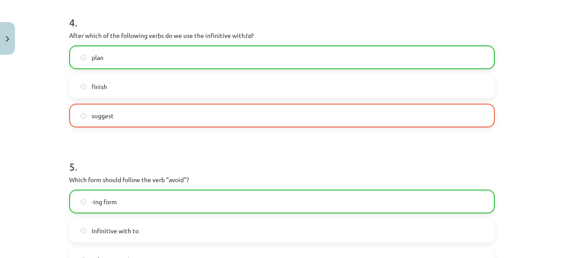
scroll to position [749, 0]
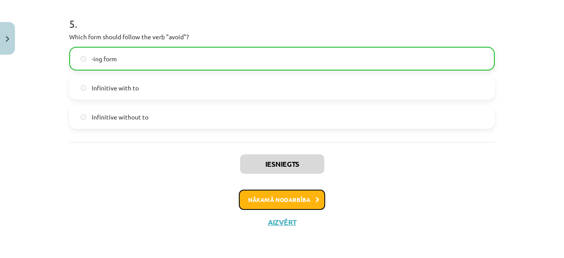
click at [278, 199] on button "Nākamā nodarbība" at bounding box center [282, 199] width 86 height 20
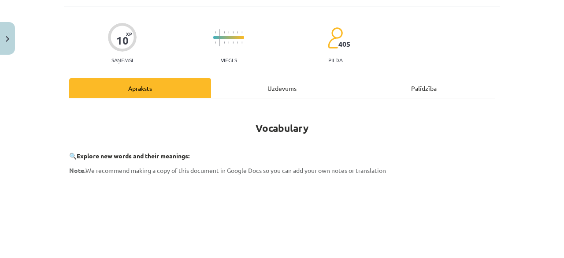
scroll to position [22, 0]
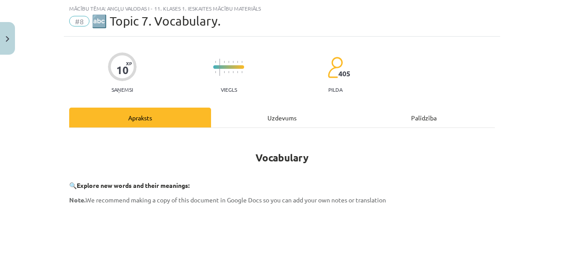
click at [285, 110] on div "Uzdevums" at bounding box center [282, 117] width 142 height 20
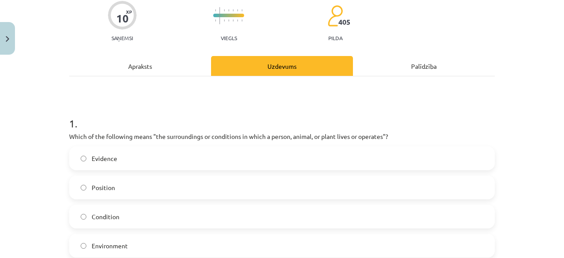
scroll to position [88, 0]
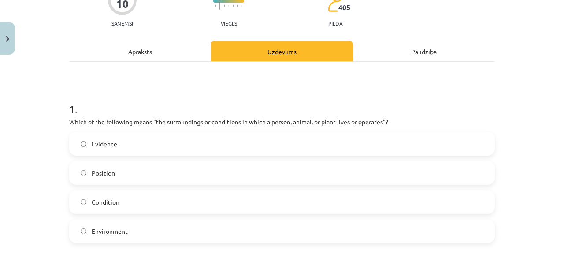
click at [127, 229] on label "Environment" at bounding box center [282, 231] width 424 height 22
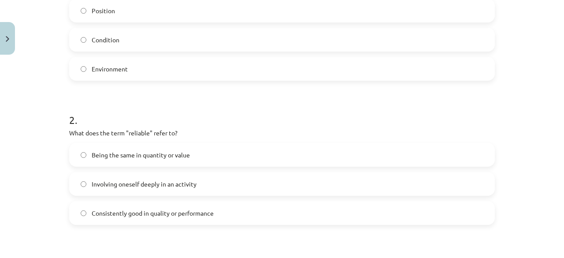
scroll to position [308, 0]
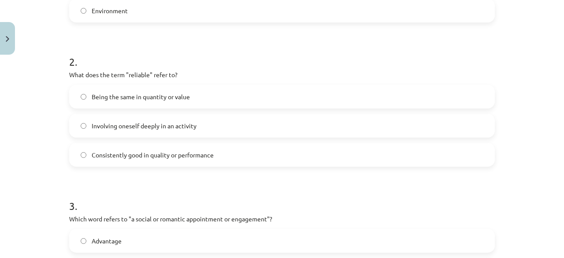
click at [152, 156] on span "Consistently good in quality or performance" at bounding box center [153, 154] width 122 height 9
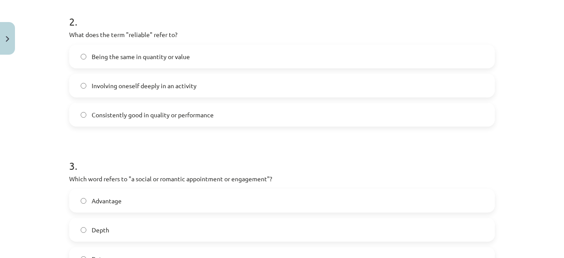
scroll to position [440, 0]
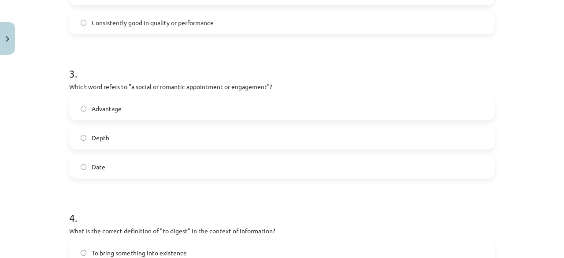
click at [151, 170] on label "Date" at bounding box center [282, 166] width 424 height 22
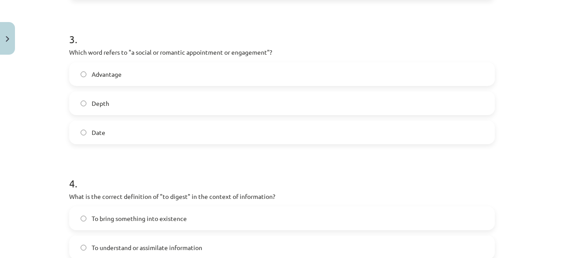
scroll to position [573, 0]
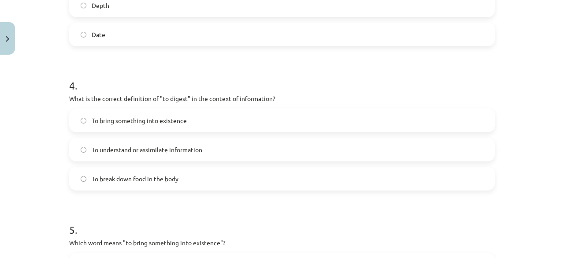
click at [167, 151] on span "To understand or assimilate information" at bounding box center [147, 149] width 111 height 9
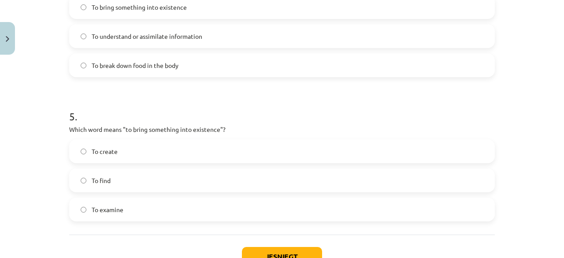
scroll to position [705, 0]
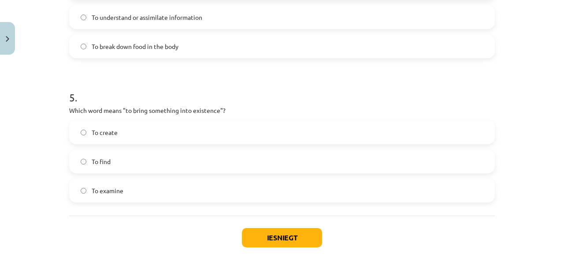
drag, startPoint x: 166, startPoint y: 129, endPoint x: 175, endPoint y: 167, distance: 39.5
click at [166, 129] on label "To create" at bounding box center [282, 132] width 424 height 22
click at [298, 239] on button "Iesniegt" at bounding box center [282, 237] width 80 height 19
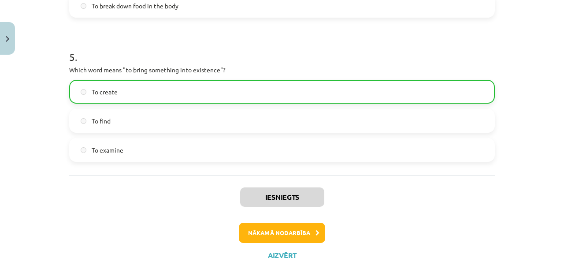
scroll to position [778, 0]
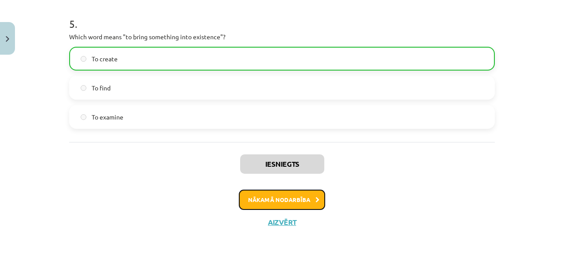
click at [284, 198] on button "Nākamā nodarbība" at bounding box center [282, 199] width 86 height 20
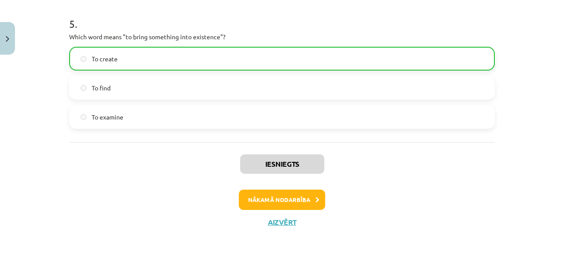
scroll to position [11, 0]
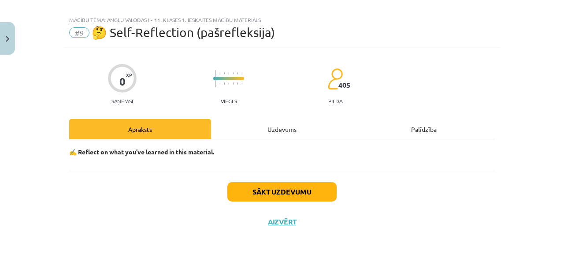
click at [272, 127] on div "Uzdevums" at bounding box center [282, 129] width 142 height 20
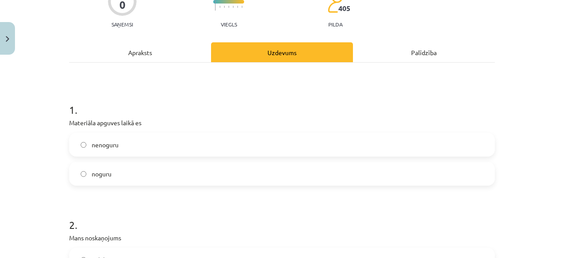
scroll to position [77, 0]
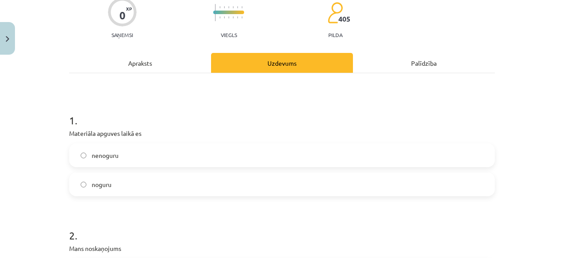
click at [123, 154] on label "nenoguru" at bounding box center [282, 155] width 424 height 22
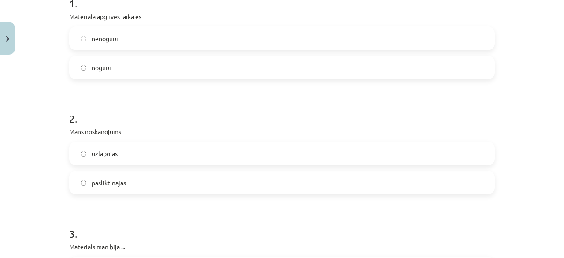
scroll to position [209, 0]
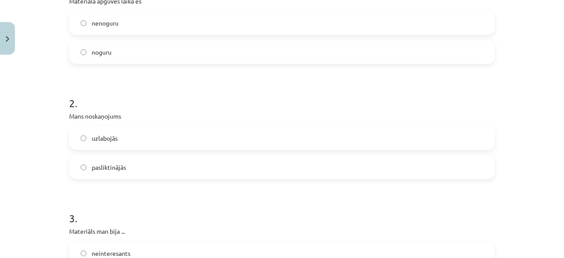
click at [129, 137] on label "uzlabojās" at bounding box center [282, 138] width 424 height 22
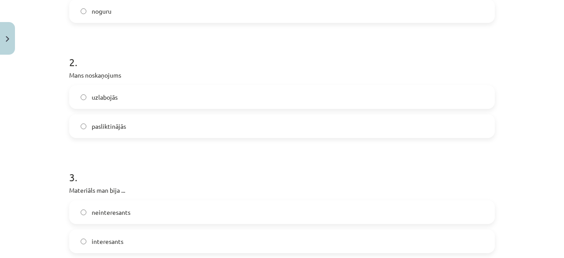
scroll to position [297, 0]
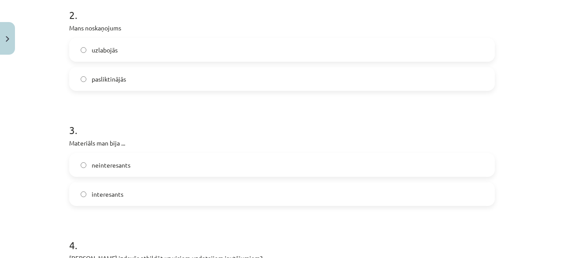
click at [136, 194] on label "interesants" at bounding box center [282, 194] width 424 height 22
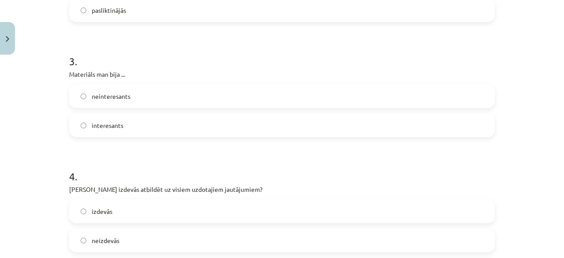
scroll to position [429, 0]
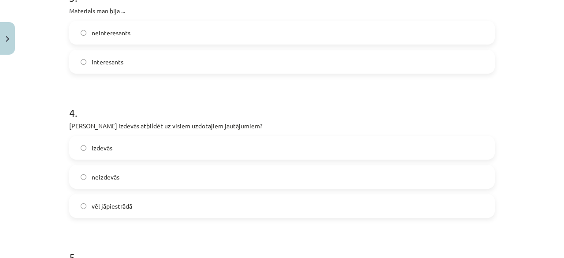
click at [131, 204] on label "vēl jāpiestrādā" at bounding box center [282, 206] width 424 height 22
click at [124, 148] on label "izdevās" at bounding box center [282, 148] width 424 height 22
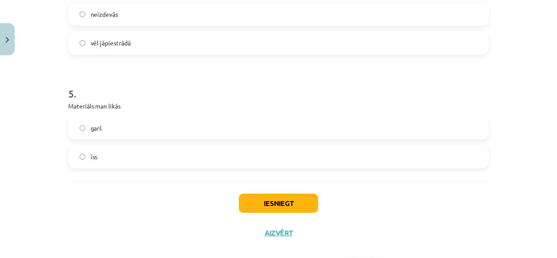
scroll to position [605, 0]
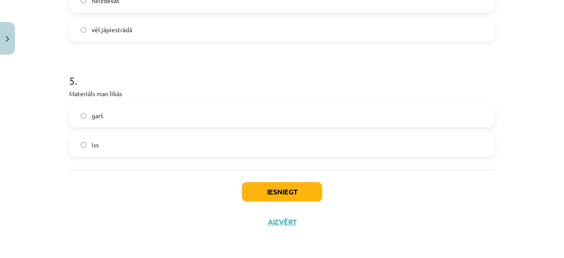
click at [128, 118] on label "garš" at bounding box center [282, 115] width 424 height 22
click at [266, 188] on button "Iesniegt" at bounding box center [282, 191] width 80 height 19
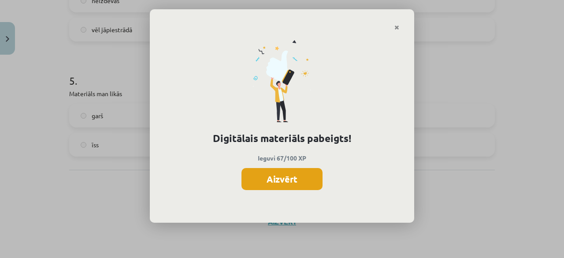
click at [295, 176] on button "Aizvērt" at bounding box center [281, 179] width 81 height 22
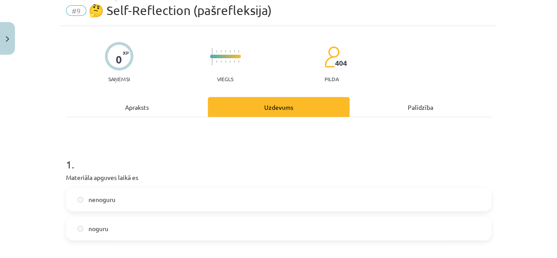
scroll to position [0, 0]
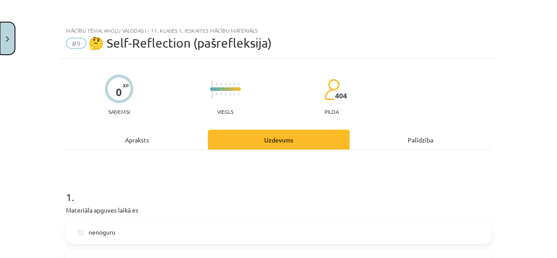
click at [11, 42] on button "Close" at bounding box center [7, 38] width 15 height 33
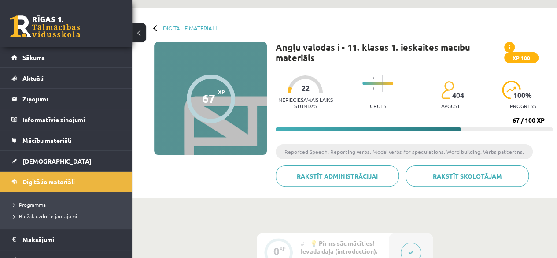
scroll to position [5, 0]
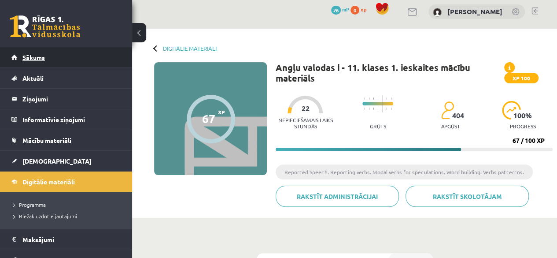
click at [36, 59] on span "Sākums" at bounding box center [33, 57] width 22 height 8
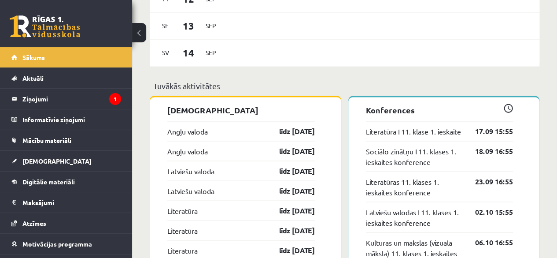
scroll to position [793, 0]
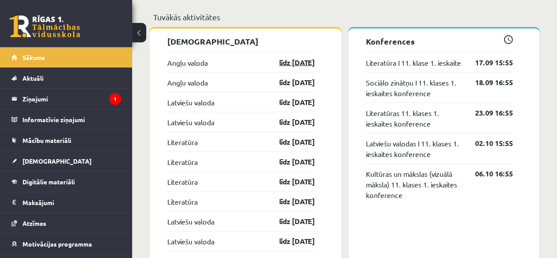
click at [292, 61] on link "līdz [DATE]" at bounding box center [289, 62] width 51 height 11
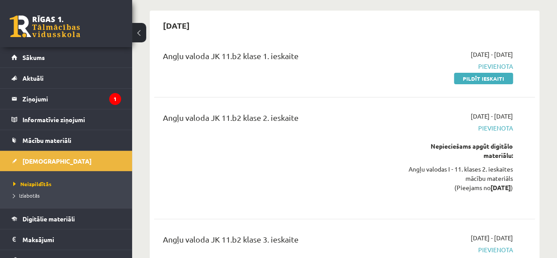
scroll to position [26, 0]
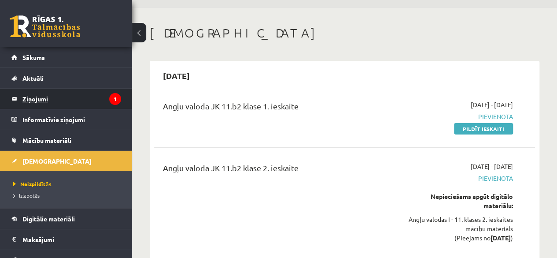
click at [42, 100] on legend "Ziņojumi 1" at bounding box center [71, 99] width 99 height 20
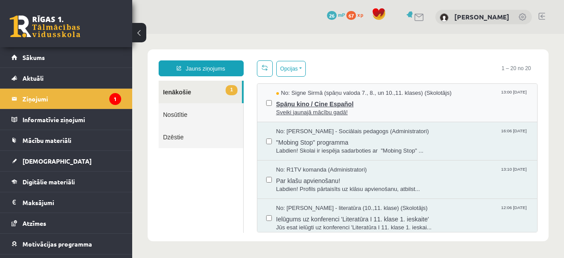
click at [300, 100] on span "Spāņu kino / Cine Español" at bounding box center [402, 102] width 252 height 11
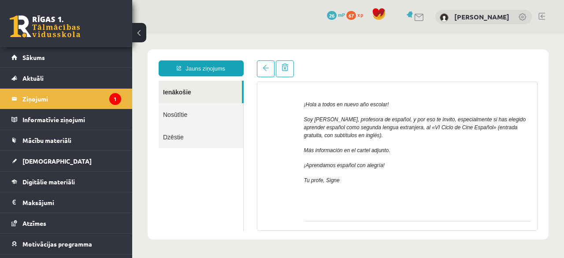
scroll to position [211, 0]
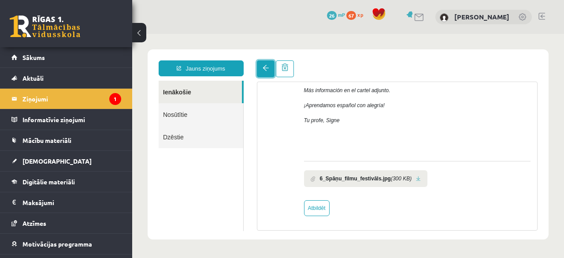
click at [267, 64] on link at bounding box center [266, 68] width 18 height 17
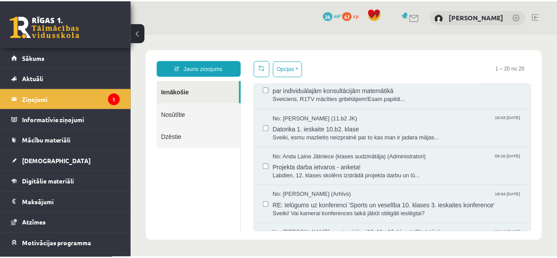
scroll to position [0, 0]
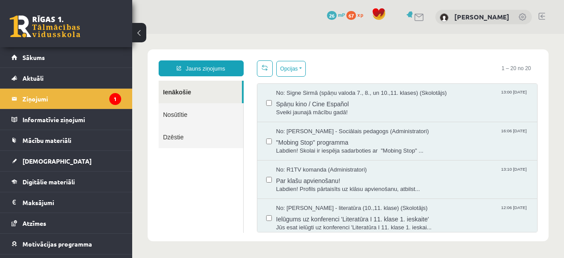
click at [209, 41] on body "Jauns ziņojums Ienākošie Nosūtītie Dzēstie ********* ********* ******* Opcijas …" at bounding box center [348, 145] width 432 height 222
click at [55, 74] on link "Aktuāli" at bounding box center [66, 78] width 110 height 20
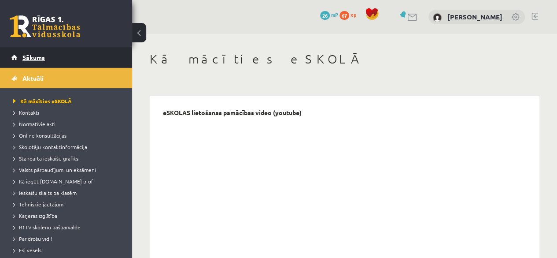
click at [32, 58] on span "Sākums" at bounding box center [33, 57] width 22 height 8
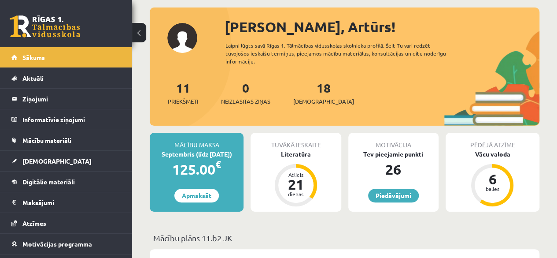
scroll to position [32, 0]
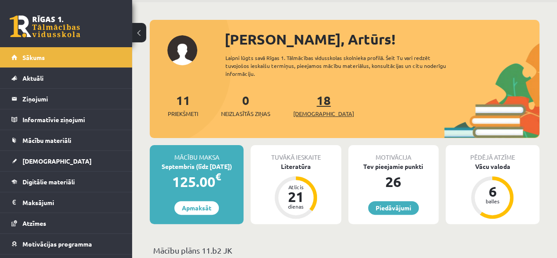
click at [313, 116] on span "[DEMOGRAPHIC_DATA]" at bounding box center [323, 113] width 61 height 9
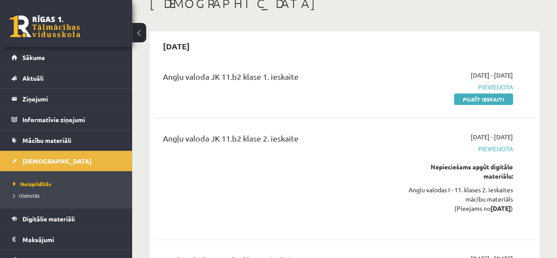
scroll to position [88, 0]
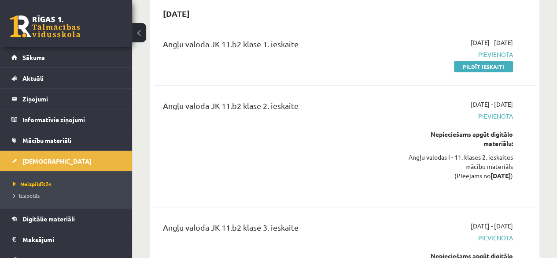
click at [478, 162] on div "Angļu valodas I - 11. klases 2. ieskaites mācību materiāls (Pieejams no [DATE] )" at bounding box center [459, 166] width 108 height 28
click at [478, 161] on div "Angļu valodas I - 11. klases 2. ieskaites mācību materiāls (Pieejams no [DATE] )" at bounding box center [459, 166] width 108 height 28
click at [479, 161] on div "Angļu valodas I - 11. klases 2. ieskaites mācību materiāls (Pieejams no [DATE] )" at bounding box center [459, 166] width 108 height 28
click at [483, 163] on div "Angļu valodas I - 11. klases 2. ieskaites mācību materiāls (Pieejams no [DATE] )" at bounding box center [459, 166] width 108 height 28
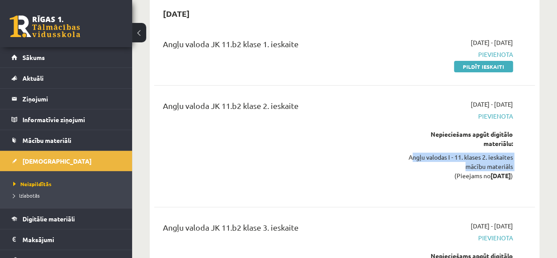
click at [483, 163] on div "Angļu valodas I - 11. klases 2. ieskaites mācību materiāls (Pieejams no [DATE] )" at bounding box center [459, 166] width 108 height 28
click at [482, 161] on div "Angļu valodas I - 11. klases 2. ieskaites mācību materiāls (Pieejams no [DATE] )" at bounding box center [459, 166] width 108 height 28
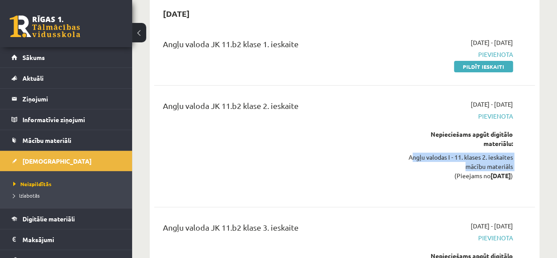
click at [481, 161] on div "Angļu valodas I - 11. klases 2. ieskaites mācību materiāls (Pieejams no [DATE] )" at bounding box center [459, 166] width 108 height 28
click at [356, 115] on div "Angļu valoda JK 11.b2 klase 2. ieskaite" at bounding box center [277, 108] width 229 height 16
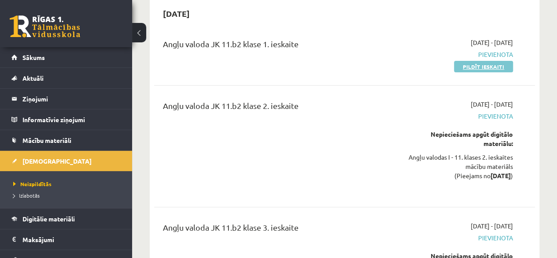
click at [457, 67] on link "Pildīt ieskaiti" at bounding box center [483, 66] width 59 height 11
click at [477, 68] on link "Pildīt ieskaiti" at bounding box center [483, 66] width 59 height 11
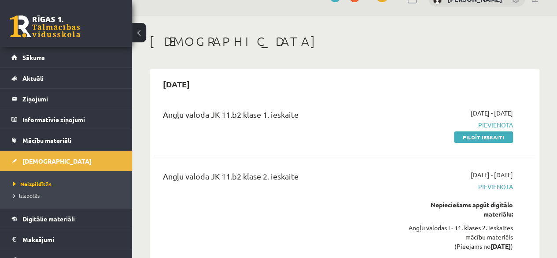
scroll to position [0, 0]
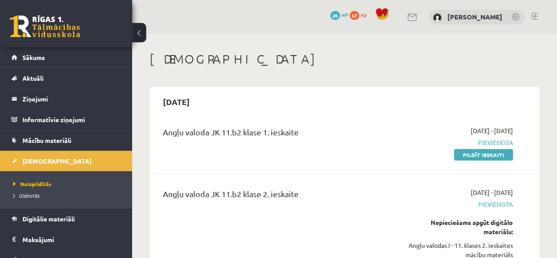
click at [359, 15] on span "67" at bounding box center [355, 15] width 10 height 9
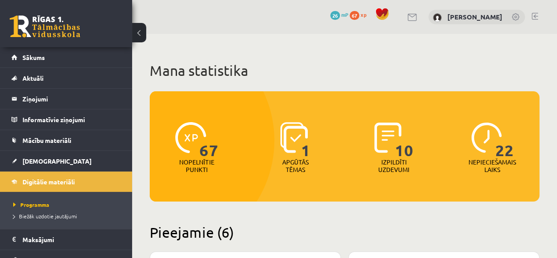
scroll to position [44, 0]
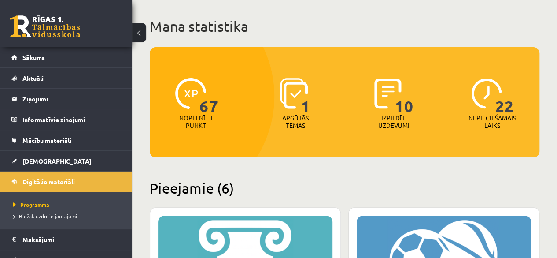
click at [502, 119] on p "Nepieciešamais laiks" at bounding box center [493, 121] width 48 height 15
click at [506, 106] on span "22" at bounding box center [505, 96] width 18 height 36
drag, startPoint x: 506, startPoint y: 106, endPoint x: 499, endPoint y: 106, distance: 6.2
click at [506, 106] on span "22" at bounding box center [505, 96] width 18 height 36
click at [515, 118] on p "Nepieciešamais laiks" at bounding box center [493, 121] width 48 height 15
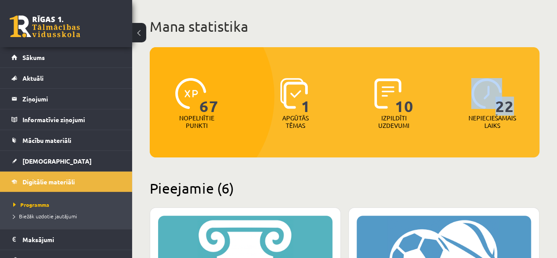
drag, startPoint x: 507, startPoint y: 104, endPoint x: 486, endPoint y: 104, distance: 20.7
click at [486, 104] on div "22 Nepieciešamais laiks" at bounding box center [492, 104] width 94 height 61
click at [523, 128] on div "22 Nepieciešamais laiks" at bounding box center [492, 104] width 94 height 61
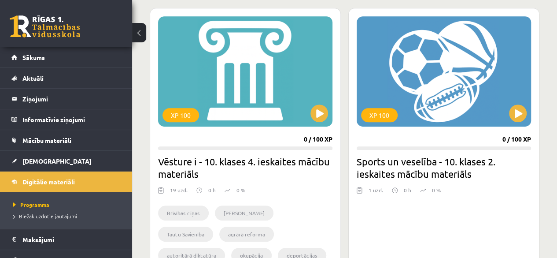
scroll to position [263, 0]
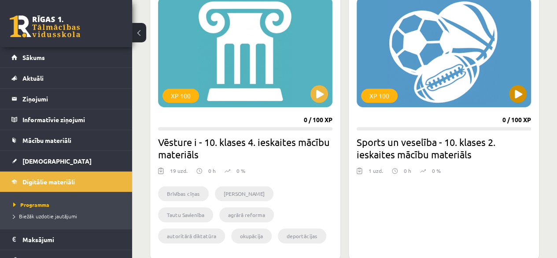
click at [450, 76] on div "XP 100" at bounding box center [444, 52] width 174 height 110
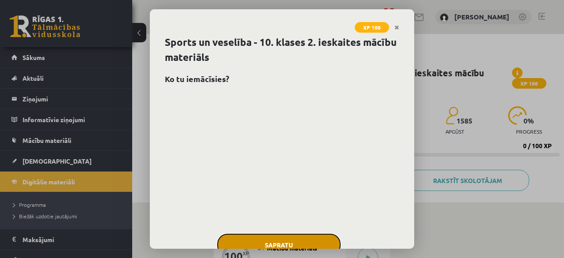
click at [295, 236] on button "Sapratu" at bounding box center [278, 244] width 123 height 22
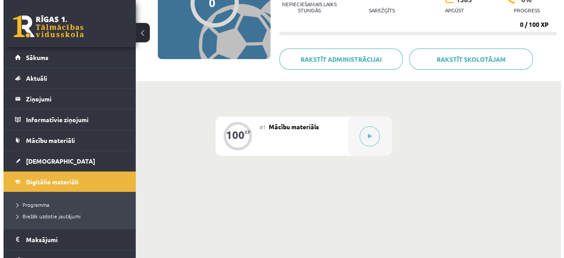
scroll to position [132, 0]
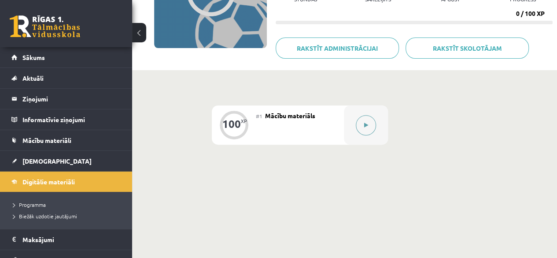
click at [371, 124] on button at bounding box center [366, 125] width 20 height 20
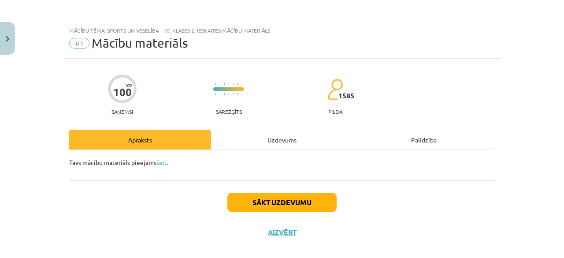
click at [280, 142] on div "Uzdevums" at bounding box center [282, 139] width 142 height 20
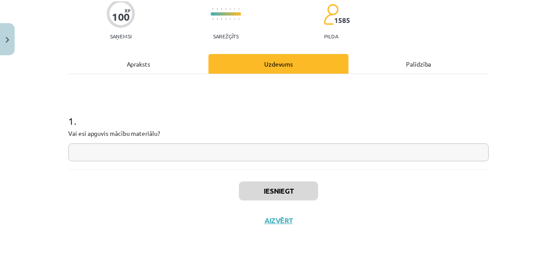
scroll to position [77, 0]
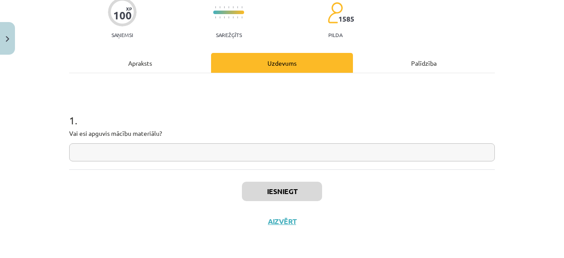
click at [176, 149] on input "text" at bounding box center [281, 152] width 425 height 18
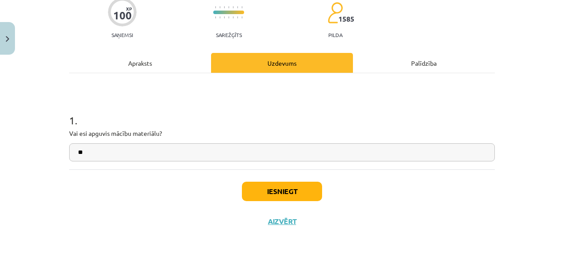
type input "**"
click at [271, 191] on button "Iesniegt" at bounding box center [282, 190] width 80 height 19
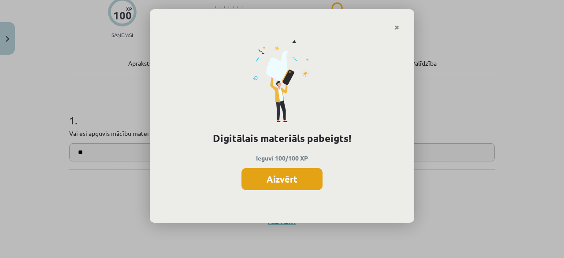
click at [287, 184] on button "Aizvērt" at bounding box center [281, 179] width 81 height 22
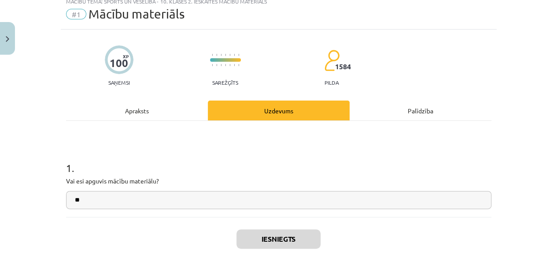
scroll to position [0, 0]
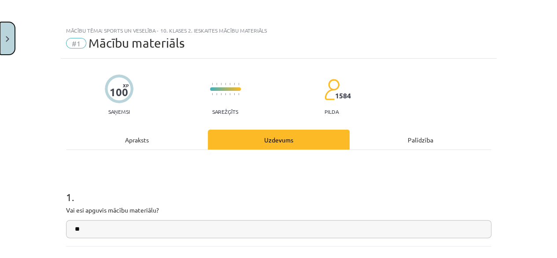
click at [1, 38] on button "Close" at bounding box center [7, 38] width 15 height 33
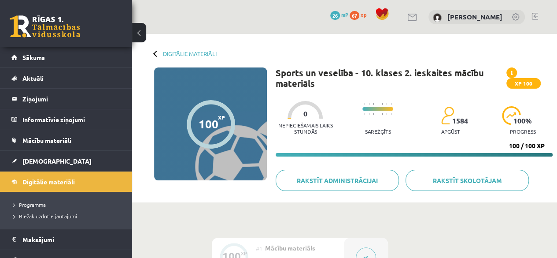
click at [159, 54] on div at bounding box center [156, 53] width 6 height 6
click at [166, 53] on link "Digitālie materiāli" at bounding box center [190, 53] width 54 height 7
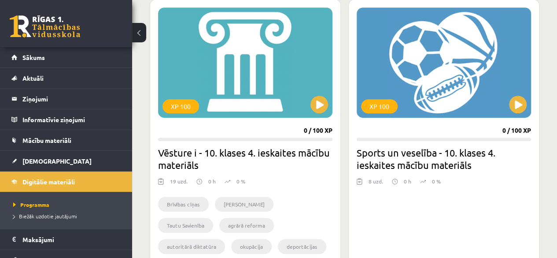
scroll to position [264, 0]
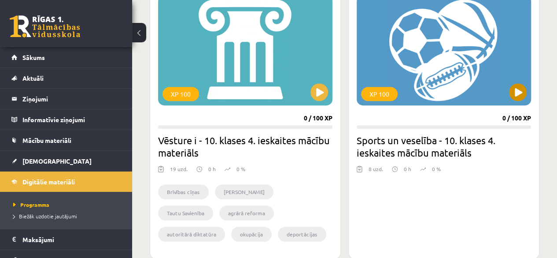
click at [431, 86] on div "XP 100" at bounding box center [444, 50] width 174 height 110
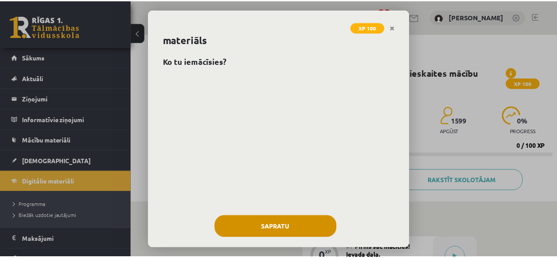
scroll to position [27, 0]
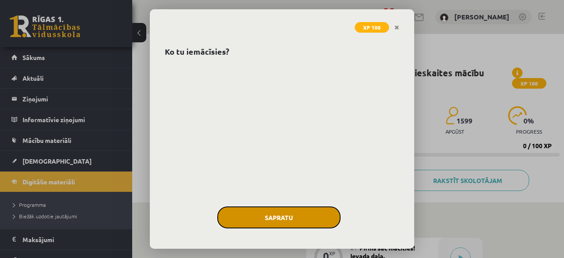
click at [303, 218] on button "Sapratu" at bounding box center [278, 217] width 123 height 22
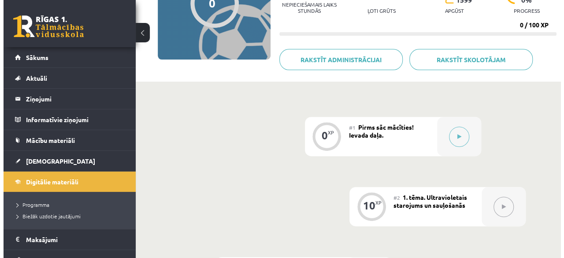
scroll to position [176, 0]
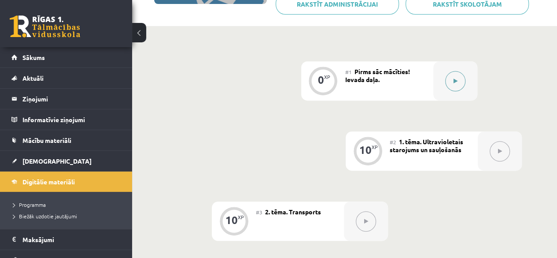
click at [455, 86] on button at bounding box center [455, 81] width 20 height 20
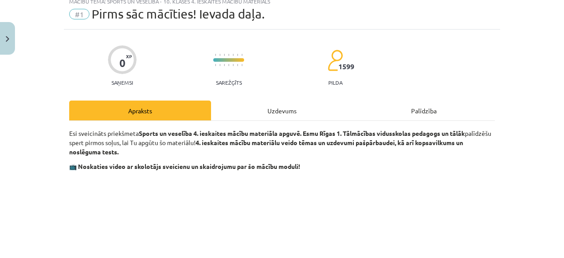
scroll to position [88, 0]
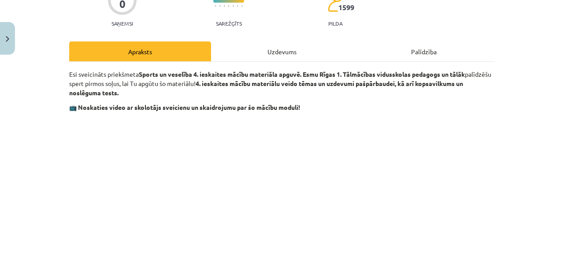
click at [272, 45] on div "Uzdevums" at bounding box center [282, 51] width 142 height 20
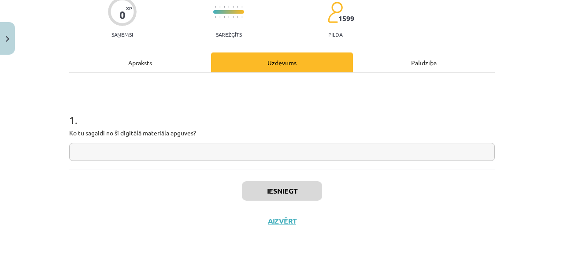
scroll to position [22, 0]
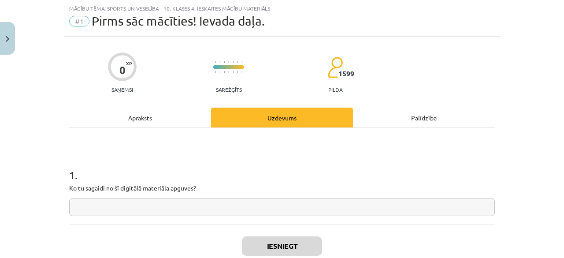
click at [204, 200] on input "text" at bounding box center [281, 207] width 425 height 18
type input "**"
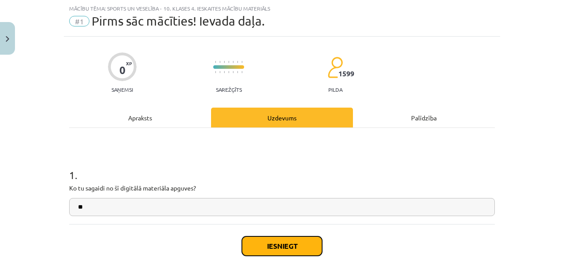
click at [296, 249] on button "Iesniegt" at bounding box center [282, 245] width 80 height 19
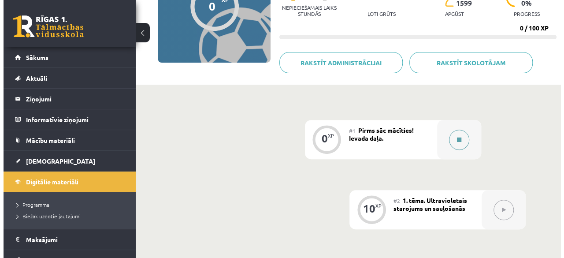
scroll to position [132, 0]
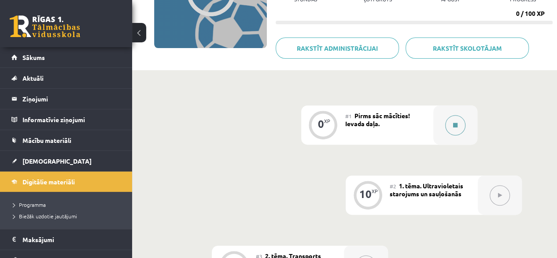
click at [459, 126] on button at bounding box center [455, 125] width 20 height 20
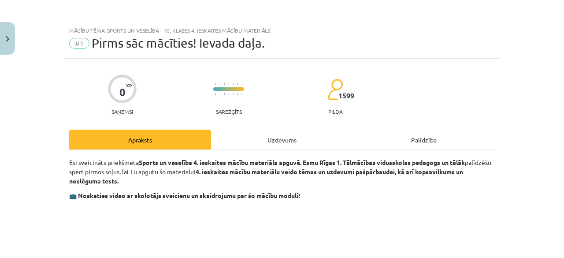
click at [295, 141] on div "Uzdevums" at bounding box center [282, 139] width 142 height 20
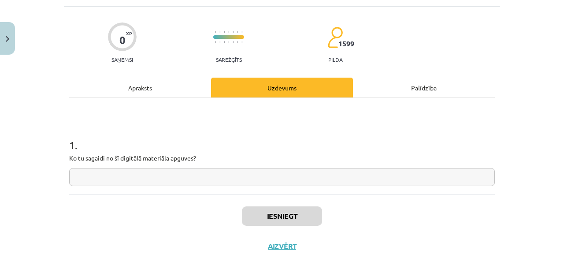
scroll to position [77, 0]
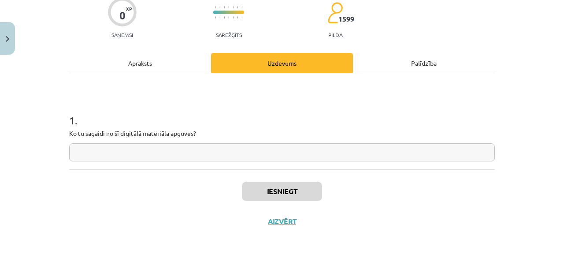
click at [219, 157] on input "text" at bounding box center [281, 152] width 425 height 18
click at [158, 61] on div "Apraksts" at bounding box center [140, 63] width 142 height 20
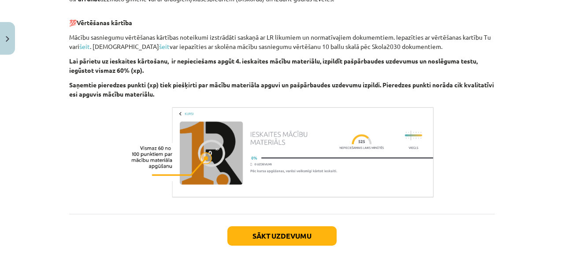
scroll to position [754, 0]
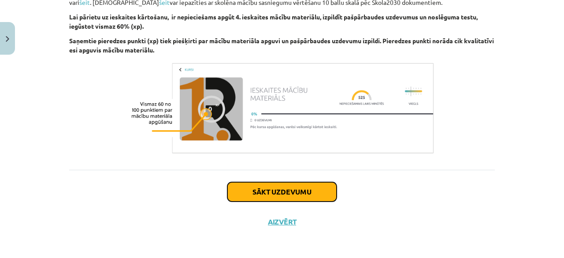
click at [269, 191] on button "Sākt uzdevumu" at bounding box center [281, 191] width 109 height 19
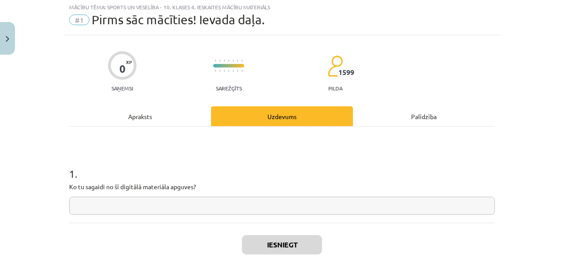
scroll to position [22, 0]
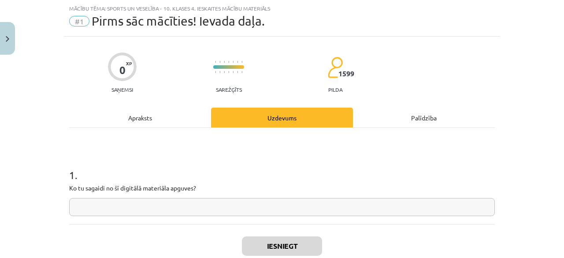
click at [155, 212] on input "text" at bounding box center [281, 207] width 425 height 18
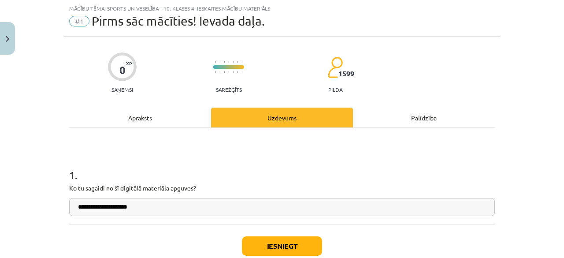
type input "**********"
click at [285, 244] on button "Iesniegt" at bounding box center [282, 245] width 80 height 19
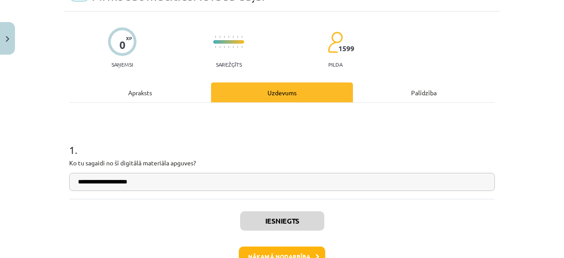
scroll to position [104, 0]
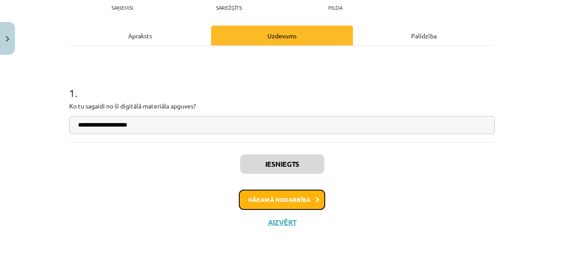
click at [285, 199] on button "Nākamā nodarbība" at bounding box center [282, 199] width 86 height 20
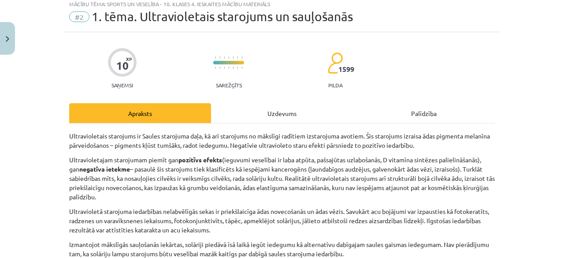
scroll to position [22, 0]
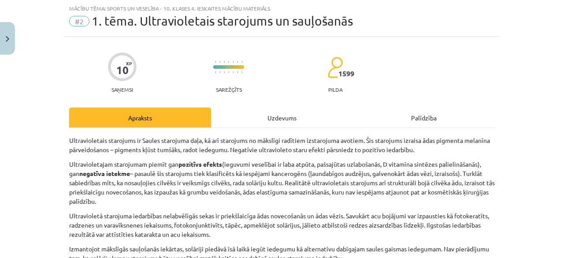
click at [272, 118] on div "Uzdevums" at bounding box center [282, 117] width 142 height 20
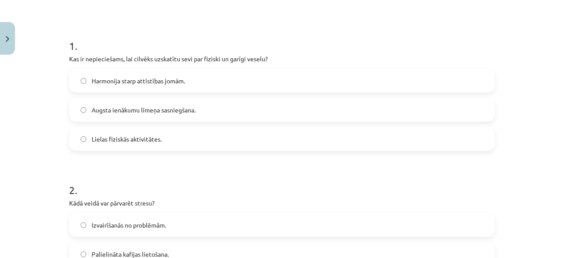
scroll to position [154, 0]
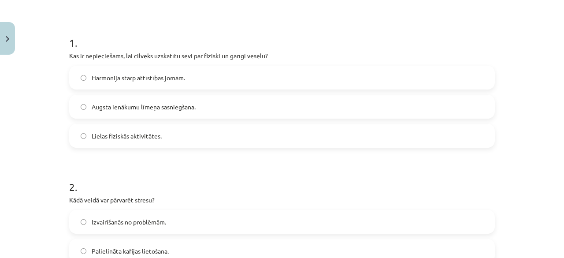
click at [138, 133] on span "Lielas fiziskās aktivitātes." at bounding box center [127, 135] width 70 height 9
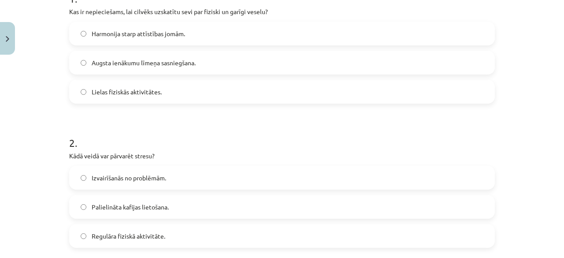
scroll to position [242, 0]
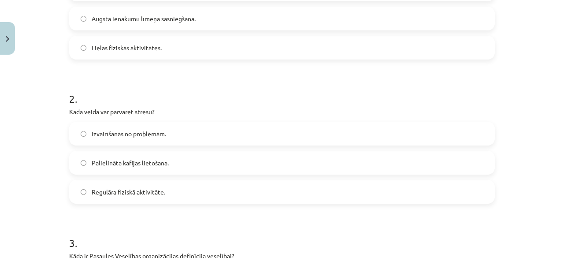
click at [143, 196] on label "Regulāra fiziskā aktivitāte." at bounding box center [282, 192] width 424 height 22
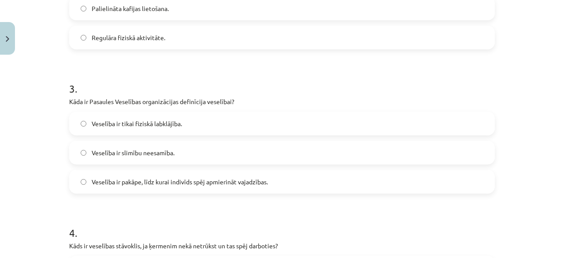
scroll to position [418, 0]
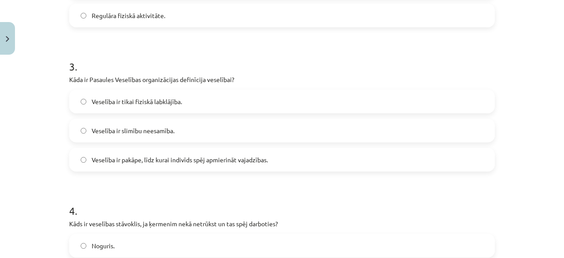
click at [149, 161] on span "Veselība ir pakāpe, līdz kurai indivīds spēj apmierināt vajadzības." at bounding box center [180, 159] width 176 height 9
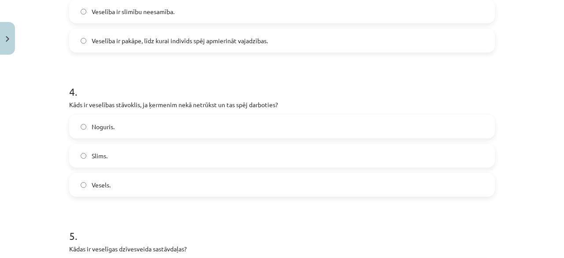
scroll to position [551, 0]
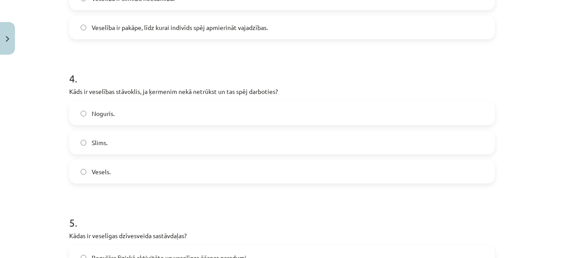
click at [185, 175] on label "Vesels." at bounding box center [282, 171] width 424 height 22
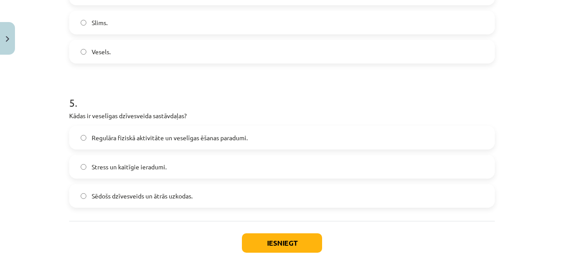
scroll to position [683, 0]
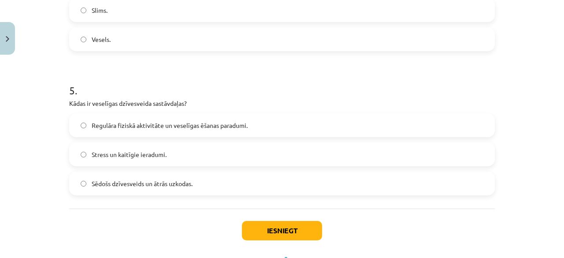
click at [163, 126] on span "Regulāra fiziskā aktivitāte un veselīgas ēšanas paradumi." at bounding box center [170, 125] width 156 height 9
click at [261, 227] on button "Iesniegt" at bounding box center [282, 230] width 80 height 19
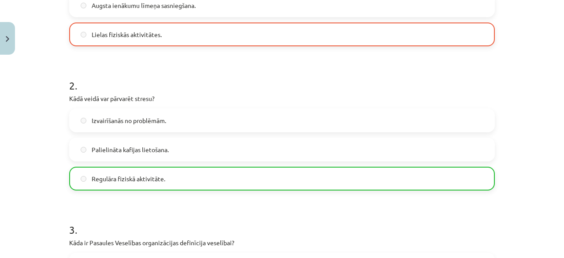
scroll to position [154, 0]
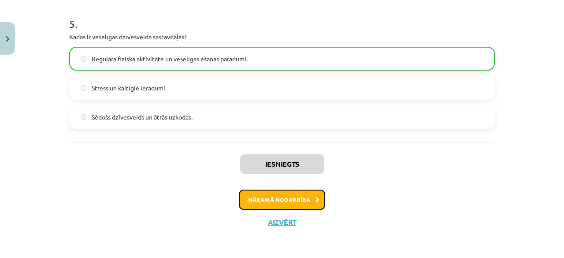
click at [285, 197] on button "Nākamā nodarbība" at bounding box center [282, 199] width 86 height 20
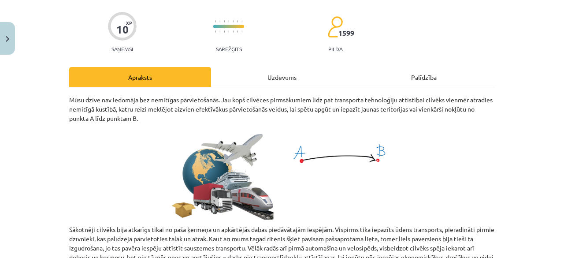
scroll to position [22, 0]
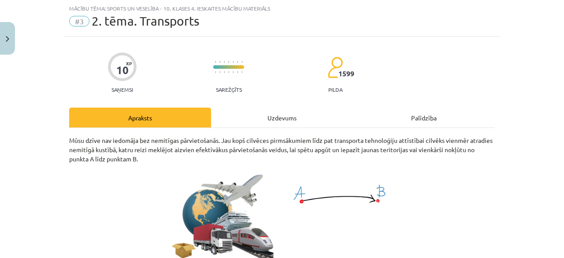
click at [292, 118] on div "Uzdevums" at bounding box center [282, 117] width 142 height 20
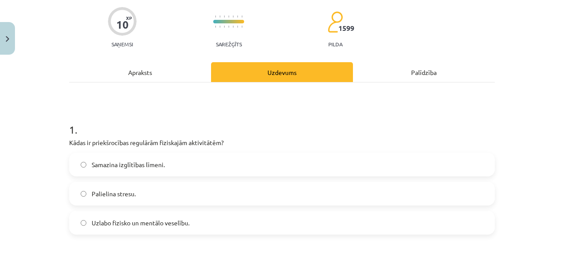
scroll to position [154, 0]
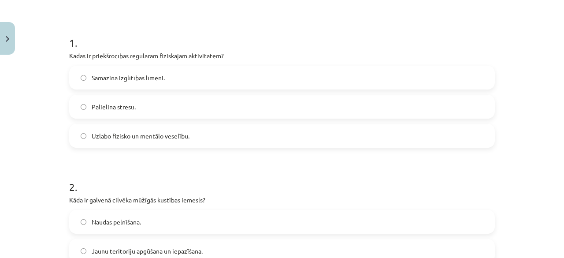
click at [146, 139] on span "Uzlabo fizisko un mentālo veselību." at bounding box center [141, 135] width 98 height 9
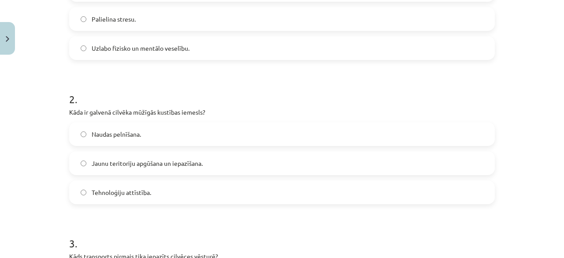
scroll to position [242, 0]
click at [176, 165] on span "Jaunu teritoriju apgūšana un iepazīšana." at bounding box center [147, 162] width 111 height 9
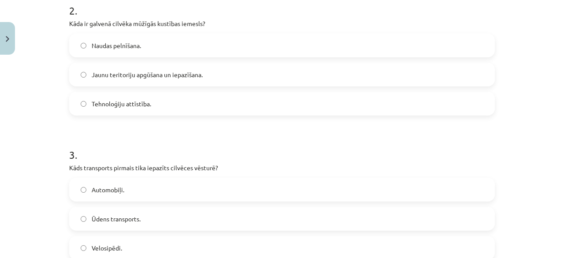
scroll to position [374, 0]
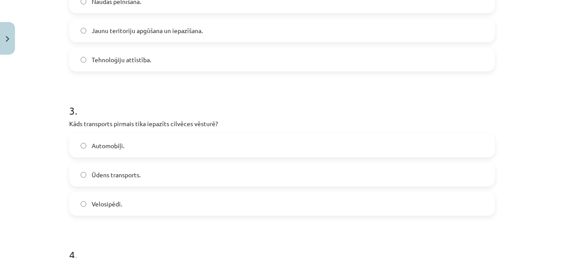
click at [136, 197] on label "Velosipēdi." at bounding box center [282, 203] width 424 height 22
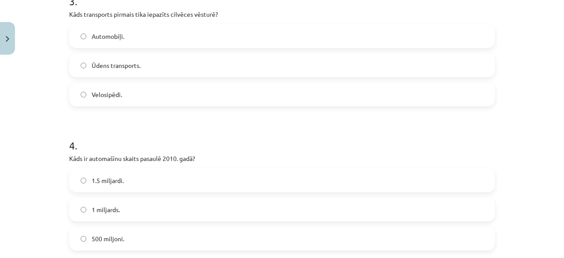
scroll to position [507, 0]
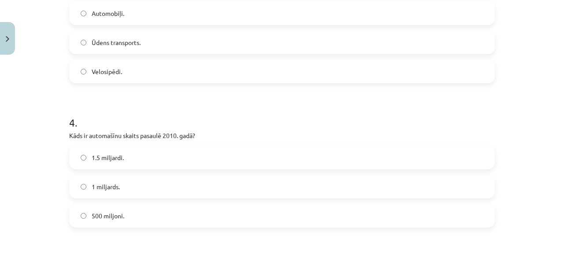
click at [107, 33] on label "Ūdens transports." at bounding box center [282, 42] width 424 height 22
click at [139, 154] on label "1.5 miljardi." at bounding box center [282, 157] width 424 height 22
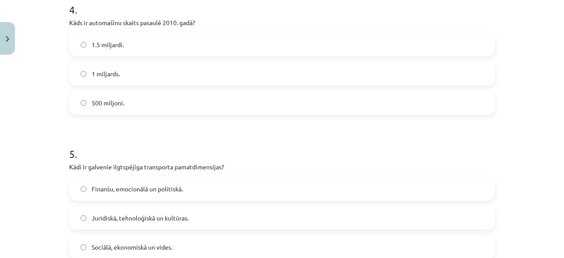
scroll to position [639, 0]
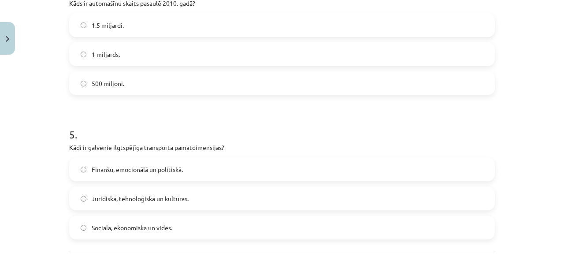
click at [144, 58] on label "1 miljards." at bounding box center [282, 54] width 424 height 22
click at [147, 23] on label "1.5 miljardi." at bounding box center [282, 25] width 424 height 22
click at [104, 83] on span "500 miljoni." at bounding box center [108, 83] width 33 height 9
click at [100, 60] on label "1 miljards." at bounding box center [282, 54] width 424 height 22
click at [96, 30] on label "1.5 miljardi." at bounding box center [282, 25] width 424 height 22
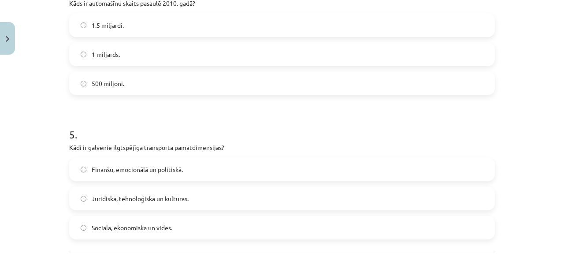
click at [154, 231] on label "Sociālā, ekonomiskā un vides." at bounding box center [282, 227] width 424 height 22
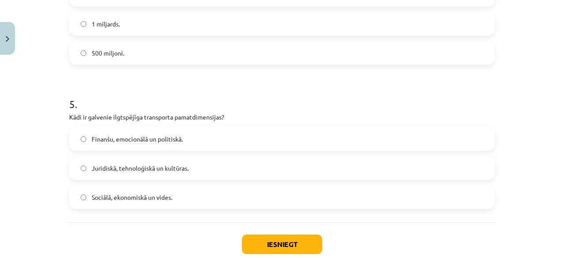
scroll to position [683, 0]
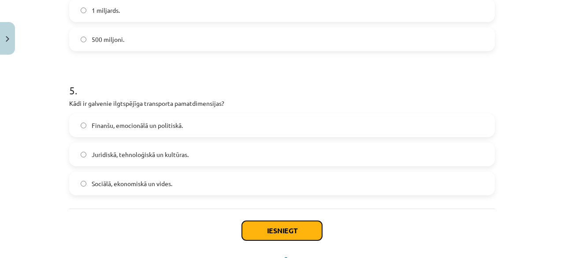
click at [277, 228] on button "Iesniegt" at bounding box center [282, 230] width 80 height 19
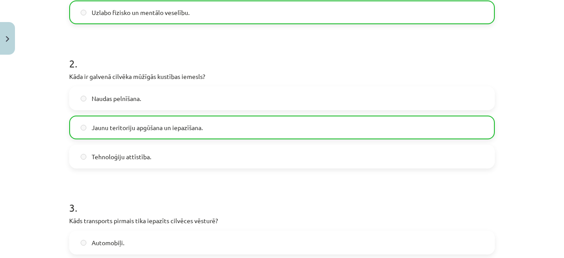
scroll to position [749, 0]
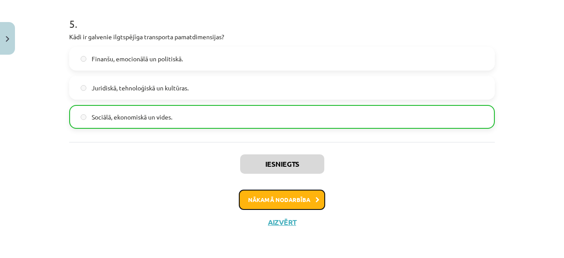
click at [269, 193] on button "Nākamā nodarbība" at bounding box center [282, 199] width 86 height 20
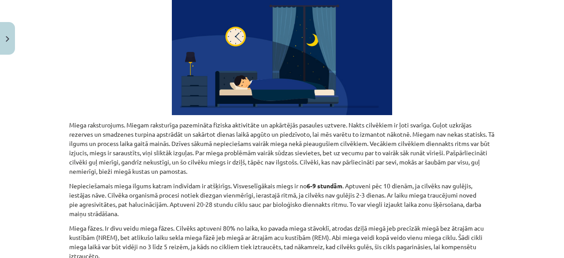
scroll to position [22, 0]
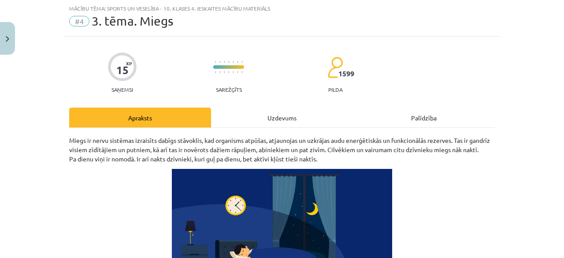
click at [260, 123] on div "Uzdevums" at bounding box center [282, 117] width 142 height 20
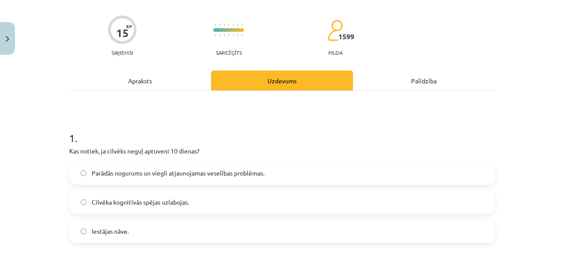
scroll to position [110, 0]
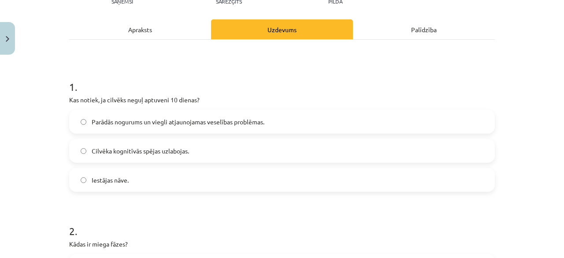
click at [195, 119] on span "Parādās nogurums un viegli atjaunojamas veselības problēmas." at bounding box center [178, 121] width 173 height 9
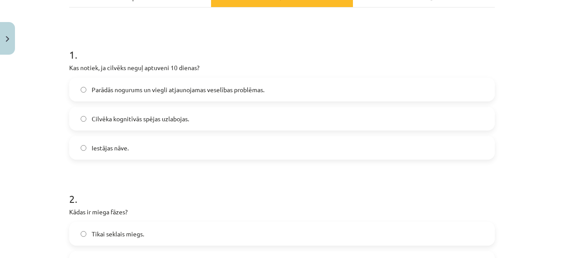
scroll to position [154, 0]
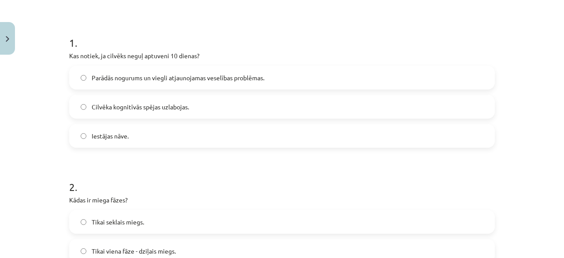
click at [138, 136] on label "Iestājas nāve." at bounding box center [282, 136] width 424 height 22
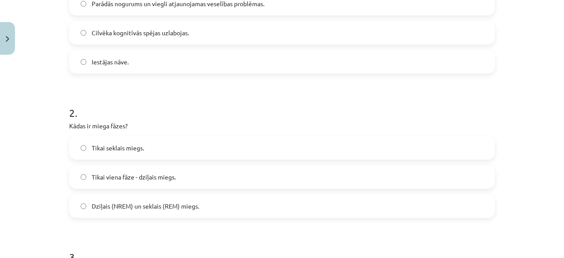
scroll to position [242, 0]
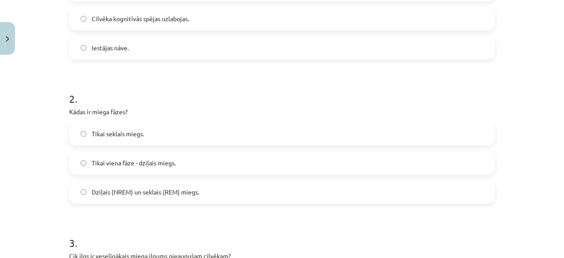
click at [147, 195] on span "Dziļais (NREM) un seklais (REM) miegs." at bounding box center [145, 191] width 107 height 9
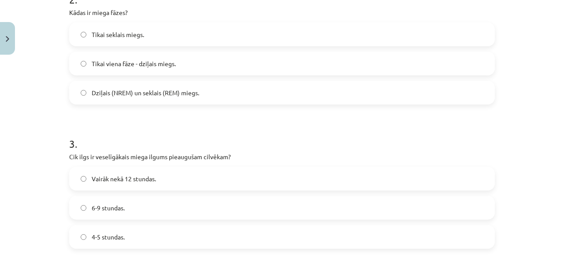
scroll to position [374, 0]
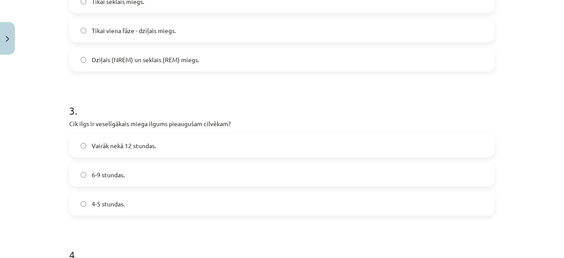
click at [152, 173] on label "6-9 stundas." at bounding box center [282, 174] width 424 height 22
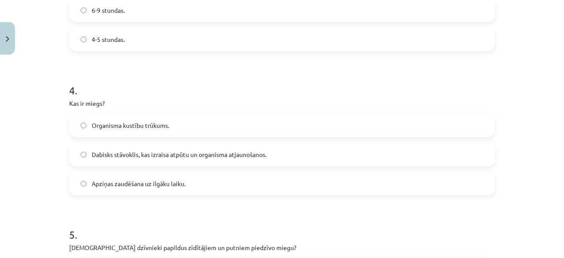
scroll to position [551, 0]
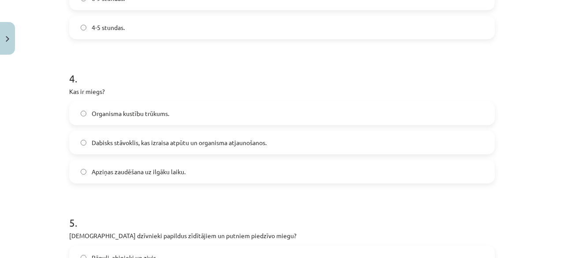
click at [154, 150] on label "Dabisks stāvoklis, kas izraisa atpūtu un organisma atjaunošanos." at bounding box center [282, 142] width 424 height 22
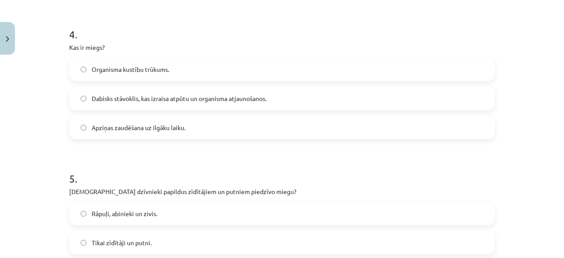
scroll to position [639, 0]
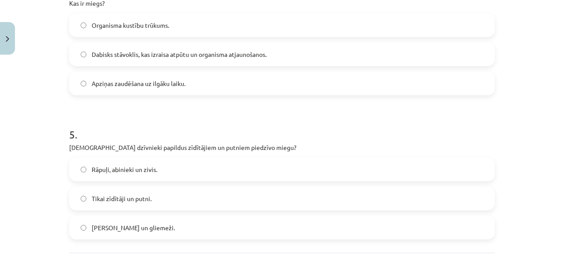
click at [162, 199] on label "Tikai zīdītāji un putni." at bounding box center [282, 198] width 424 height 22
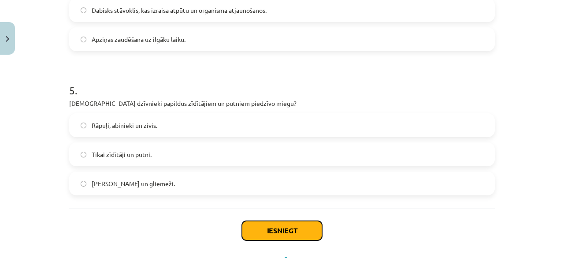
click at [263, 227] on button "Iesniegt" at bounding box center [282, 230] width 80 height 19
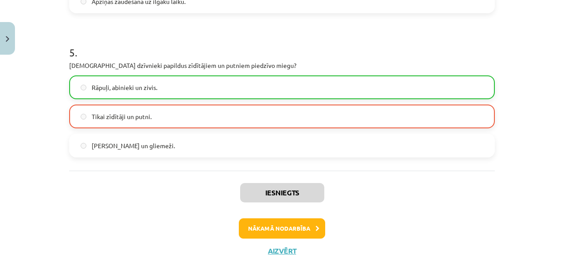
scroll to position [749, 0]
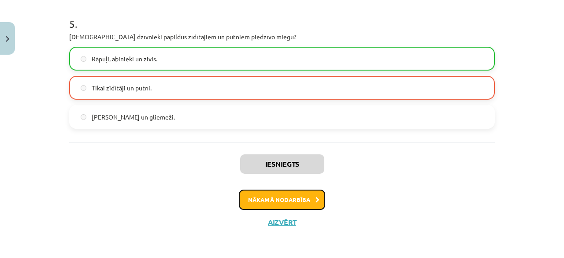
click at [290, 202] on button "Nākamā nodarbība" at bounding box center [282, 199] width 86 height 20
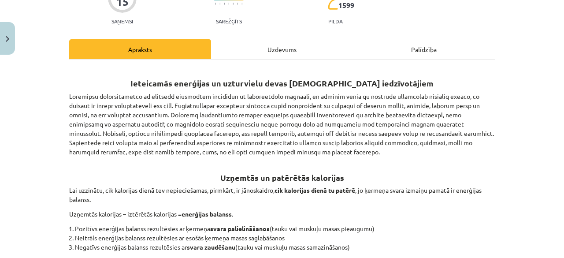
scroll to position [22, 0]
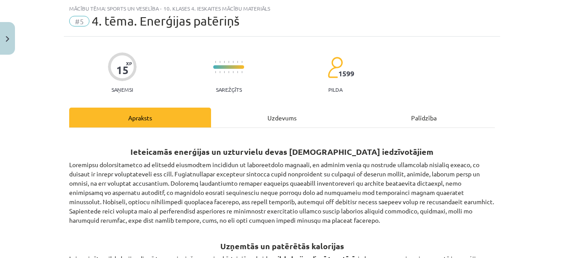
click at [284, 127] on div "Uzdevums" at bounding box center [282, 117] width 142 height 20
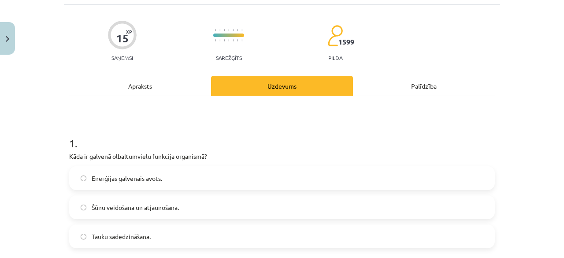
scroll to position [66, 0]
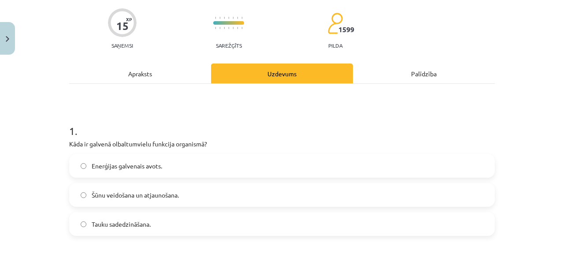
click at [151, 172] on label "Enerģijas galvenais avots." at bounding box center [282, 166] width 424 height 22
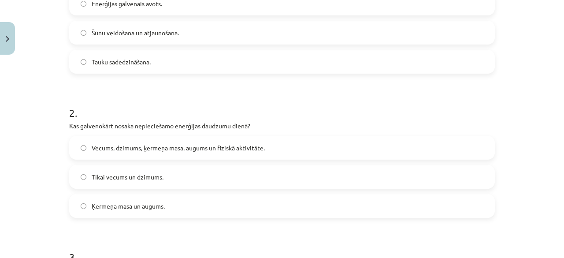
scroll to position [242, 0]
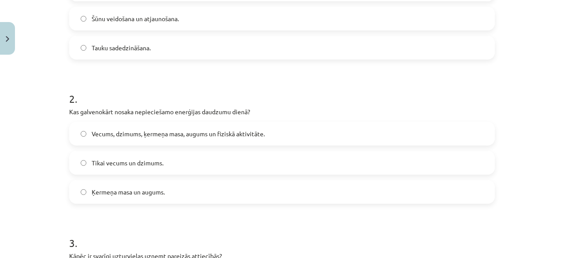
click at [174, 137] on span "Vecums, dzimums, ķermeņa masa, augums un fiziskā aktivitāte." at bounding box center [178, 133] width 173 height 9
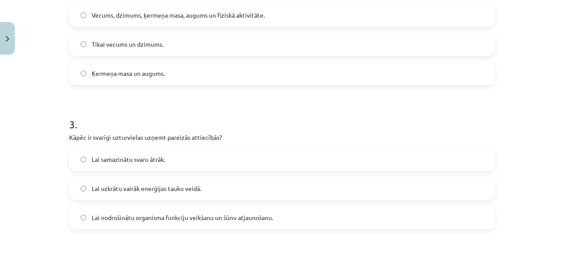
scroll to position [374, 0]
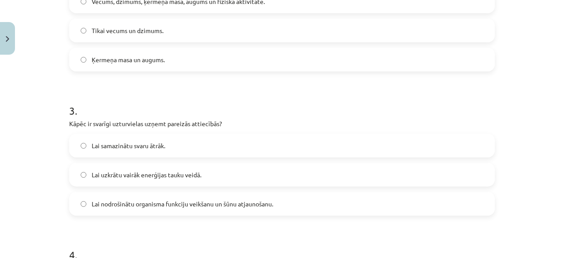
click at [176, 201] on span "Lai nodrošinātu organisma funkciju veikšanu un šūnu atjaunošanu." at bounding box center [182, 203] width 181 height 9
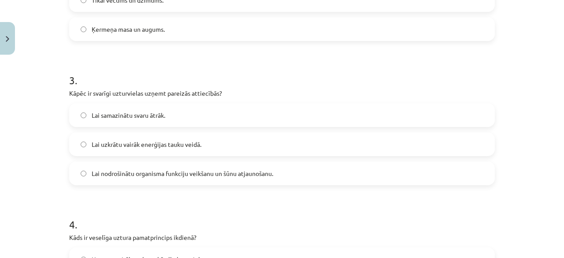
scroll to position [418, 0]
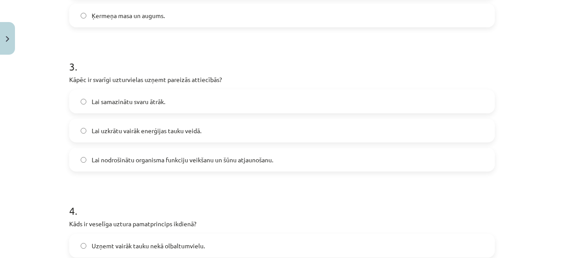
click at [183, 130] on span "Lai uzkrātu vairāk enerģijas tauku veidā." at bounding box center [147, 130] width 110 height 9
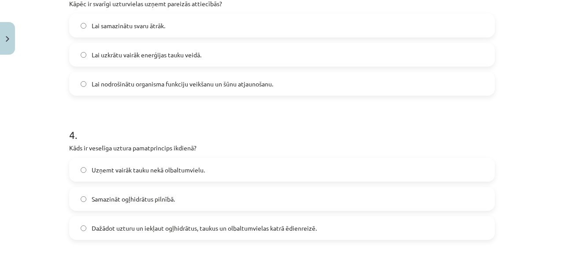
scroll to position [507, 0]
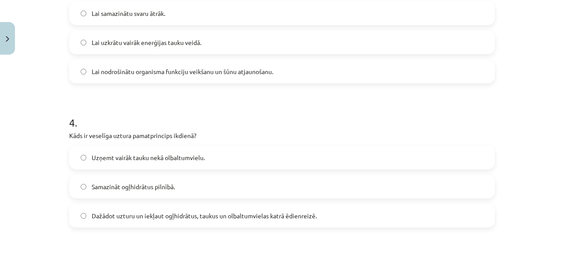
click at [203, 78] on label "Lai nodrošinātu organisma funkciju veikšanu un šūnu atjaunošanu." at bounding box center [282, 71] width 424 height 22
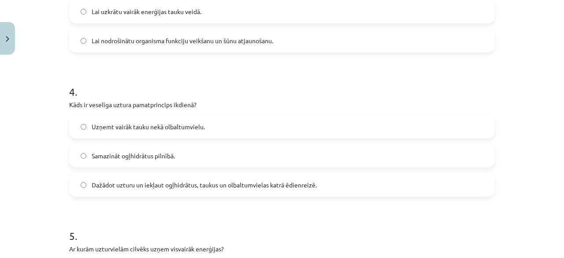
scroll to position [551, 0]
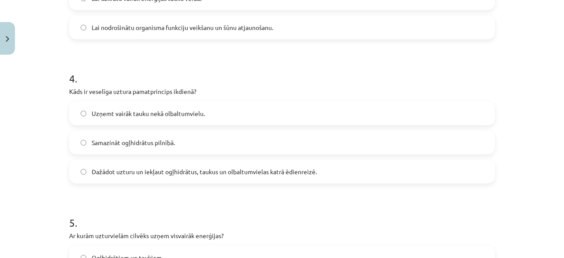
click at [177, 177] on label "Dažādot uzturu un iekļaut ogļhidrātus, taukus un olbaltumvielas katrā ēdienreiz…" at bounding box center [282, 171] width 424 height 22
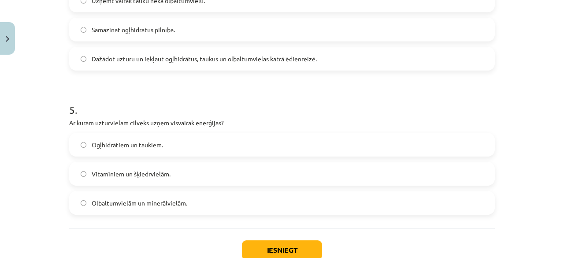
scroll to position [683, 0]
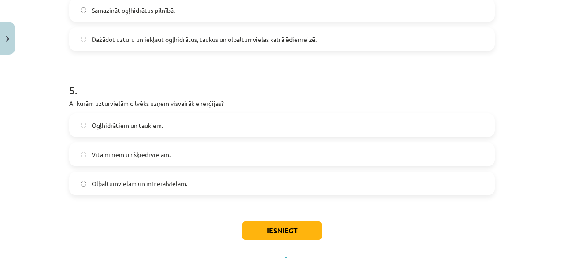
click at [186, 121] on label "Ogļhidrātiem un taukiem." at bounding box center [282, 125] width 424 height 22
click at [263, 231] on button "Iesniegt" at bounding box center [282, 230] width 80 height 19
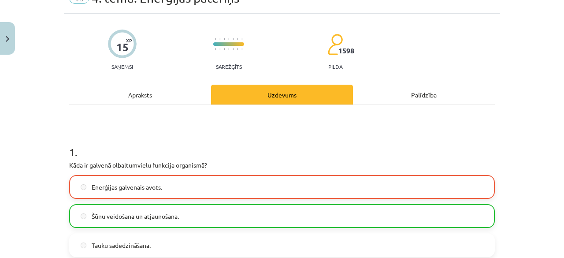
scroll to position [132, 0]
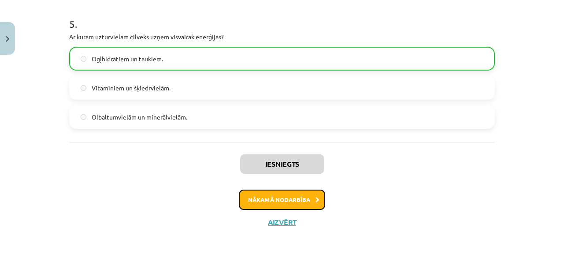
click at [300, 200] on button "Nākamā nodarbība" at bounding box center [282, 199] width 86 height 20
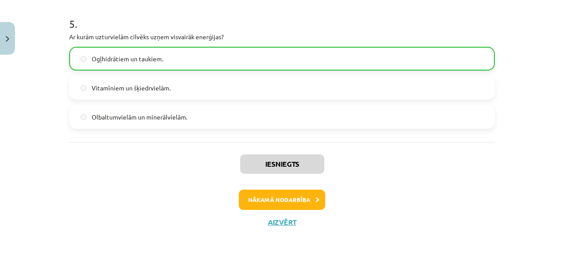
scroll to position [20, 0]
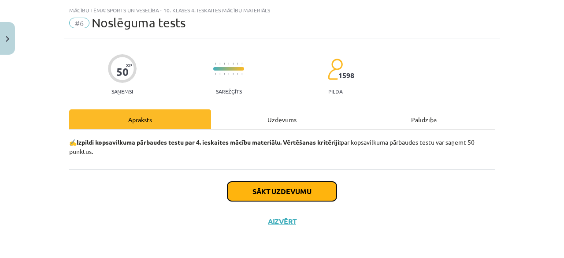
click at [300, 185] on button "Sākt uzdevumu" at bounding box center [281, 190] width 109 height 19
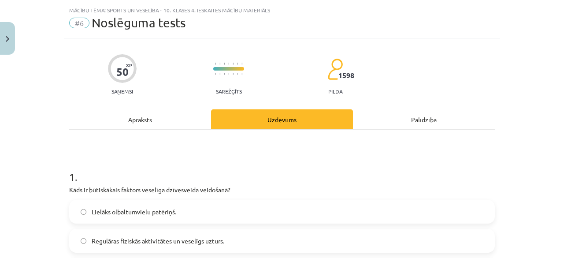
scroll to position [108, 0]
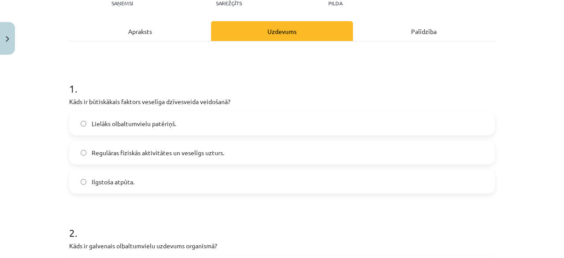
click at [166, 162] on label "Regulāras fiziskās aktivitātes un veselīgs uzturs." at bounding box center [282, 152] width 424 height 22
click at [211, 149] on span "Regulāras fiziskās aktivitātes un veselīgs uzturs." at bounding box center [158, 152] width 133 height 9
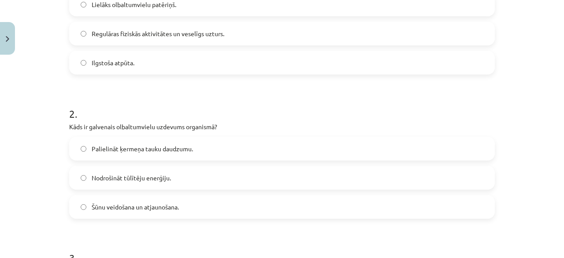
scroll to position [240, 0]
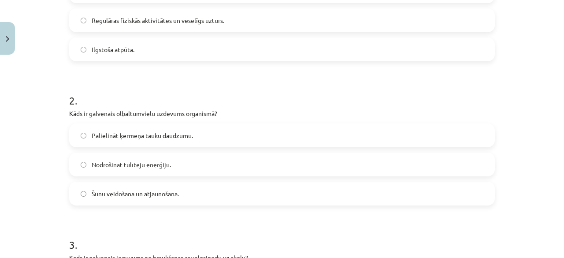
click at [141, 194] on span "Šūnu veidošana un atjaunošana." at bounding box center [135, 193] width 87 height 9
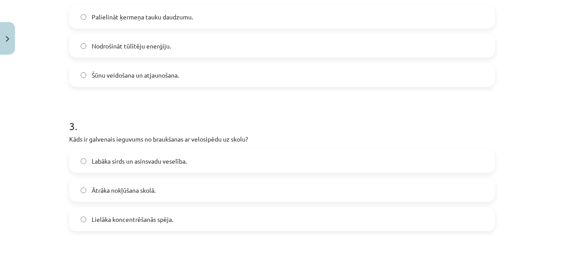
scroll to position [373, 0]
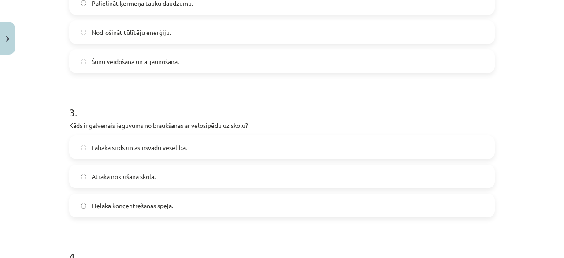
click at [164, 146] on span "Labāka sirds un asinsvadu veselība." at bounding box center [139, 147] width 95 height 9
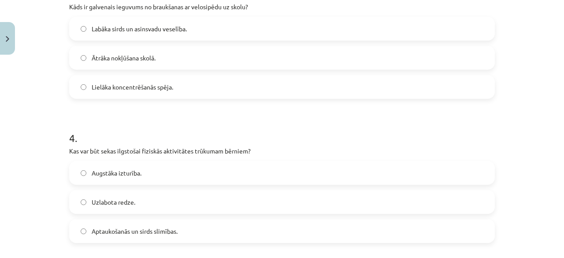
scroll to position [505, 0]
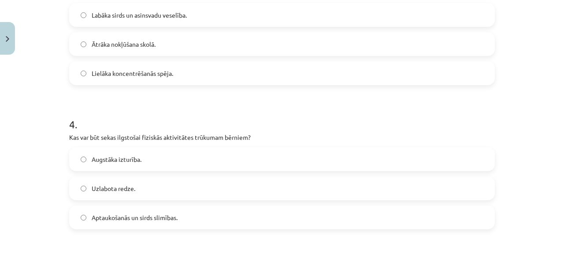
click at [163, 218] on span "Aptaukošanās un sirds slimības." at bounding box center [135, 217] width 86 height 9
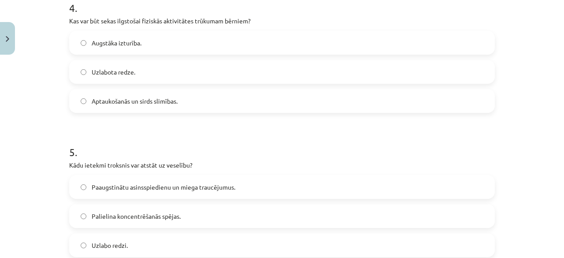
scroll to position [637, 0]
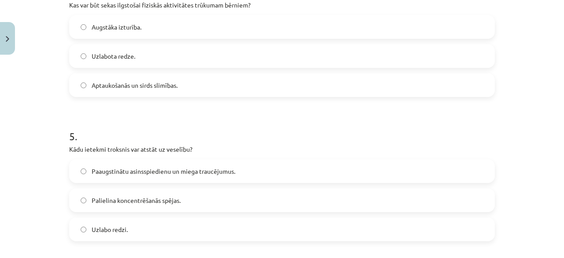
click at [178, 177] on label "Paaugstinātu asinsspiedienu un miega traucējumus." at bounding box center [282, 171] width 424 height 22
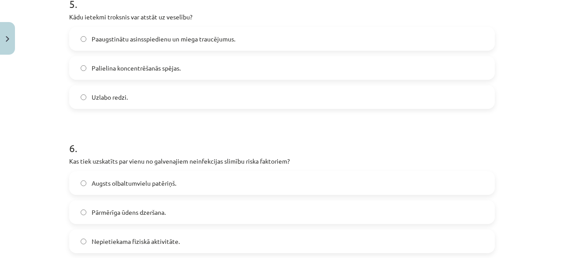
scroll to position [813, 0]
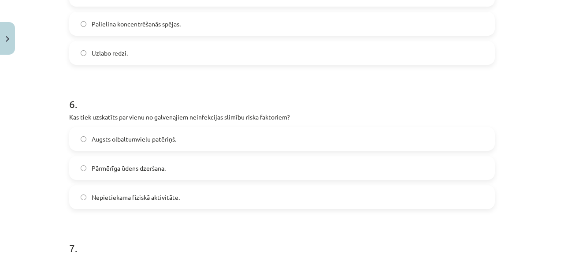
click at [153, 199] on span "Nepietiekama fiziskā aktivitāte." at bounding box center [136, 196] width 88 height 9
click at [171, 170] on label "Pārmērīga ūdens dzeršana." at bounding box center [282, 168] width 424 height 22
click at [167, 144] on label "Augsts olbaltumvielu patēriņš." at bounding box center [282, 139] width 424 height 22
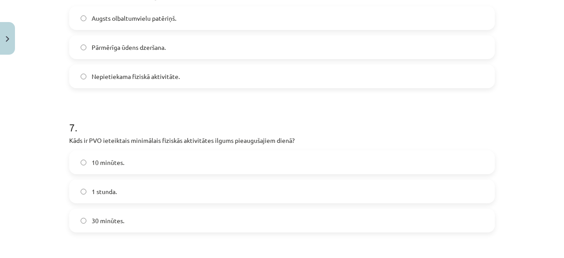
scroll to position [945, 0]
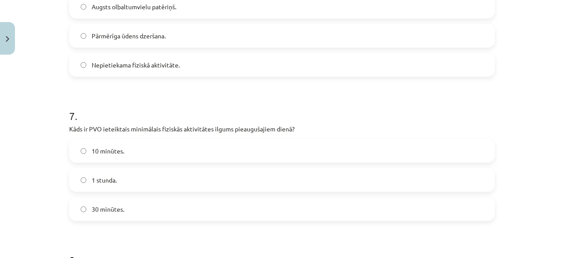
click at [118, 207] on span "30 minūtes." at bounding box center [108, 208] width 33 height 9
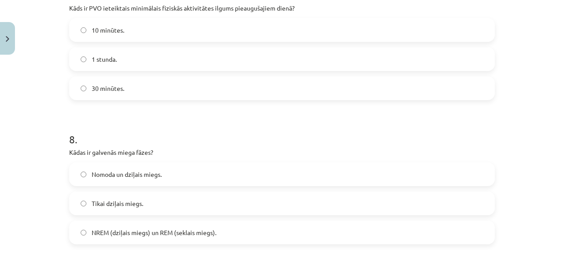
scroll to position [1077, 0]
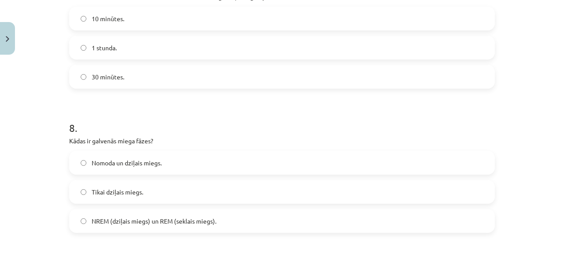
click at [150, 217] on span "NREM (dziļais miegs) un REM (seklais miegs)." at bounding box center [154, 220] width 125 height 9
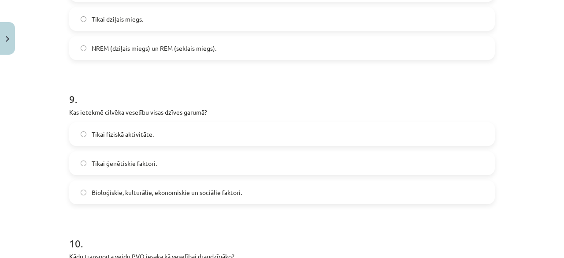
scroll to position [1254, 0]
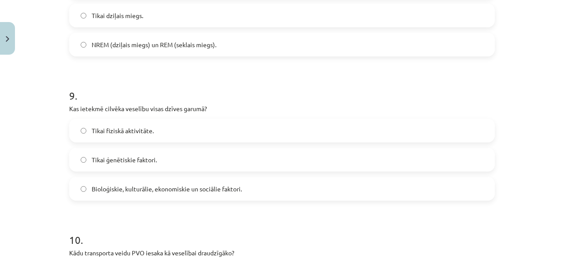
click at [159, 188] on span "Bioloģiskie, kulturālie, ekonomiskie un sociālie faktori." at bounding box center [167, 188] width 150 height 9
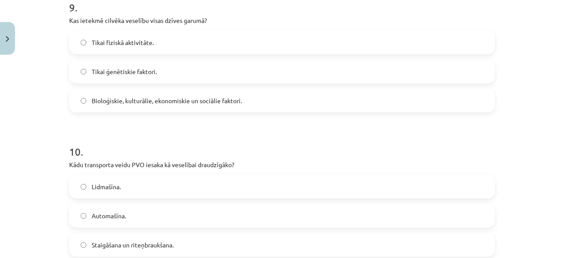
scroll to position [1386, 0]
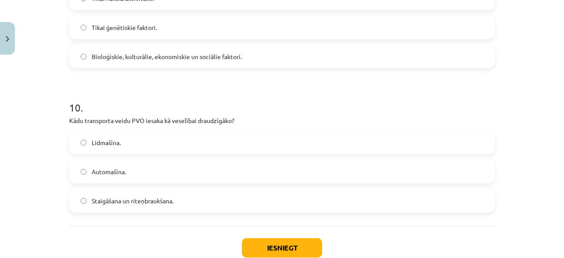
click at [154, 201] on span "Staigāšana un riteņbraukšana." at bounding box center [133, 200] width 82 height 9
click at [266, 233] on div "Iesniegt Aizvērt" at bounding box center [281, 257] width 425 height 62
click at [275, 247] on button "Iesniegt" at bounding box center [282, 247] width 80 height 19
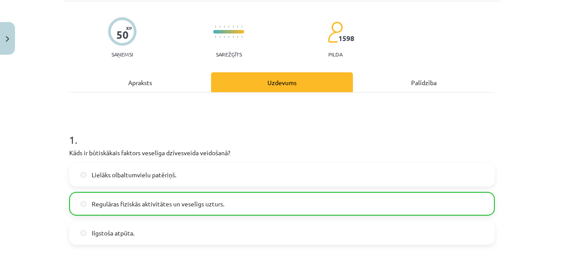
scroll to position [0, 0]
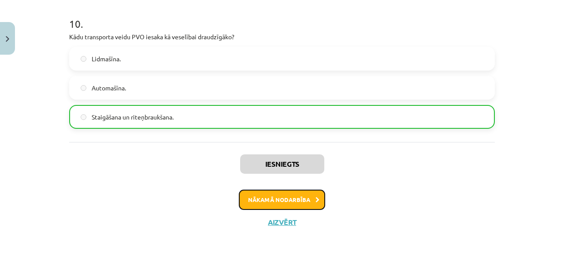
click at [283, 196] on button "Nākamā nodarbība" at bounding box center [282, 199] width 86 height 20
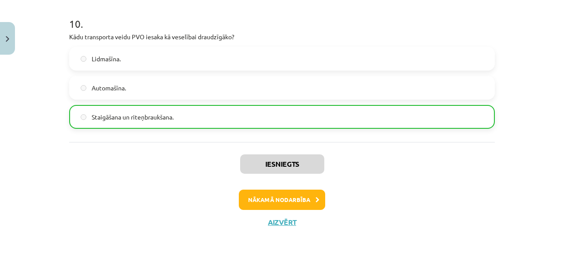
scroll to position [11, 0]
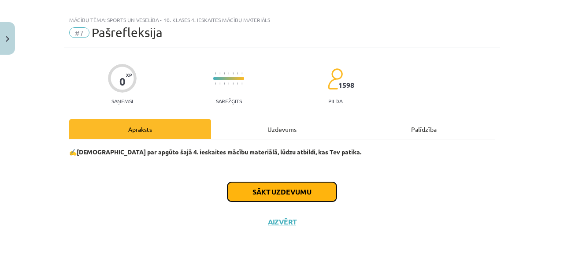
click at [295, 188] on button "Sākt uzdevumu" at bounding box center [281, 191] width 109 height 19
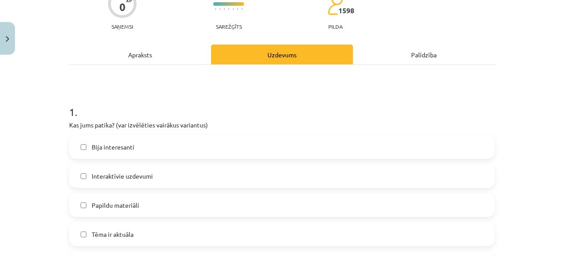
scroll to position [99, 0]
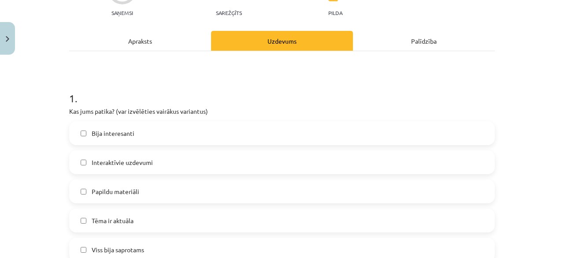
click at [138, 136] on label "Bija interesanti" at bounding box center [282, 133] width 424 height 22
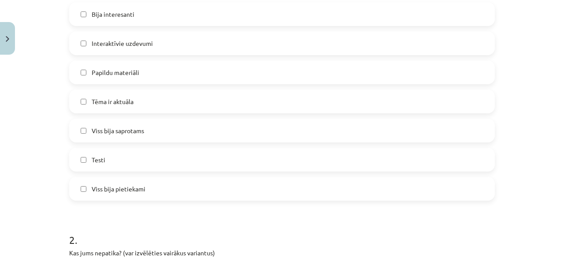
scroll to position [231, 0]
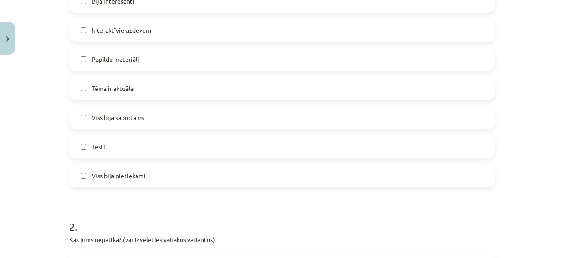
drag, startPoint x: 160, startPoint y: 121, endPoint x: 155, endPoint y: 110, distance: 12.6
click at [160, 121] on label "Viss bija saprotams" at bounding box center [282, 117] width 424 height 22
click at [143, 87] on label "Tēma ir aktuāla" at bounding box center [282, 88] width 424 height 22
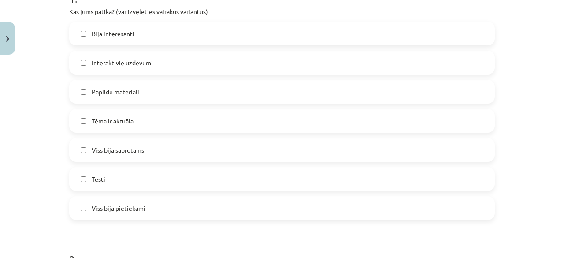
scroll to position [187, 0]
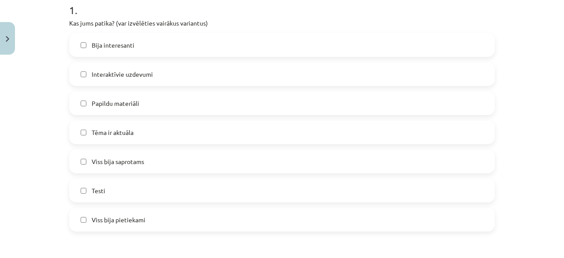
click at [149, 219] on label "Viss bija pietiekami" at bounding box center [282, 219] width 424 height 22
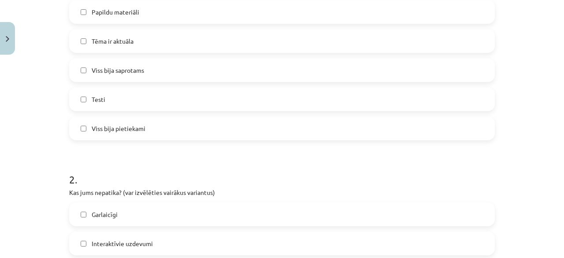
scroll to position [363, 0]
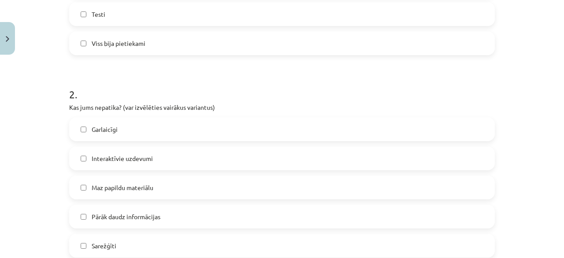
click at [148, 158] on span "Interaktīvie uzdevumi" at bounding box center [122, 158] width 61 height 9
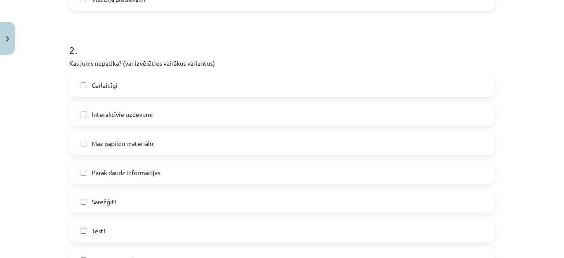
scroll to position [451, 0]
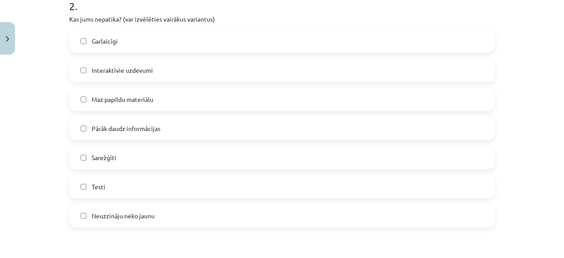
click at [135, 71] on span "Interaktīvie uzdevumi" at bounding box center [122, 70] width 61 height 9
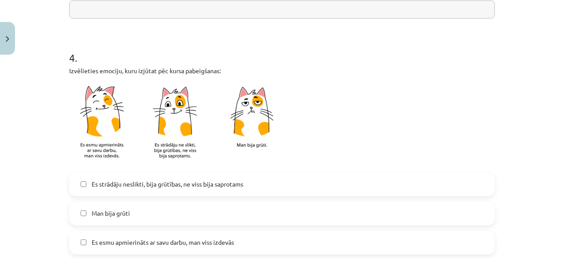
scroll to position [759, 0]
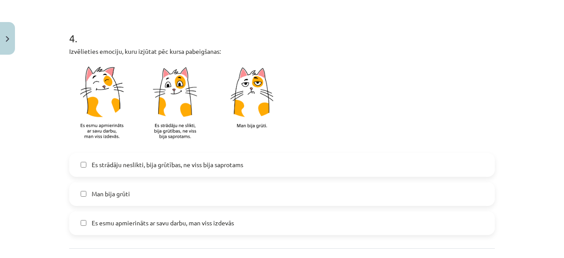
click at [129, 224] on span "Es esmu apmierināts ar savu darbu, man viss izdevās" at bounding box center [163, 222] width 142 height 9
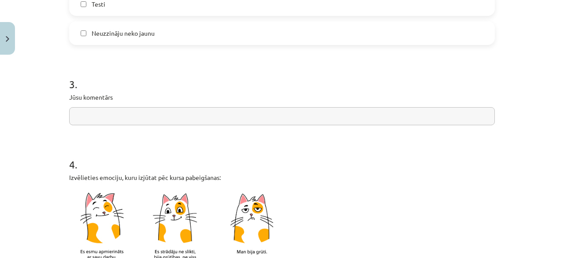
scroll to position [618, 0]
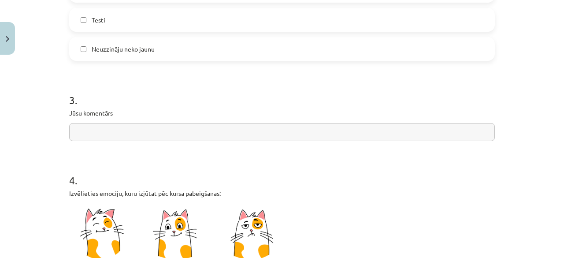
click at [105, 131] on input "text" at bounding box center [281, 132] width 425 height 18
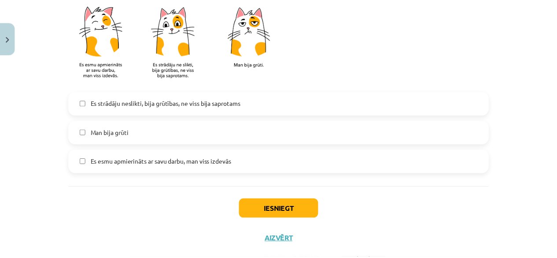
scroll to position [838, 0]
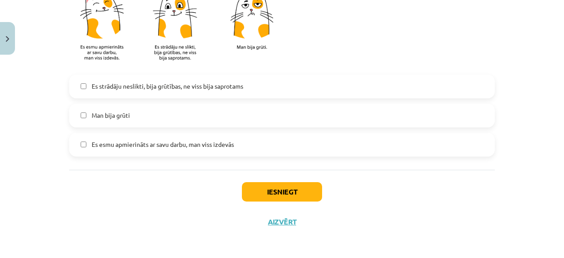
type input "**********"
click at [300, 191] on button "Iesniegt" at bounding box center [282, 191] width 80 height 19
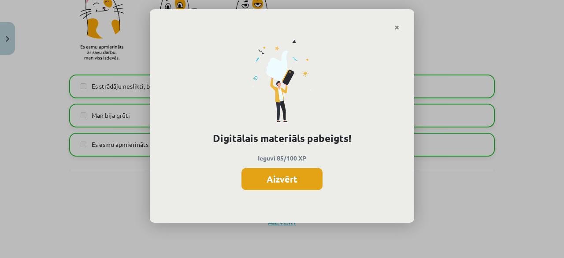
click at [289, 178] on button "Aizvērt" at bounding box center [281, 179] width 81 height 22
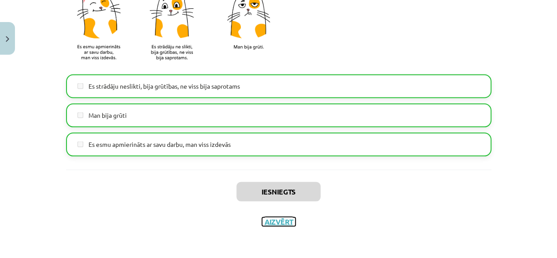
click at [281, 222] on button "Aizvērt" at bounding box center [278, 221] width 33 height 9
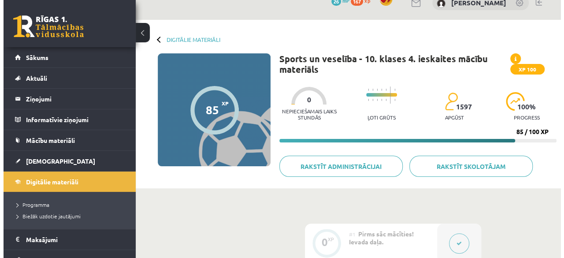
scroll to position [0, 0]
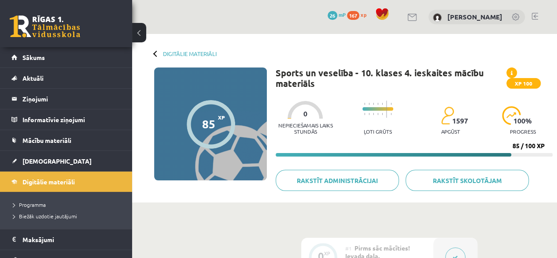
click at [525, 84] on span "XP 100" at bounding box center [524, 83] width 34 height 11
click at [512, 75] on icon at bounding box center [512, 72] width 2 height 5
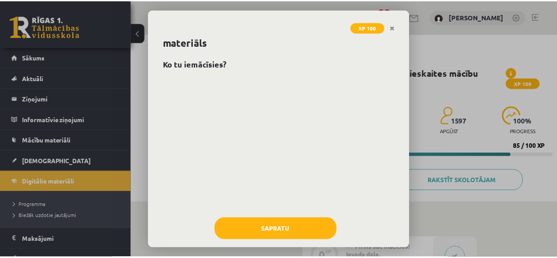
scroll to position [27, 0]
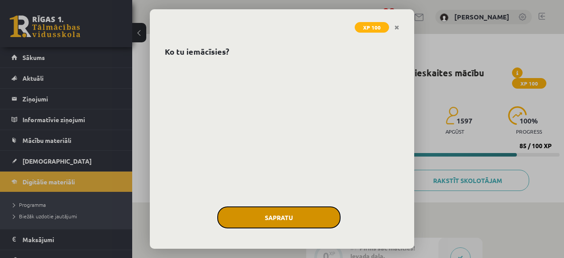
click at [285, 215] on button "Sapratu" at bounding box center [278, 217] width 123 height 22
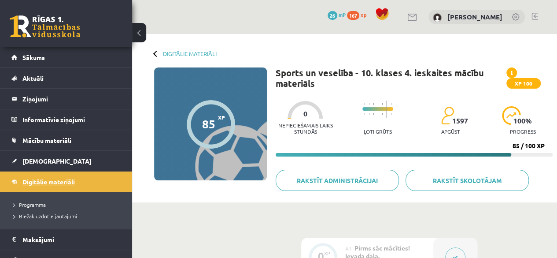
click at [74, 180] on span "Digitālie materiāli" at bounding box center [48, 182] width 52 height 8
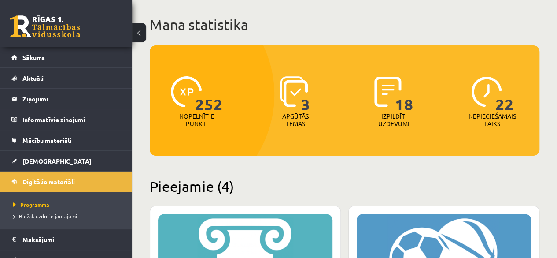
scroll to position [34, 0]
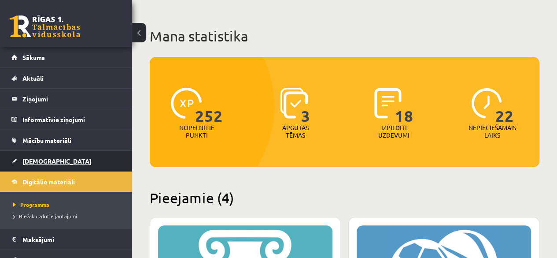
click at [33, 155] on link "[DEMOGRAPHIC_DATA]" at bounding box center [66, 161] width 110 height 20
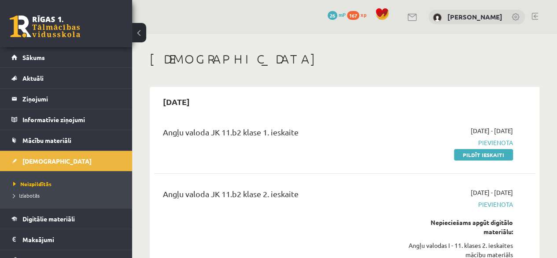
scroll to position [44, 0]
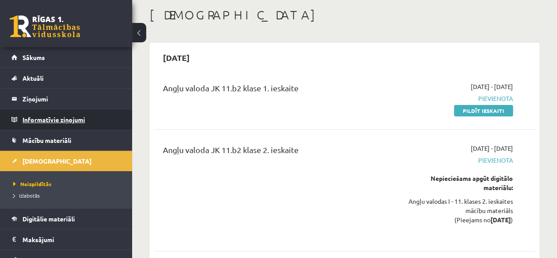
click at [38, 118] on legend "Informatīvie ziņojumi 0" at bounding box center [71, 119] width 99 height 20
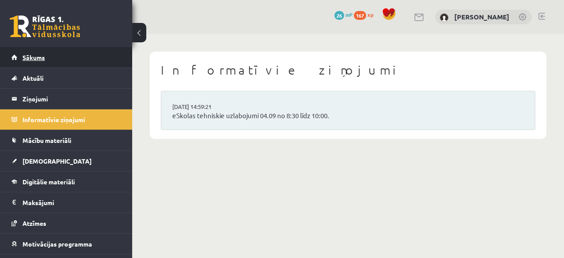
click at [69, 56] on link "Sākums" at bounding box center [66, 57] width 110 height 20
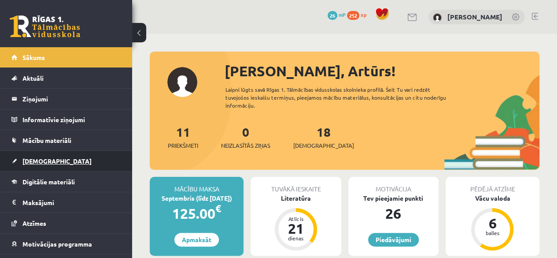
click at [51, 160] on link "[DEMOGRAPHIC_DATA]" at bounding box center [66, 161] width 110 height 20
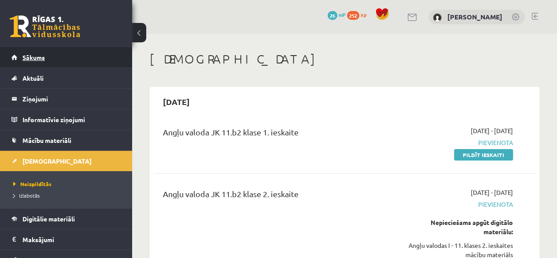
click at [38, 60] on span "Sākums" at bounding box center [33, 57] width 22 height 8
